Goal: Obtain resource: Obtain resource

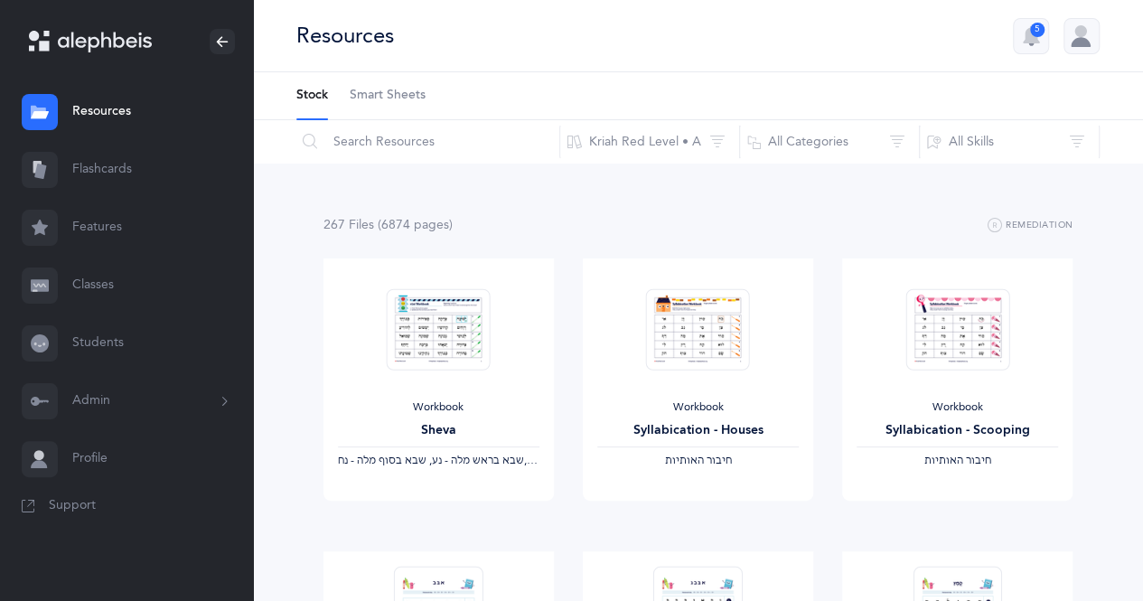
click at [1034, 31] on div "5" at bounding box center [1037, 30] width 14 height 14
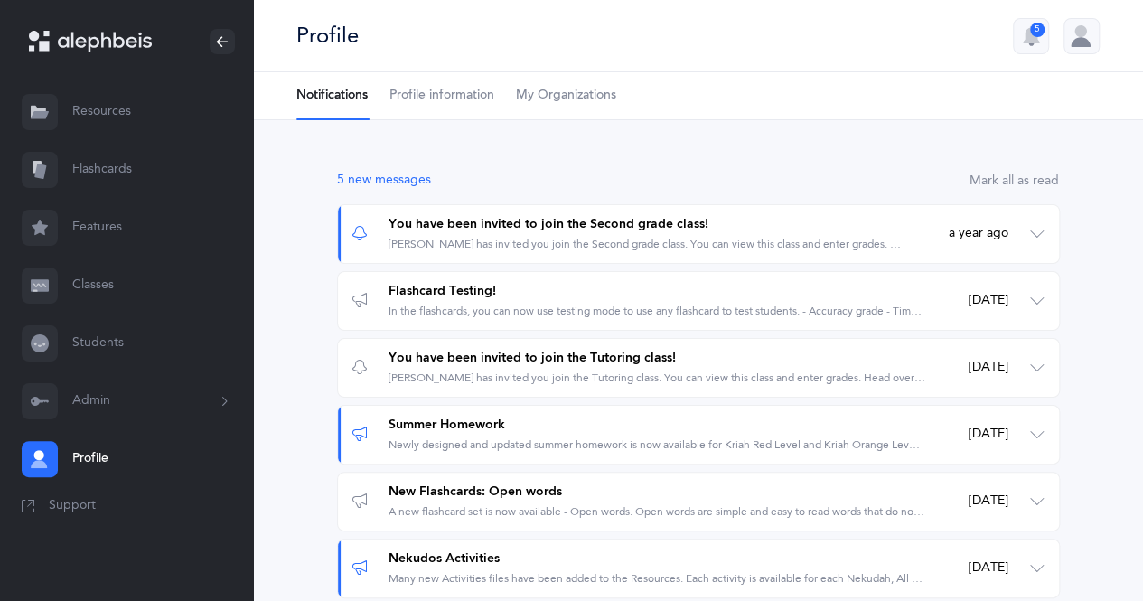
click at [154, 118] on link "Resources" at bounding box center [126, 112] width 253 height 58
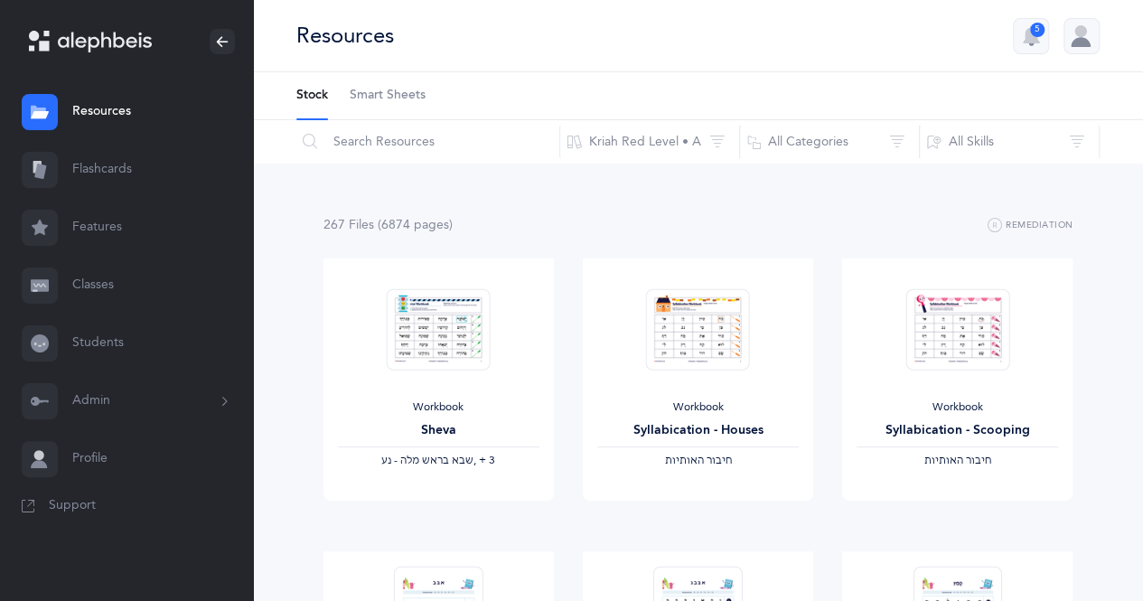
click at [391, 104] on span "Smart Sheets" at bounding box center [388, 96] width 76 height 18
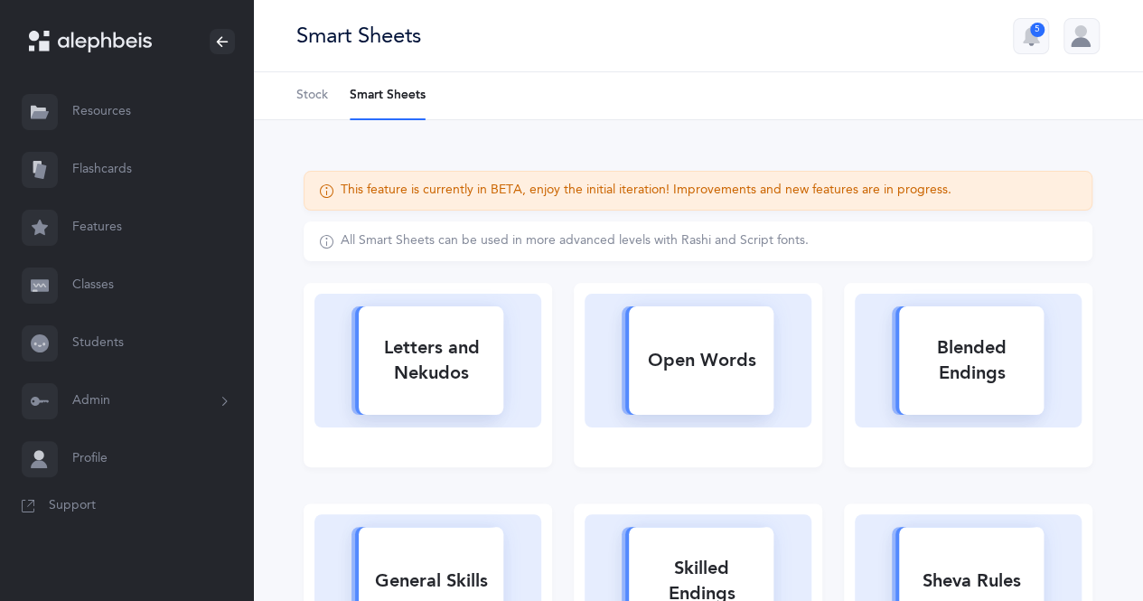
click at [456, 360] on div "Letters and Nekudos" at bounding box center [431, 360] width 145 height 72
select select
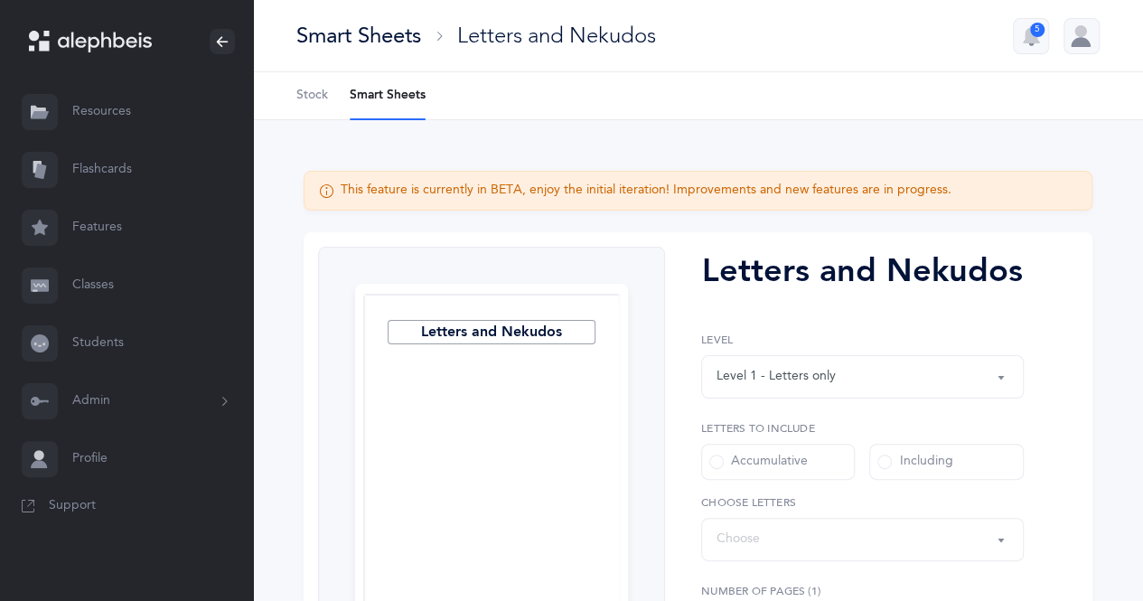
select select "27"
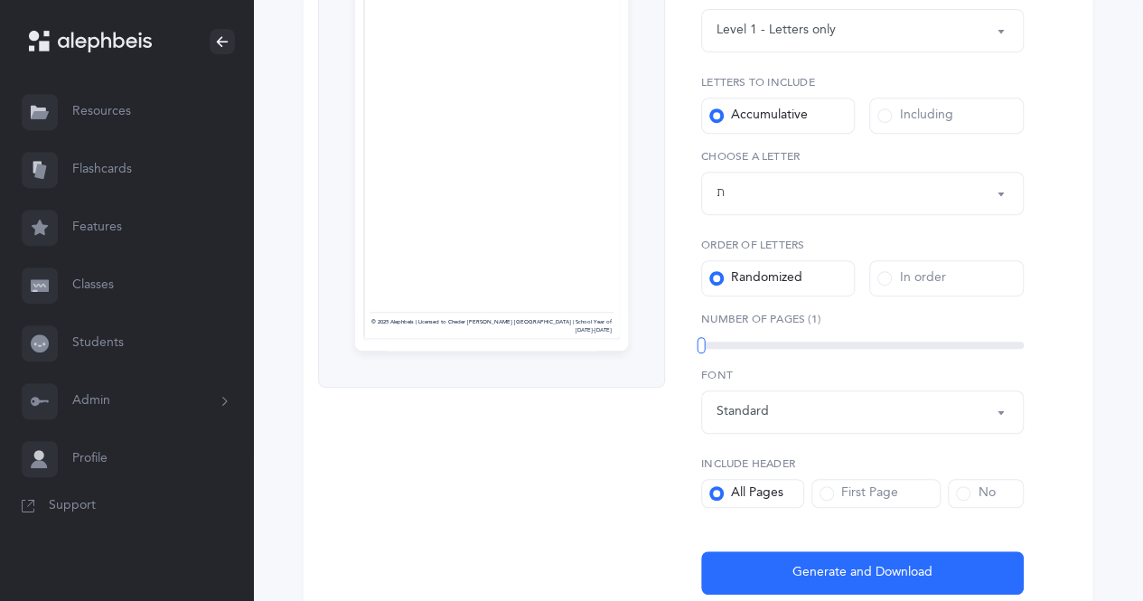
scroll to position [347, 0]
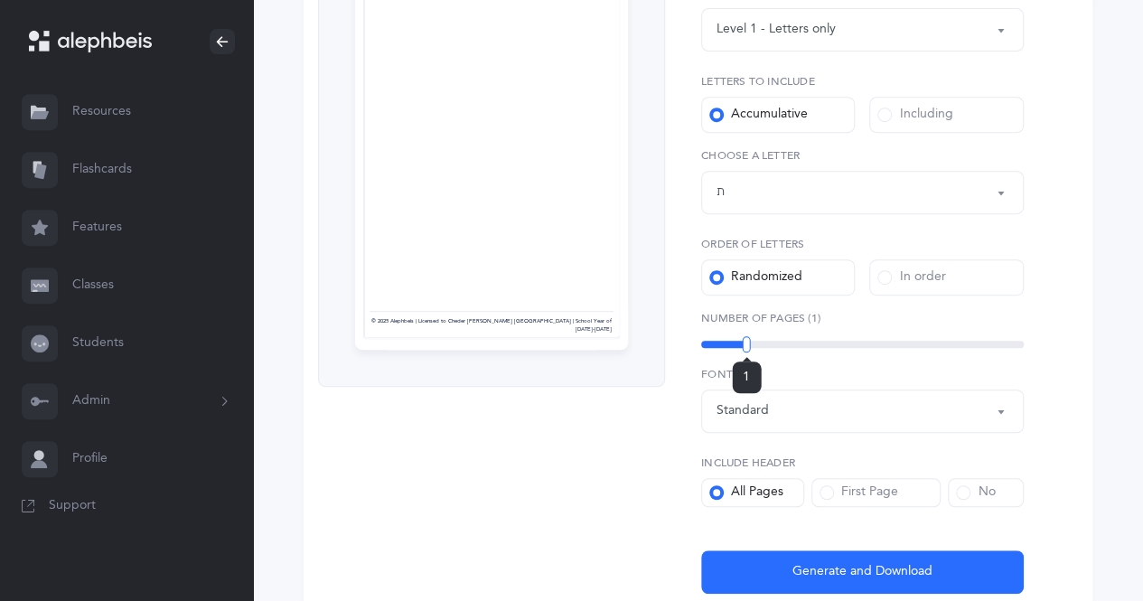
click at [746, 338] on div "1" at bounding box center [862, 344] width 323 height 14
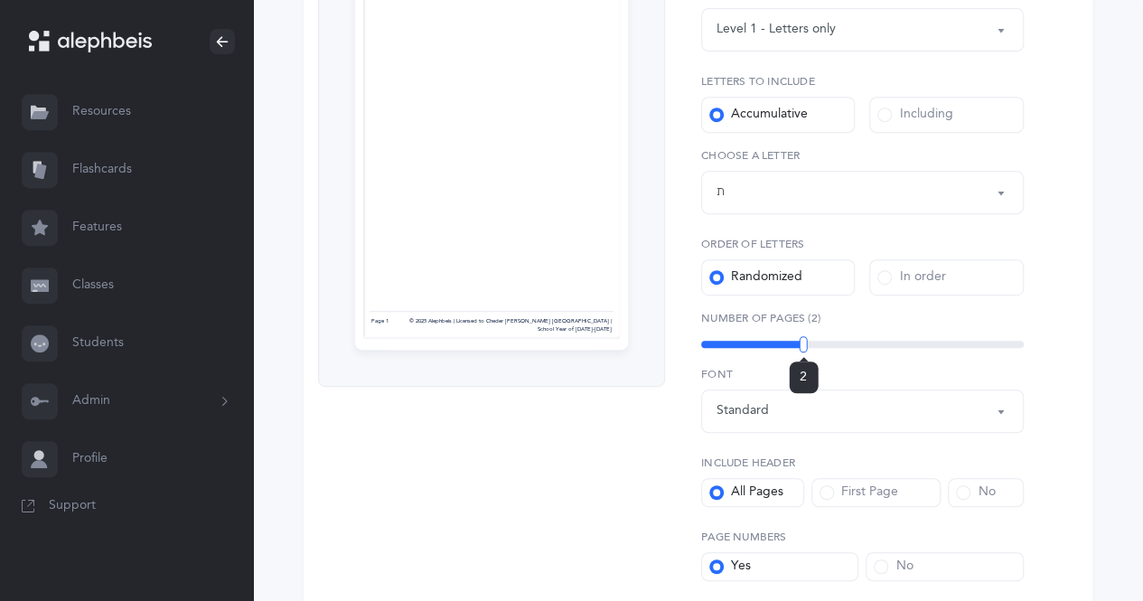
click at [803, 341] on div "2" at bounding box center [862, 344] width 323 height 7
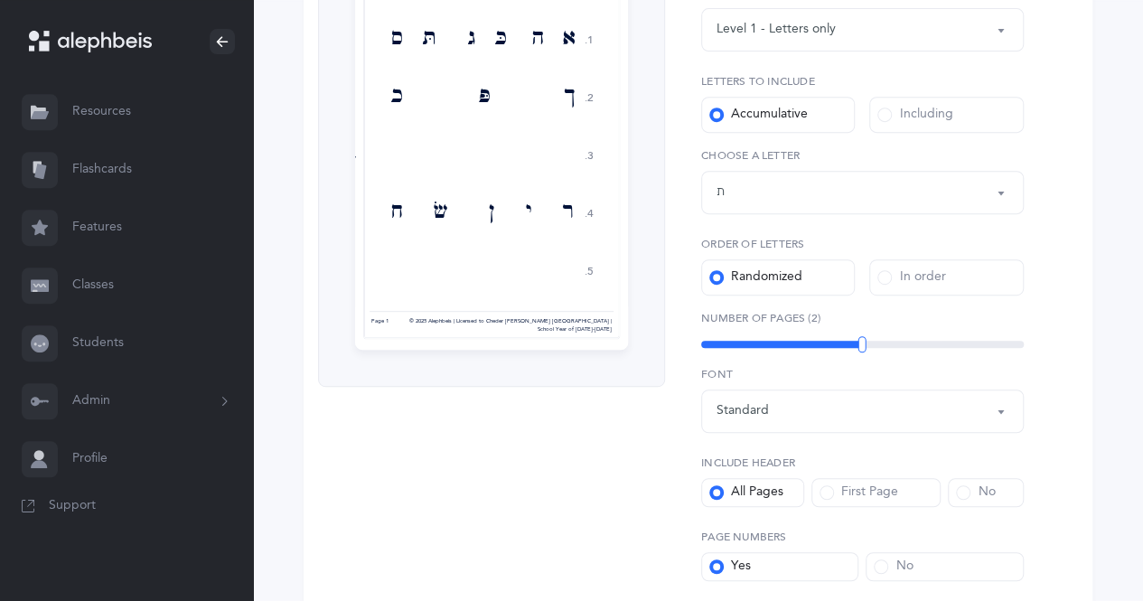
click at [909, 338] on div "2" at bounding box center [862, 344] width 323 height 14
click at [968, 344] on div "3" at bounding box center [862, 344] width 323 height 7
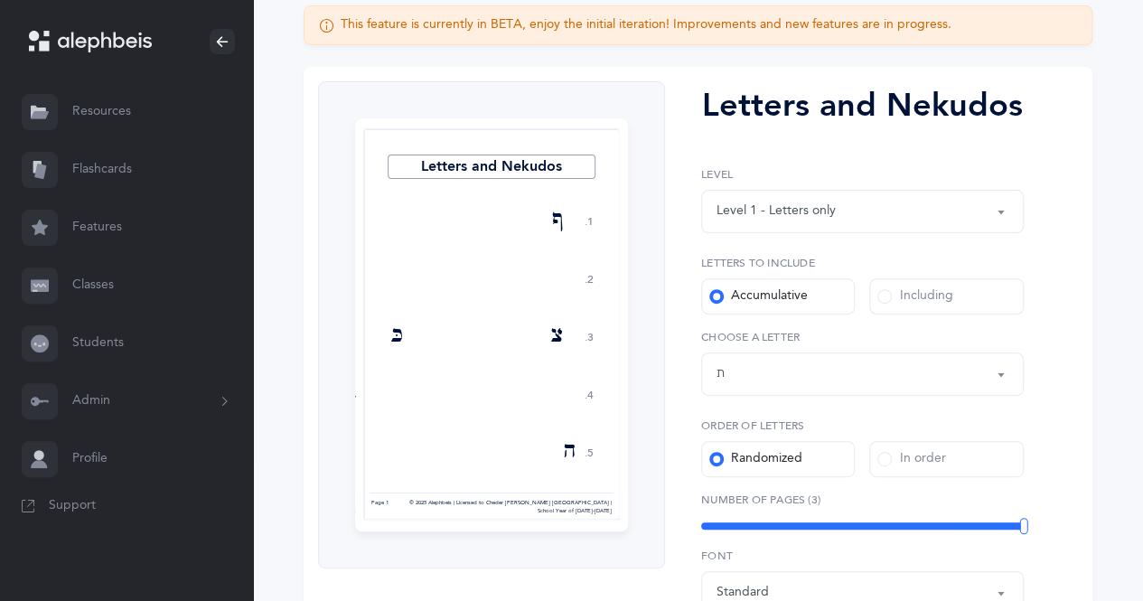
scroll to position [164, 0]
click at [82, 104] on link "Resources" at bounding box center [126, 112] width 253 height 58
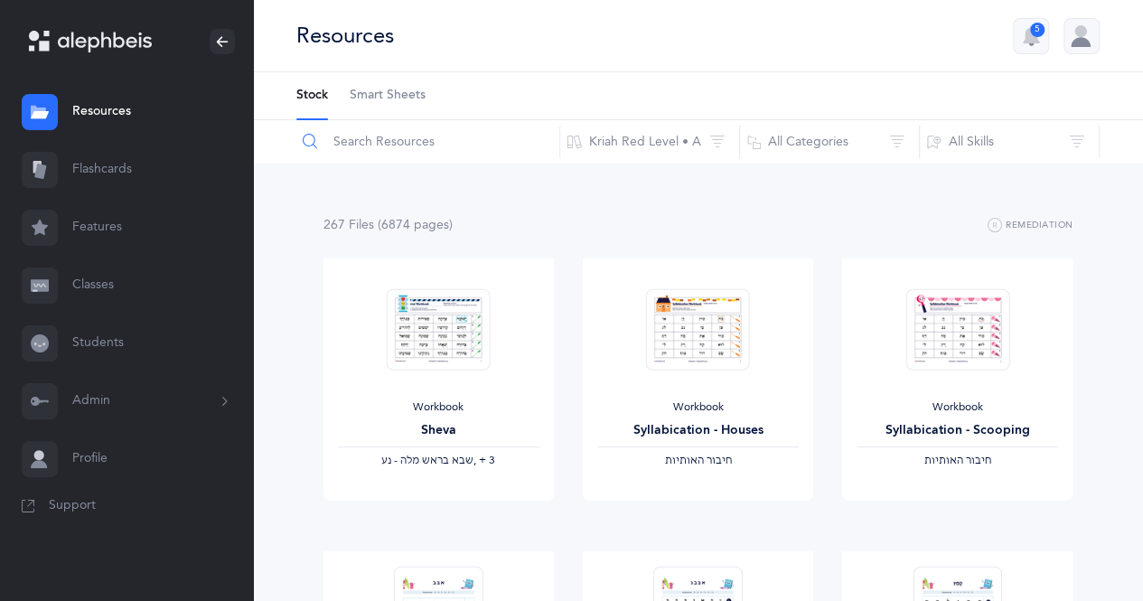
click at [419, 146] on input "text" at bounding box center [427, 141] width 265 height 43
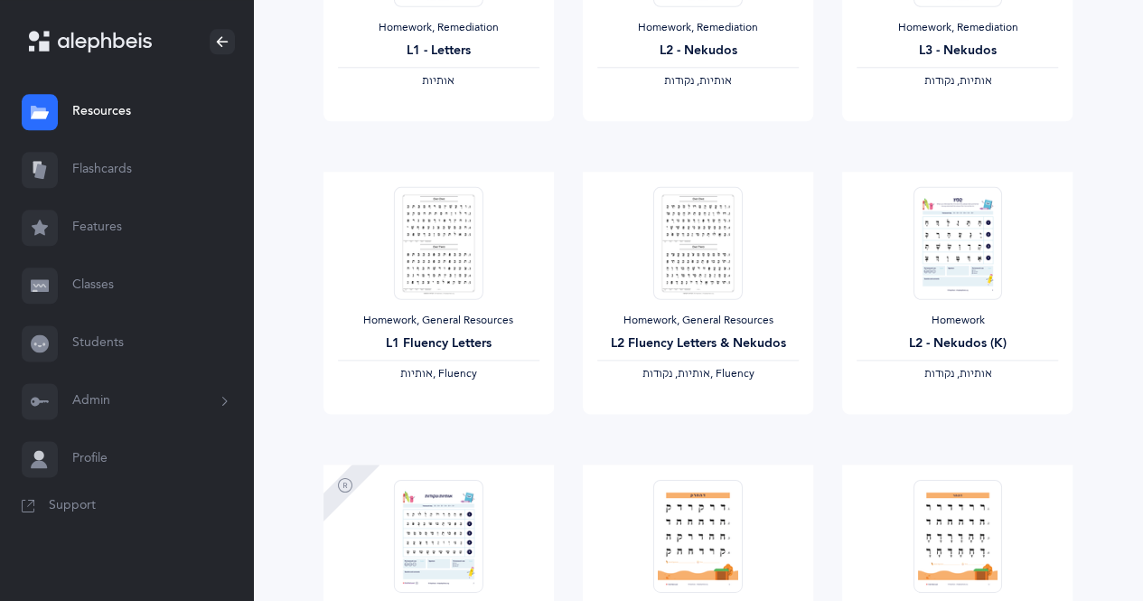
scroll to position [966, 0]
click at [452, 427] on span "View" at bounding box center [438, 431] width 29 height 16
click at [699, 430] on span "View" at bounding box center [697, 431] width 29 height 16
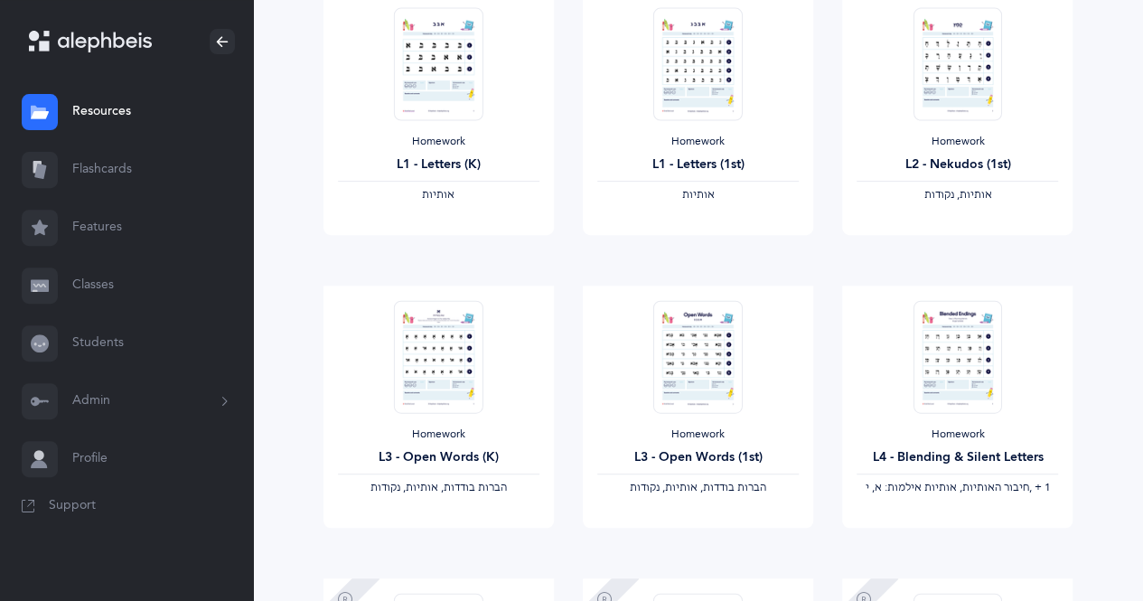
scroll to position [0, 0]
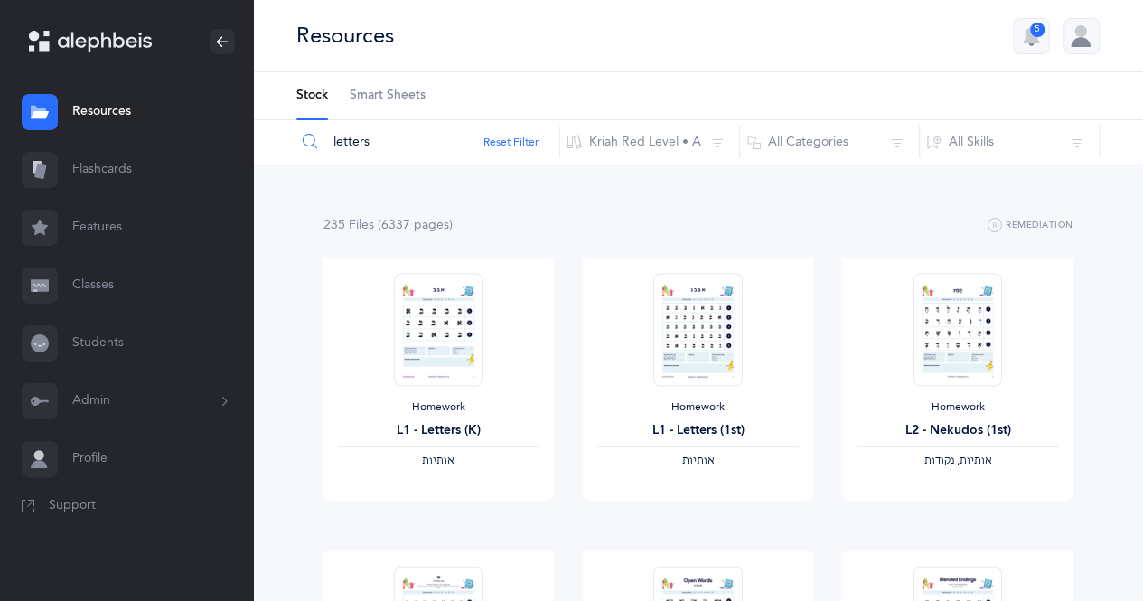
click at [423, 136] on input "letters" at bounding box center [427, 141] width 265 height 43
type input "l"
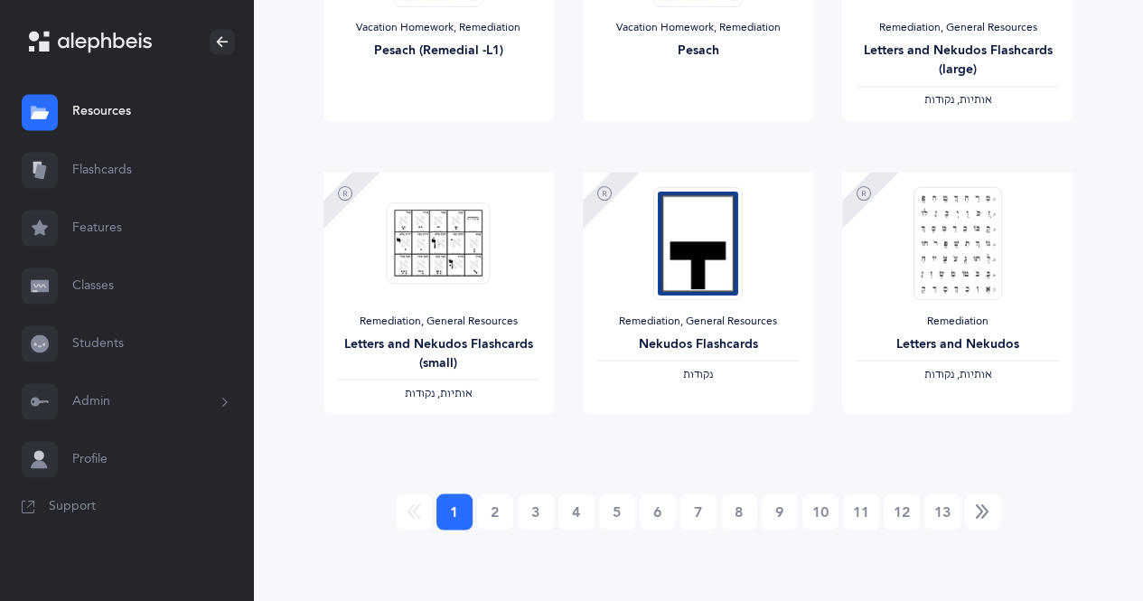
scroll to position [1550, 0]
type input "nekudos"
click at [501, 518] on link "2" at bounding box center [495, 511] width 36 height 36
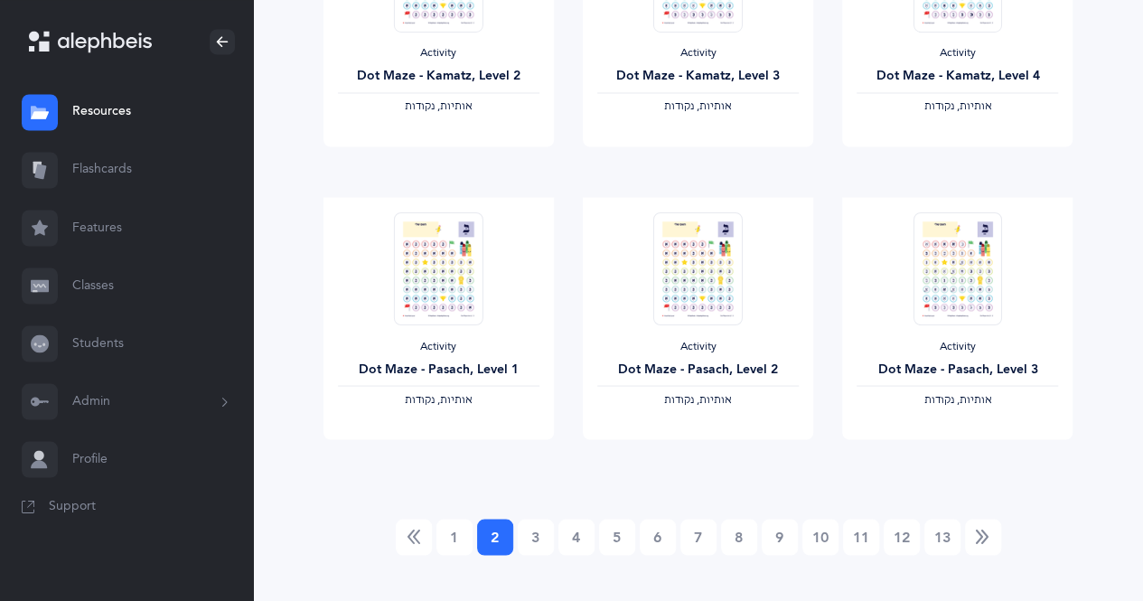
scroll to position [1527, 0]
click at [541, 539] on link "3" at bounding box center [536, 535] width 36 height 36
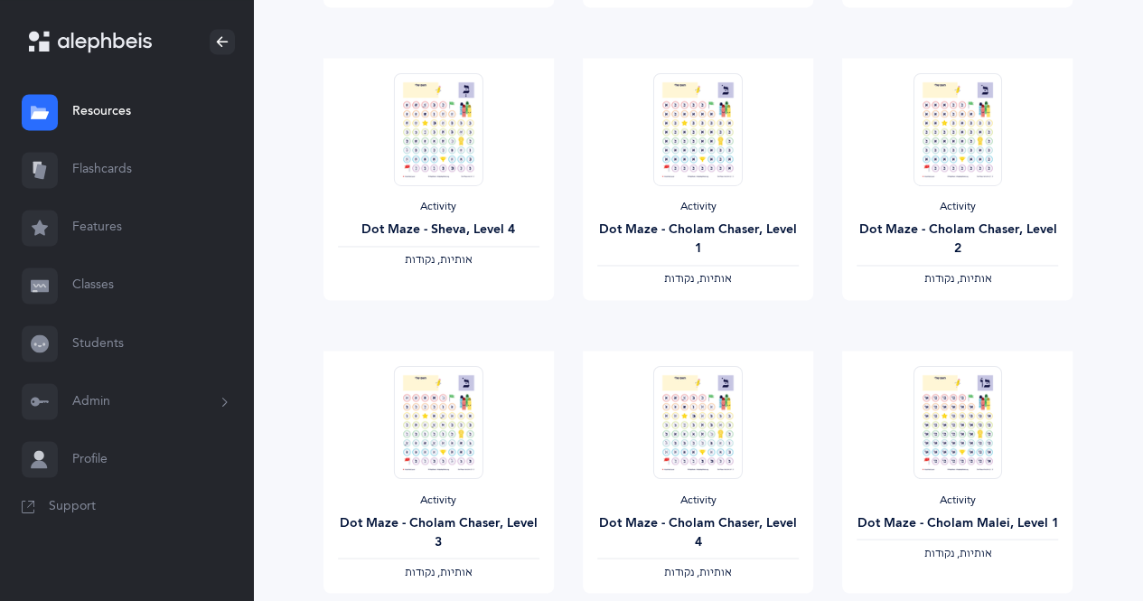
scroll to position [1550, 0]
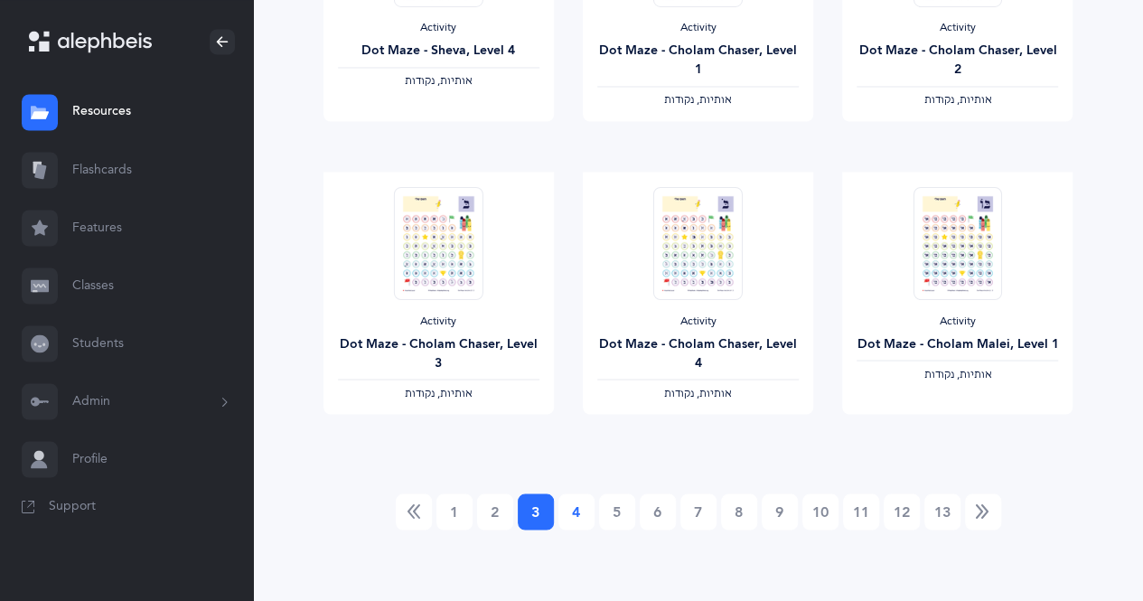
click at [584, 513] on link "4" at bounding box center [576, 511] width 36 height 36
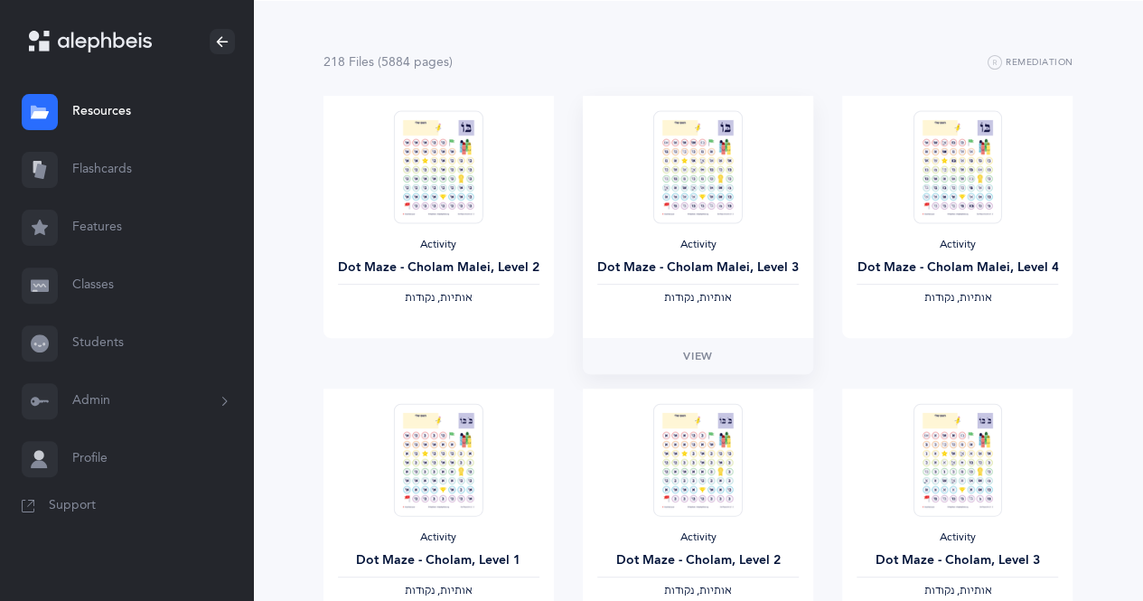
scroll to position [0, 0]
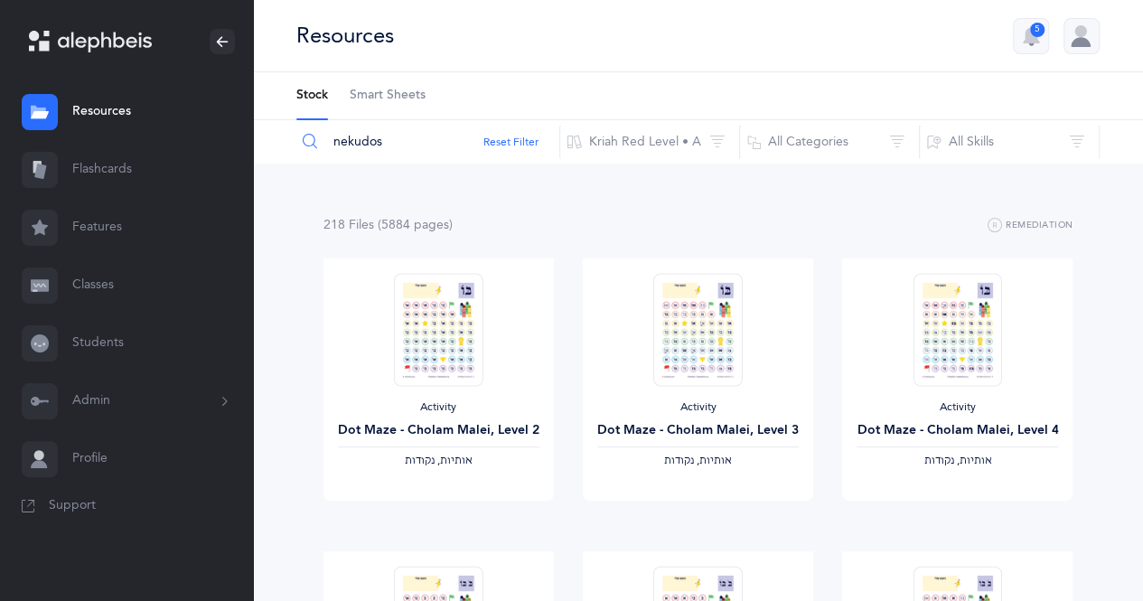
click at [399, 102] on span "Smart Sheets" at bounding box center [388, 96] width 76 height 18
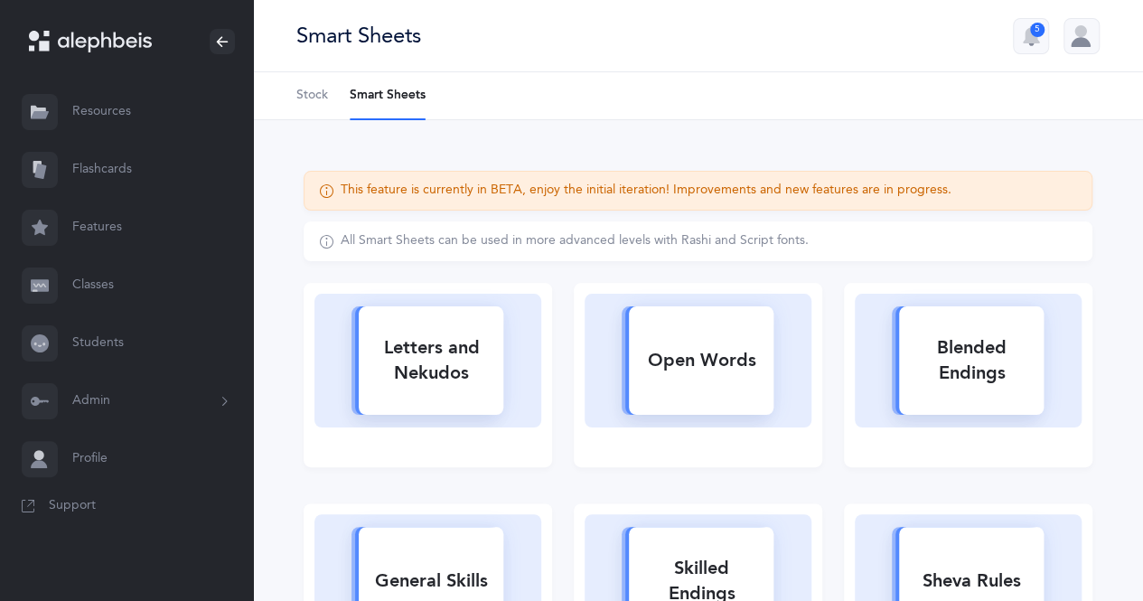
click at [452, 403] on rect at bounding box center [431, 360] width 145 height 108
select select
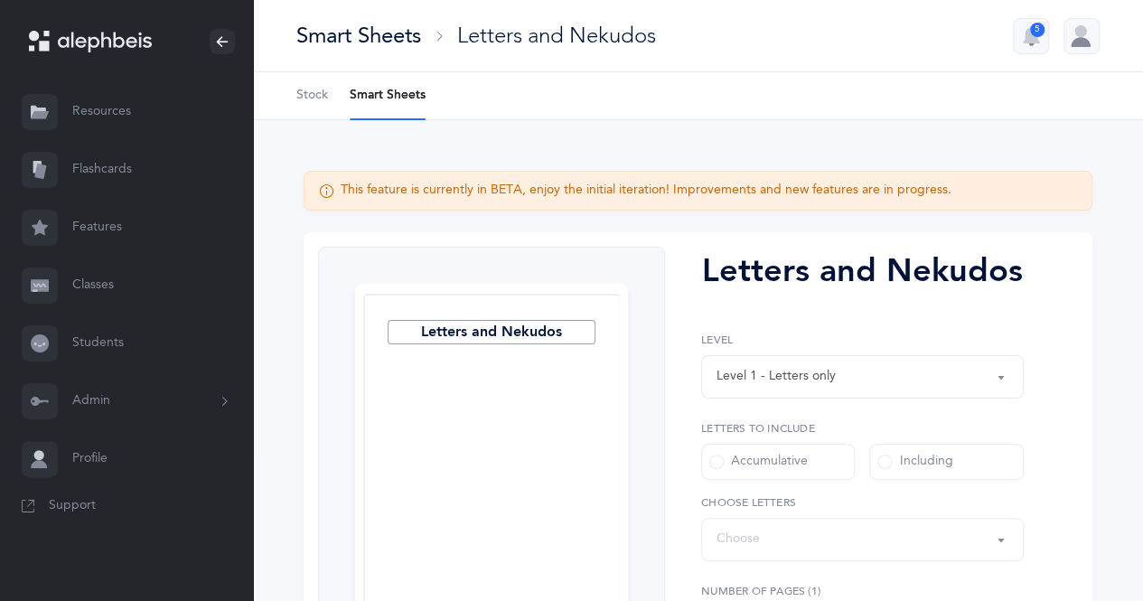
select select "27"
click at [814, 375] on div "Level 1 - Letters only" at bounding box center [775, 376] width 119 height 19
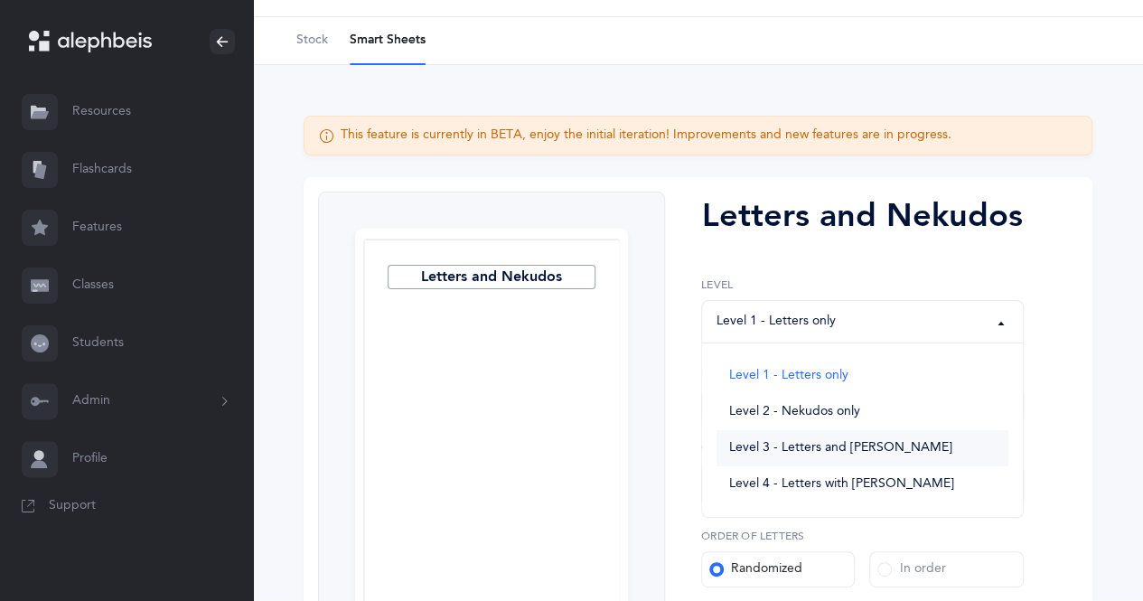
scroll to position [56, 0]
click at [868, 414] on link "Level 2 - Nekudos only" at bounding box center [862, 411] width 292 height 36
select select "2"
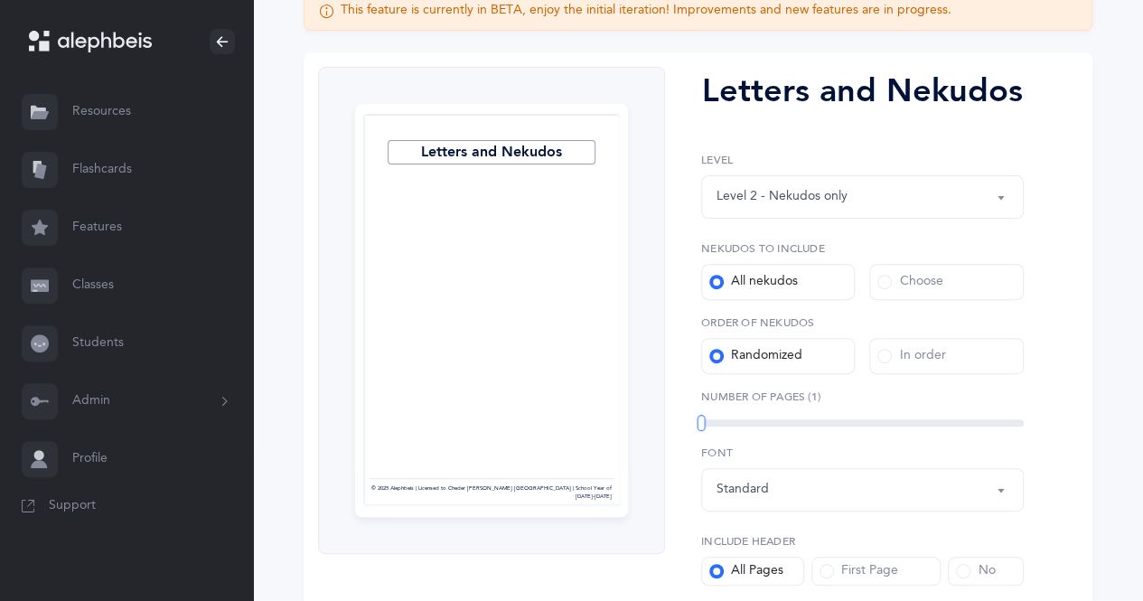
scroll to position [185, 0]
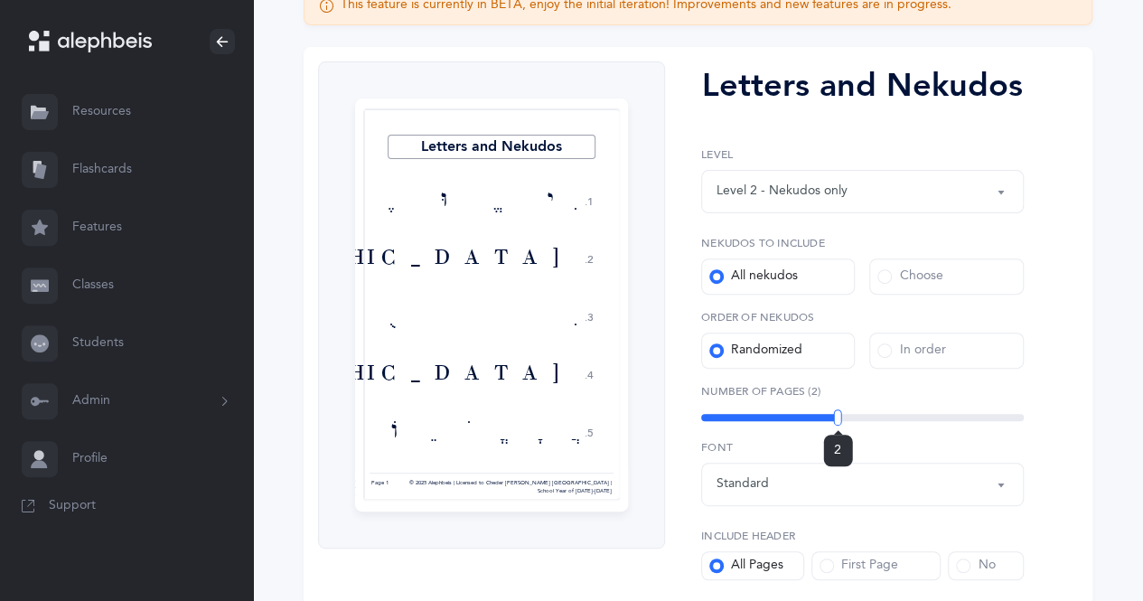
click at [837, 416] on div "2" at bounding box center [862, 417] width 323 height 7
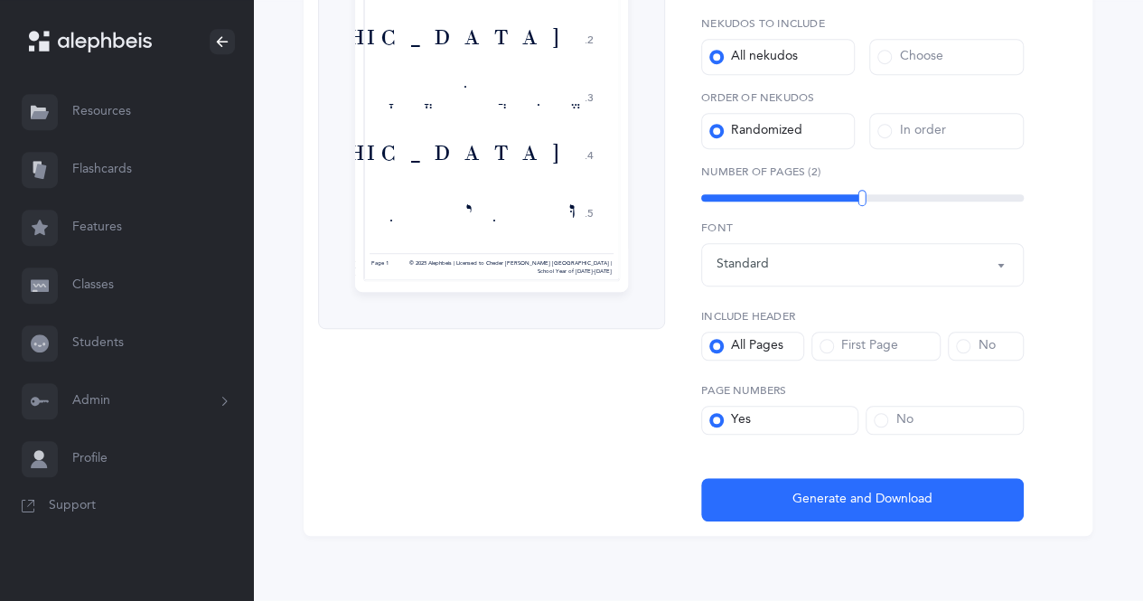
scroll to position [407, 0]
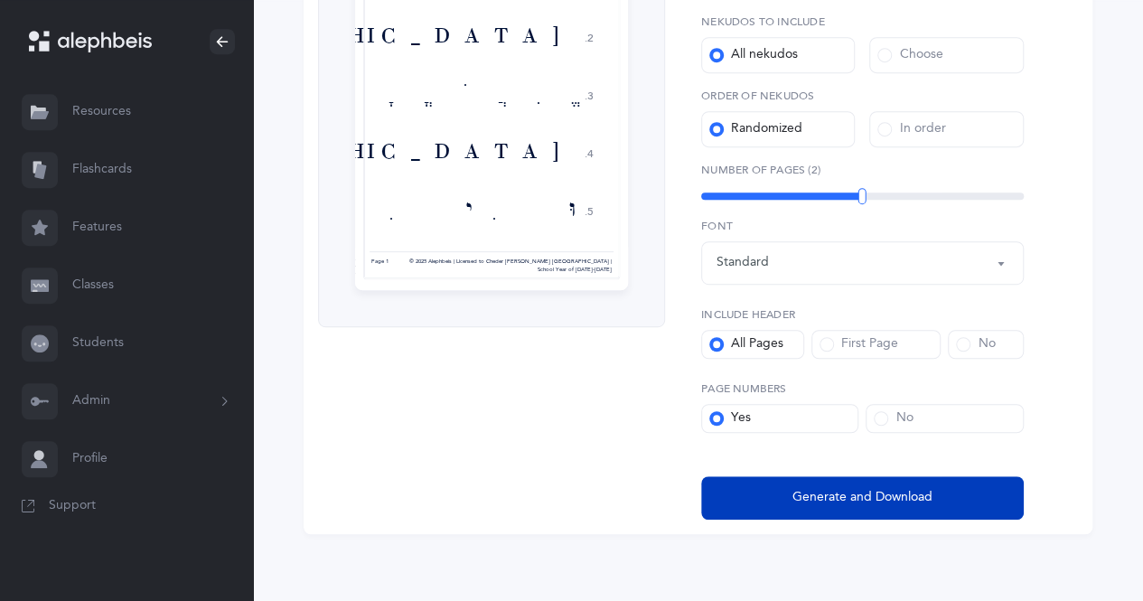
click at [844, 488] on span "Generate and Download" at bounding box center [862, 497] width 140 height 19
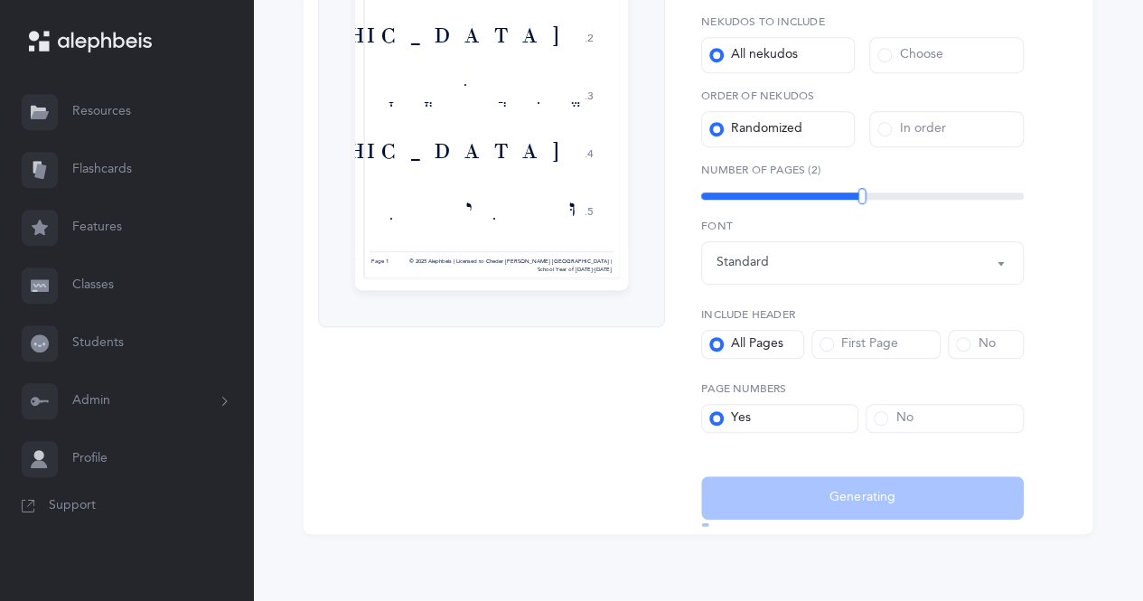
select select "2"
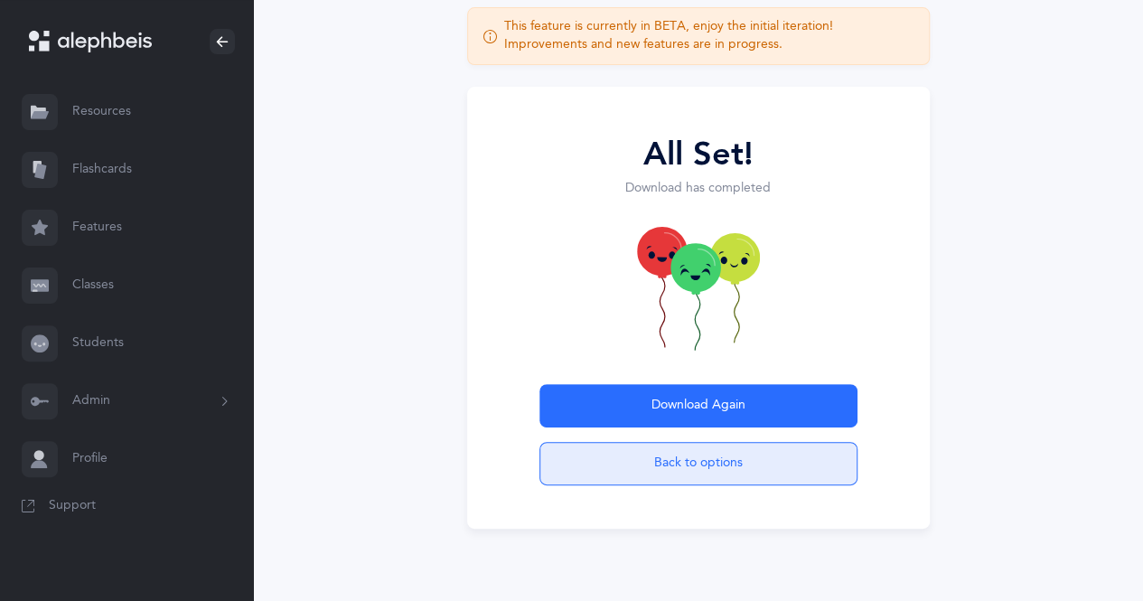
scroll to position [114, 0]
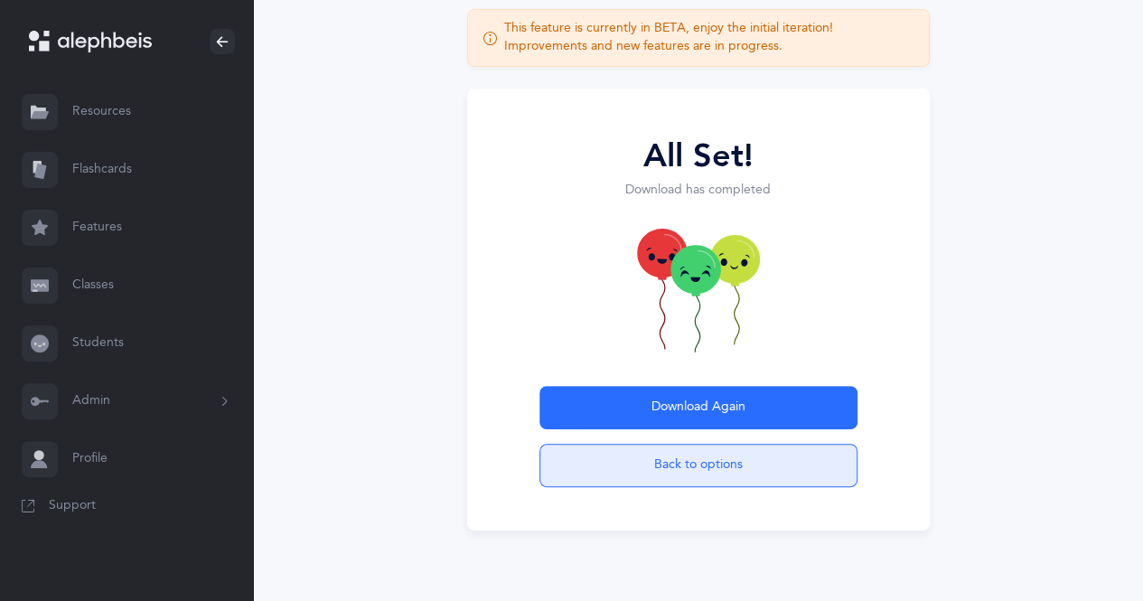
click at [658, 471] on button "Back to options" at bounding box center [698, 465] width 318 height 43
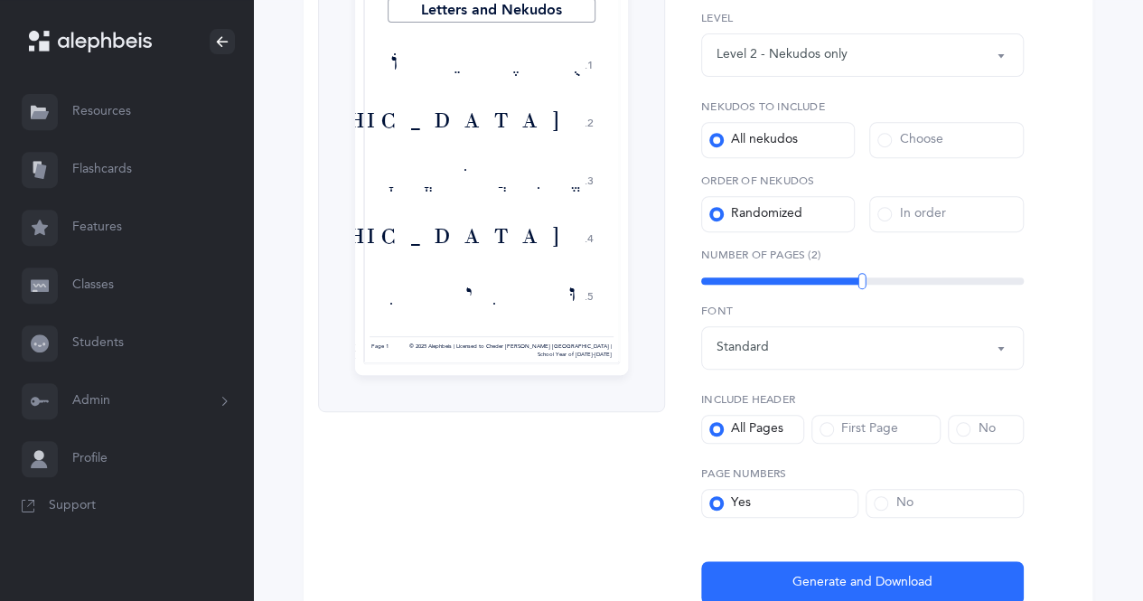
scroll to position [321, 0]
click at [768, 431] on div "All Pages" at bounding box center [746, 430] width 74 height 18
click at [0, 0] on input "All Pages" at bounding box center [0, 0] width 0 height 0
click at [959, 433] on span at bounding box center [963, 430] width 14 height 14
click at [0, 0] on input "No" at bounding box center [0, 0] width 0 height 0
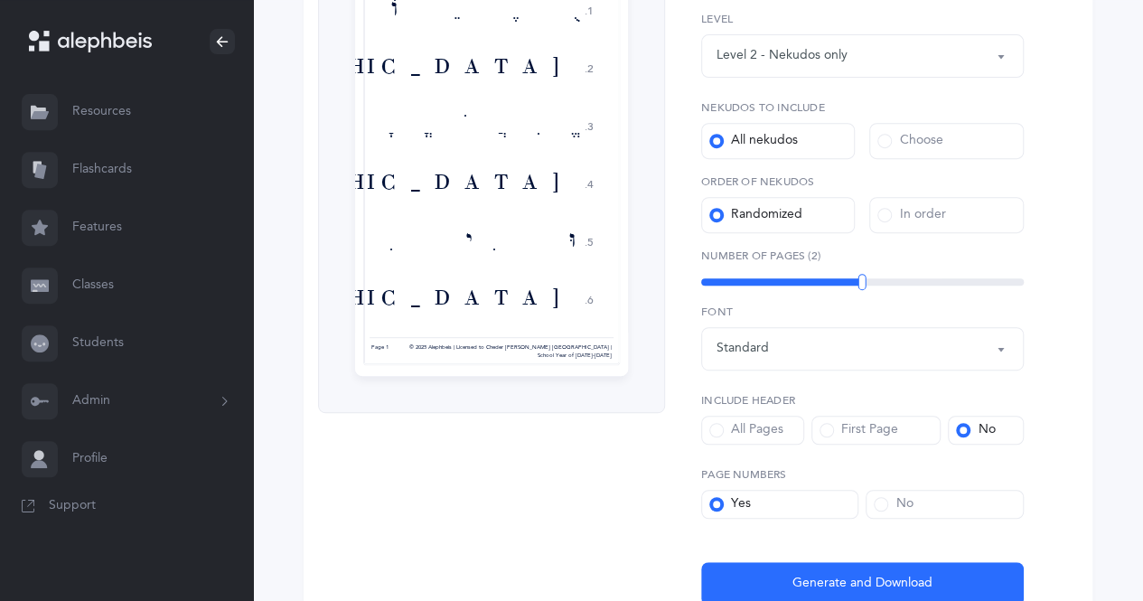
click at [923, 501] on label "No" at bounding box center [943, 504] width 157 height 29
click at [0, 0] on input "No" at bounding box center [0, 0] width 0 height 0
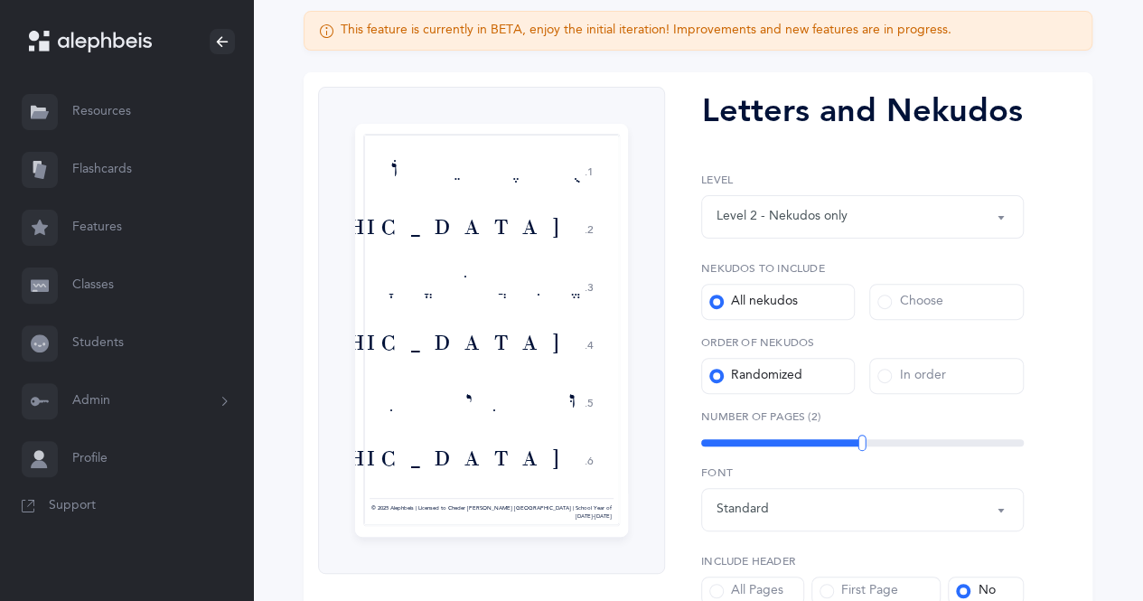
scroll to position [410, 0]
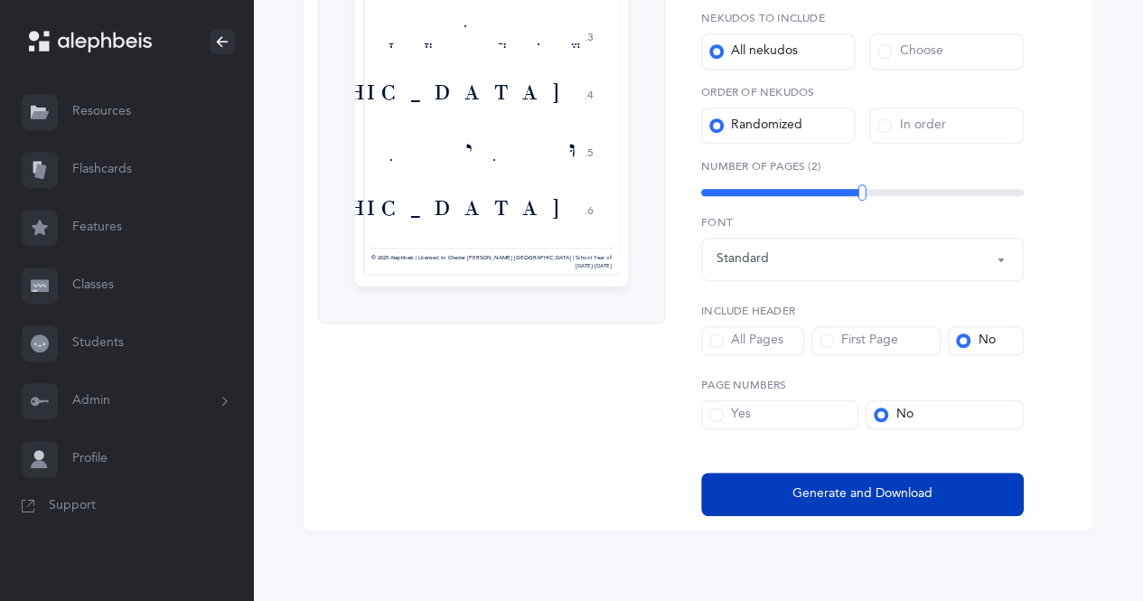
click at [887, 499] on span "Generate and Download" at bounding box center [862, 493] width 140 height 19
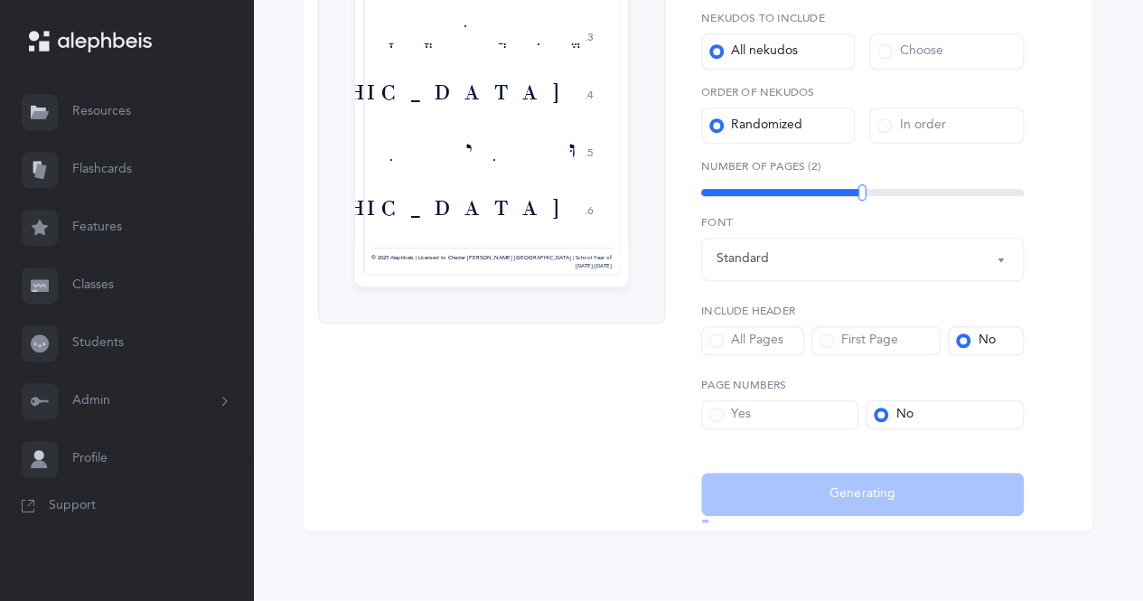
select select "2"
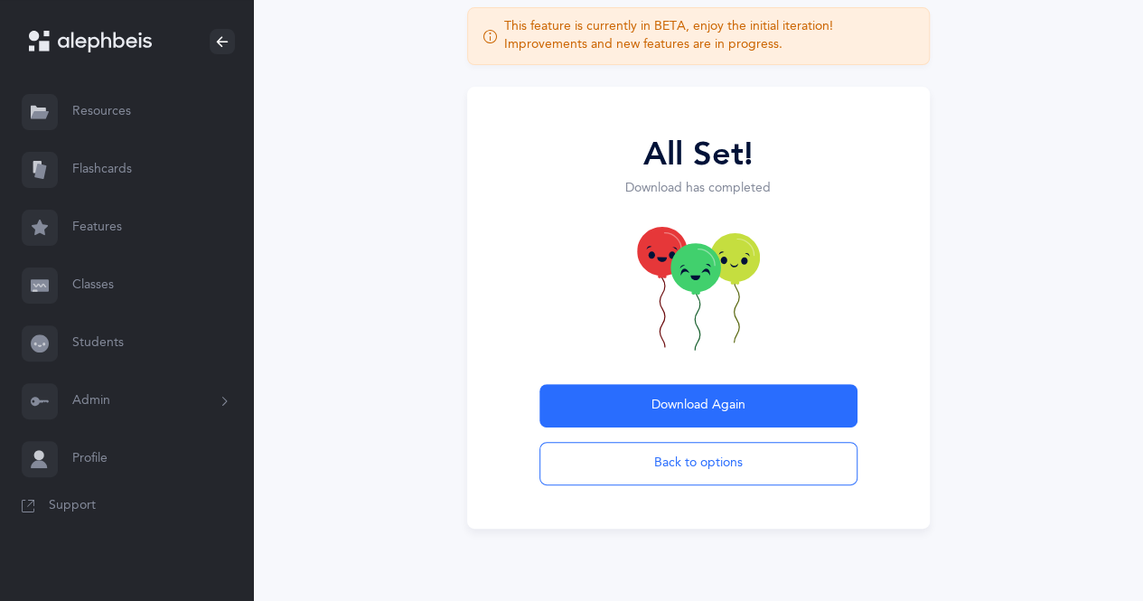
scroll to position [114, 0]
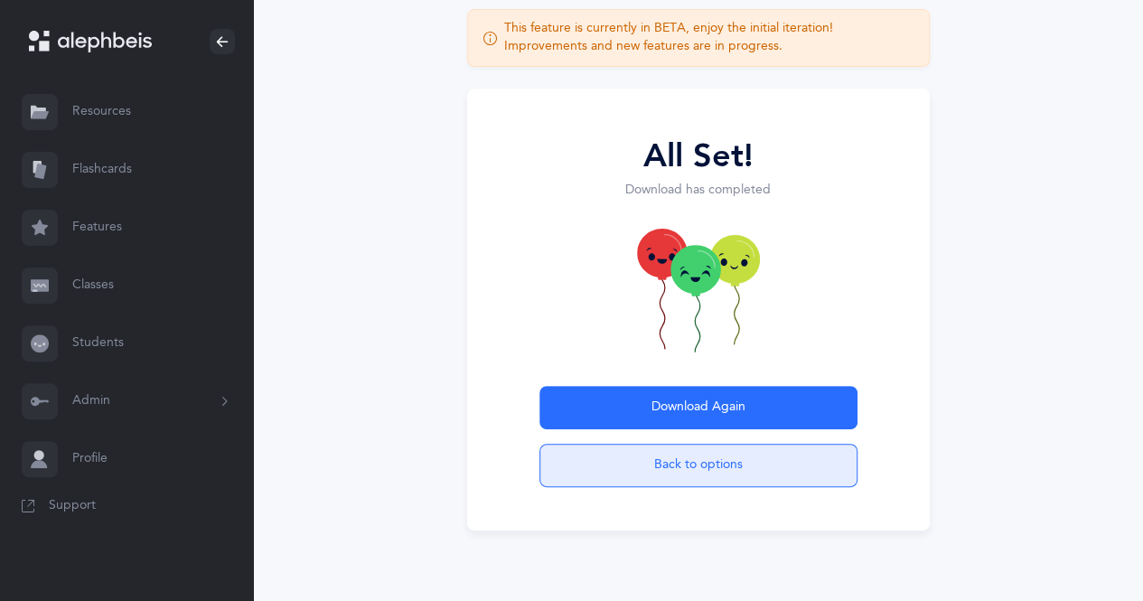
click at [721, 470] on button "Back to options" at bounding box center [698, 465] width 318 height 43
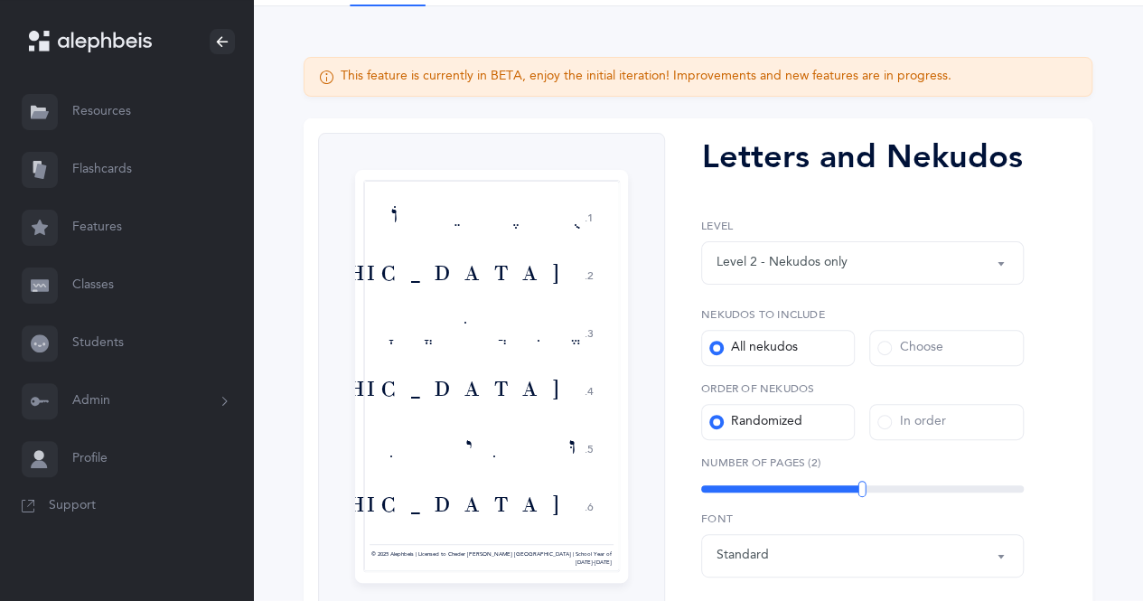
scroll to position [162, 0]
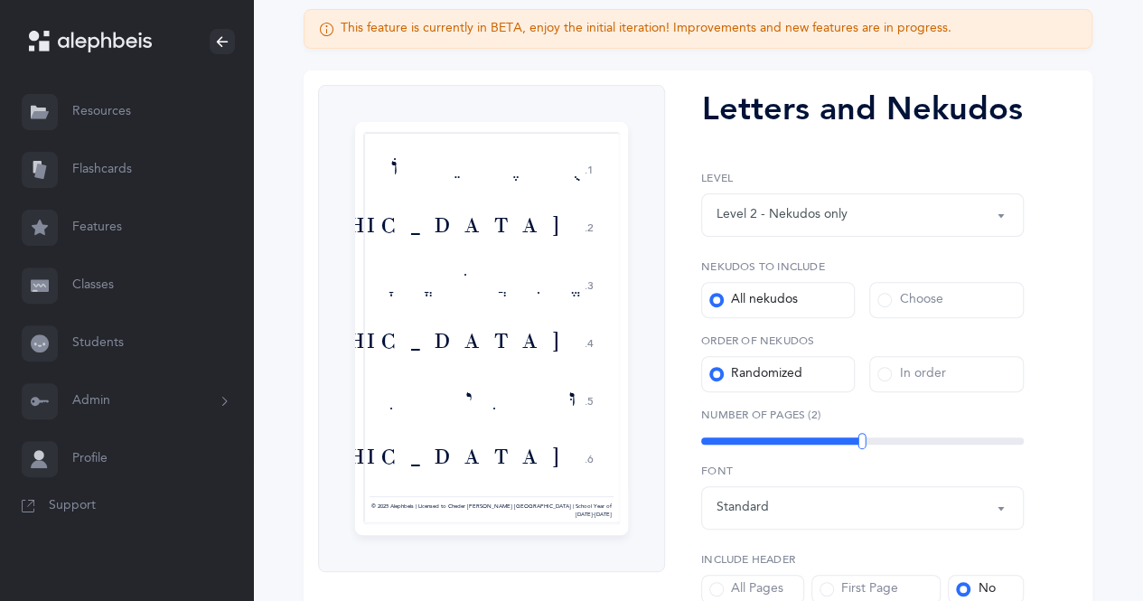
click at [921, 301] on div "Choose" at bounding box center [909, 300] width 65 height 18
click at [0, 0] on input "Choose" at bounding box center [0, 0] width 0 height 0
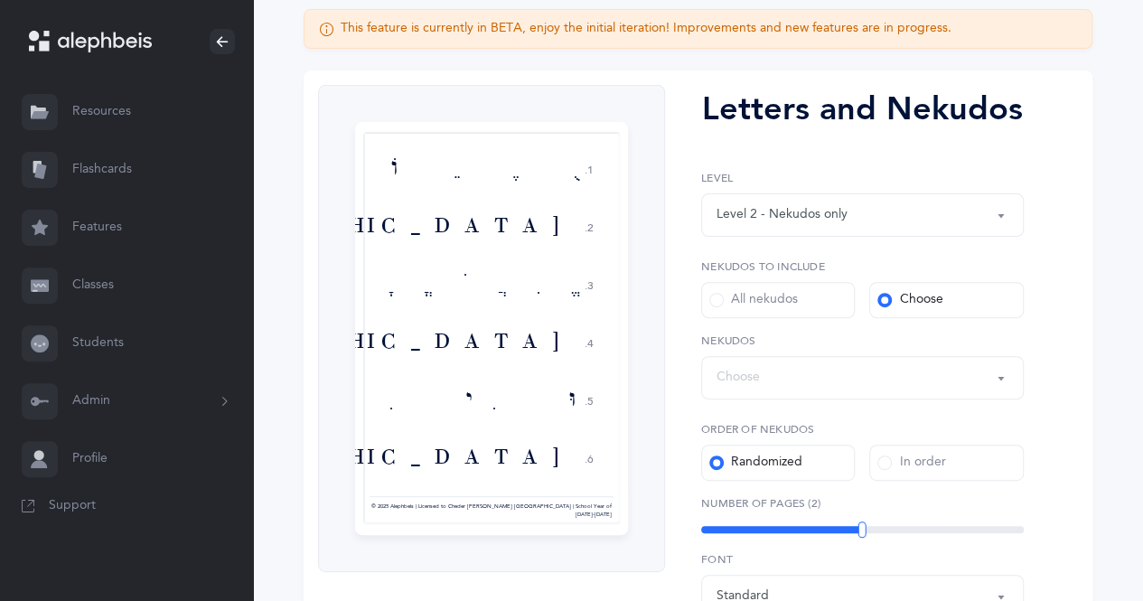
click at [876, 363] on div "Choose" at bounding box center [862, 377] width 292 height 31
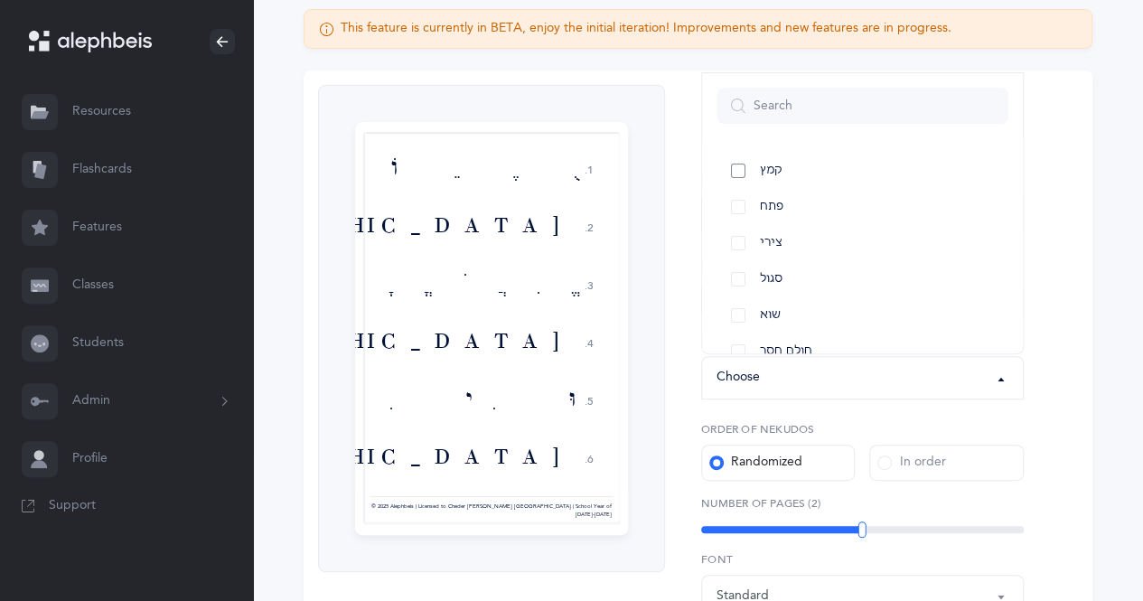
click at [737, 170] on link "קמץ" at bounding box center [862, 171] width 292 height 36
select select "28"
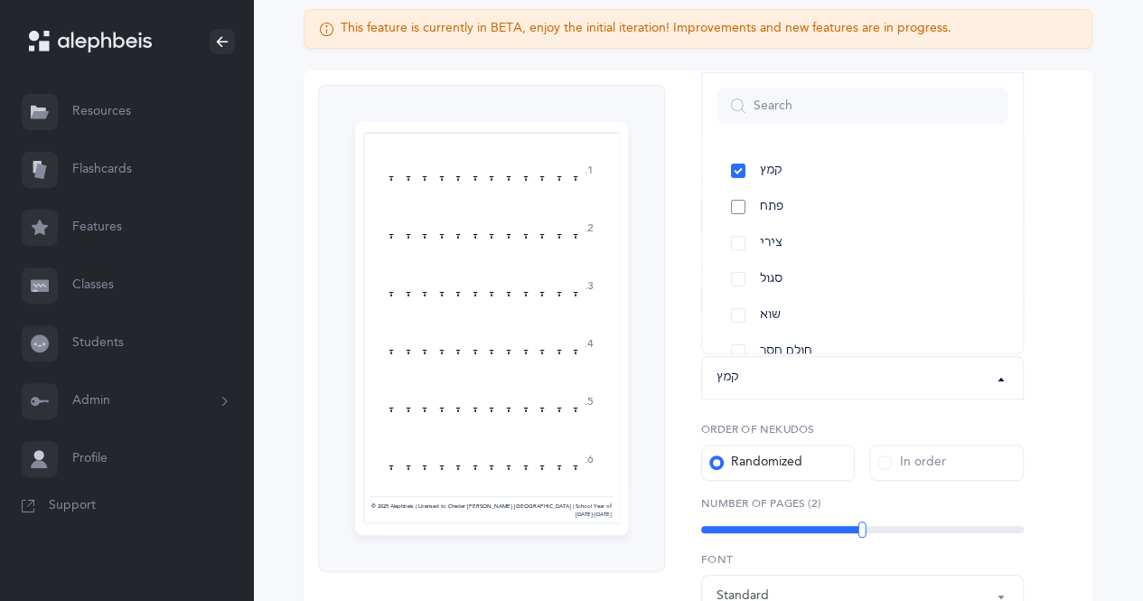
click at [744, 196] on link "פתח" at bounding box center [862, 207] width 292 height 36
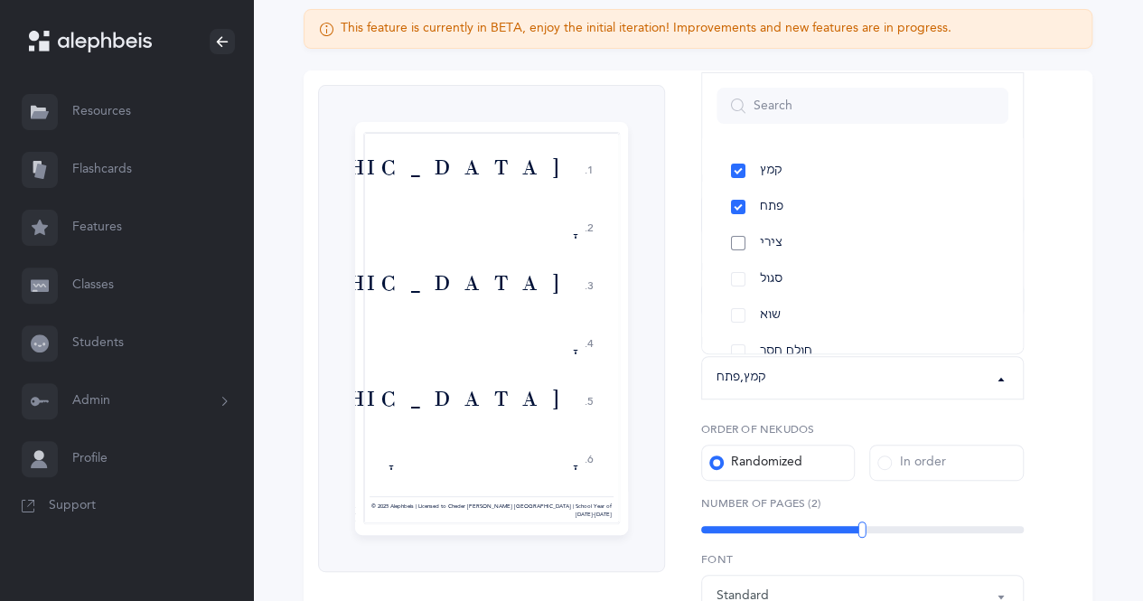
click at [738, 239] on link "צירי" at bounding box center [862, 243] width 292 height 36
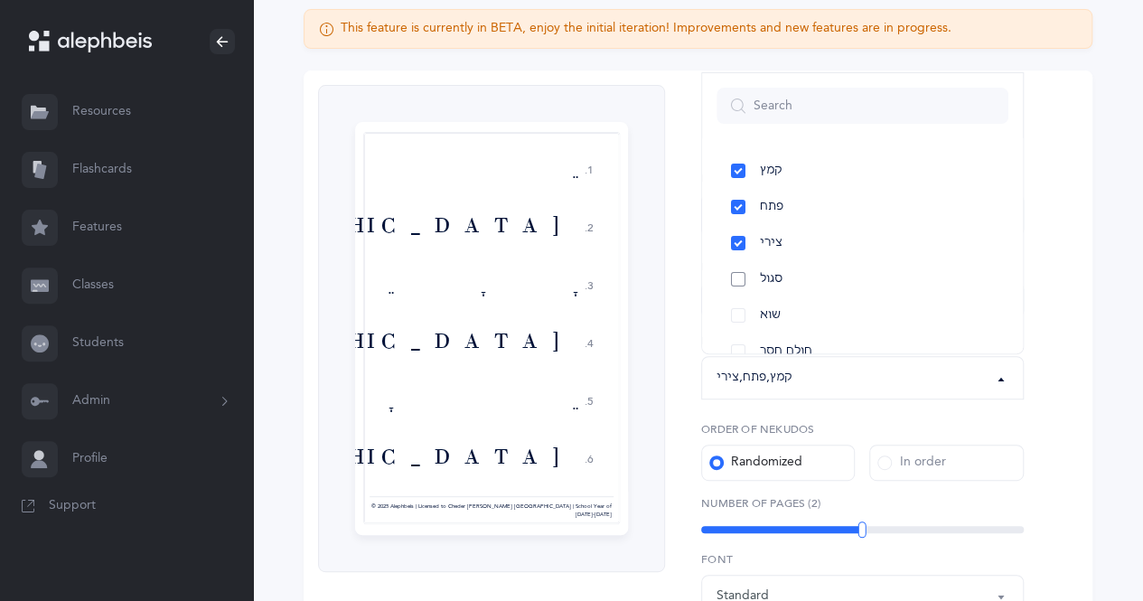
click at [732, 285] on link "סגול" at bounding box center [862, 279] width 292 height 36
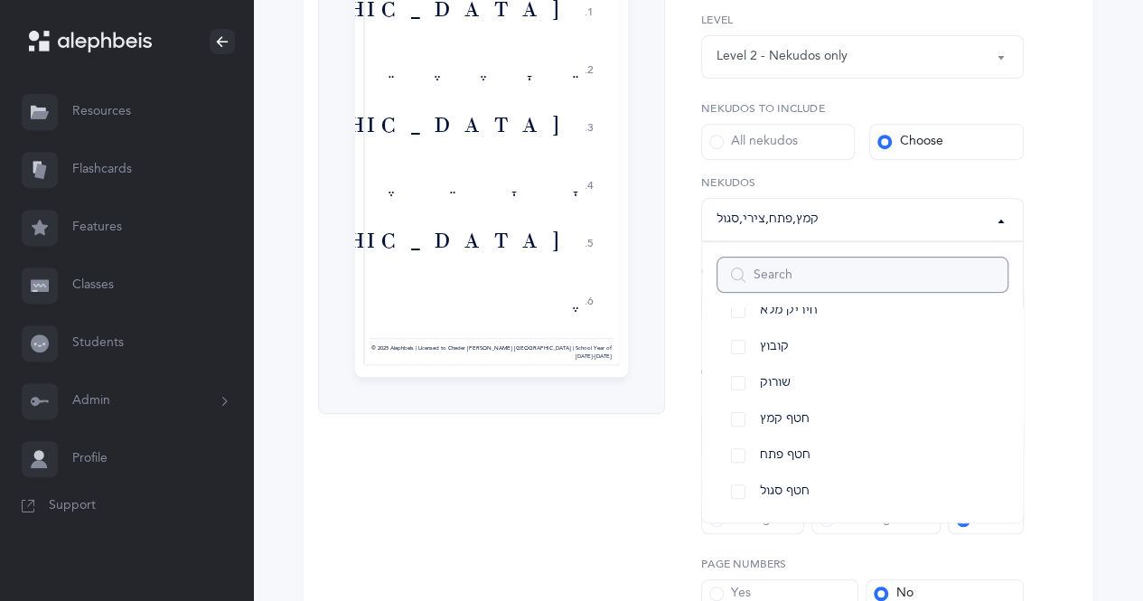
scroll to position [499, 0]
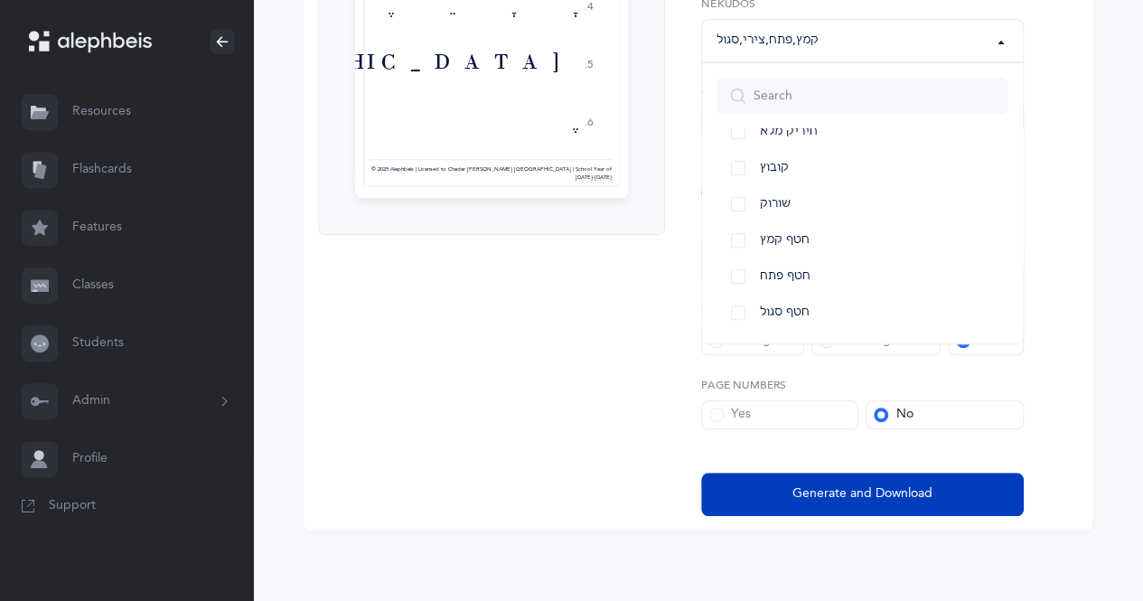
click at [965, 494] on button "Generate and Download" at bounding box center [862, 494] width 323 height 43
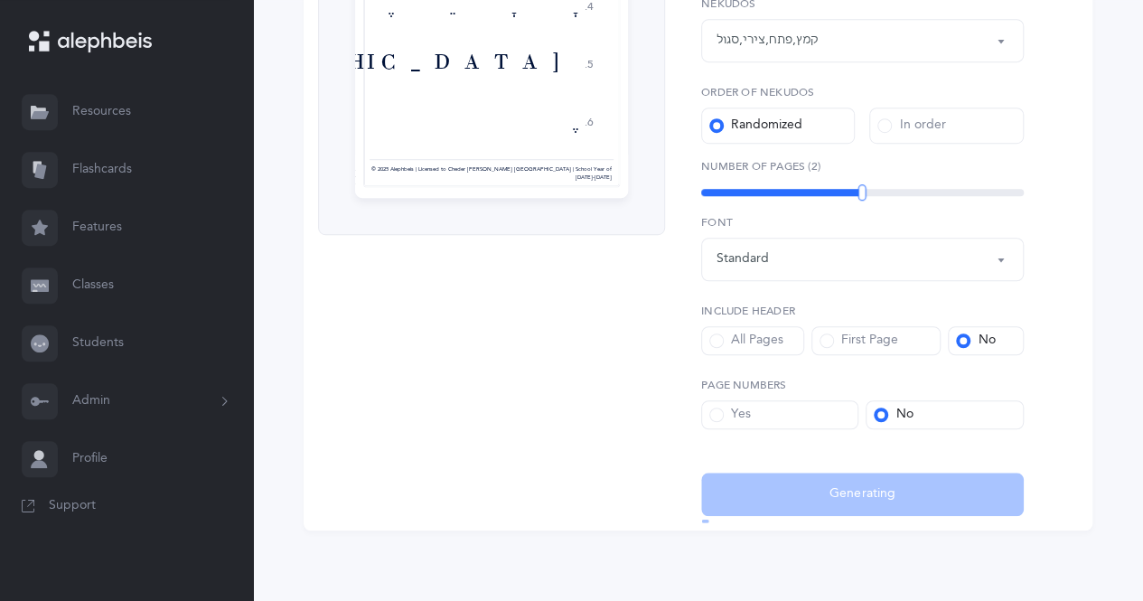
select select "2"
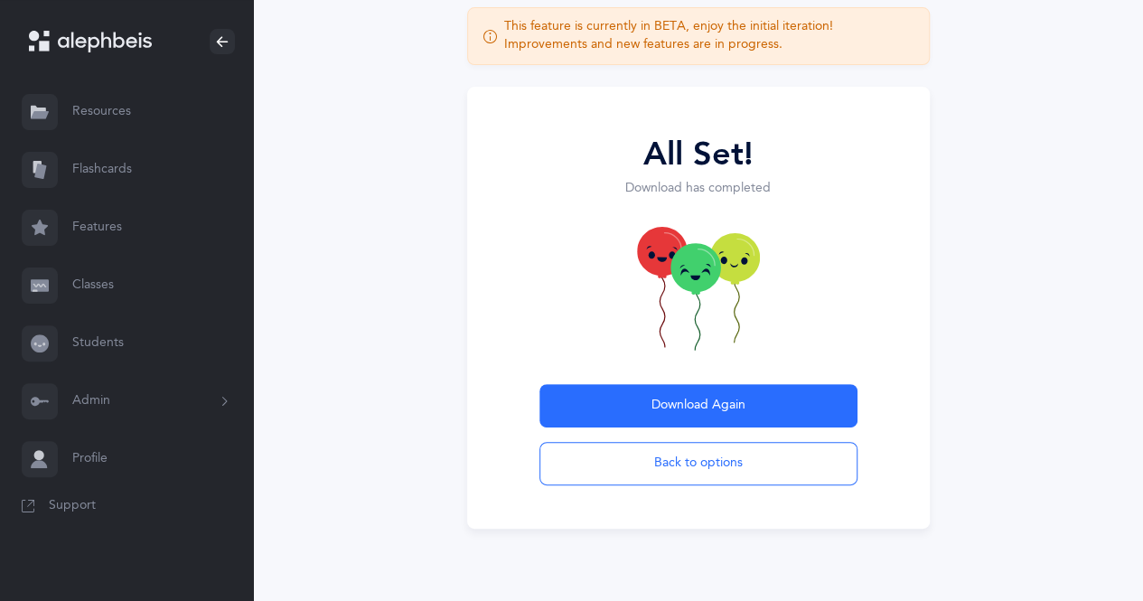
scroll to position [114, 0]
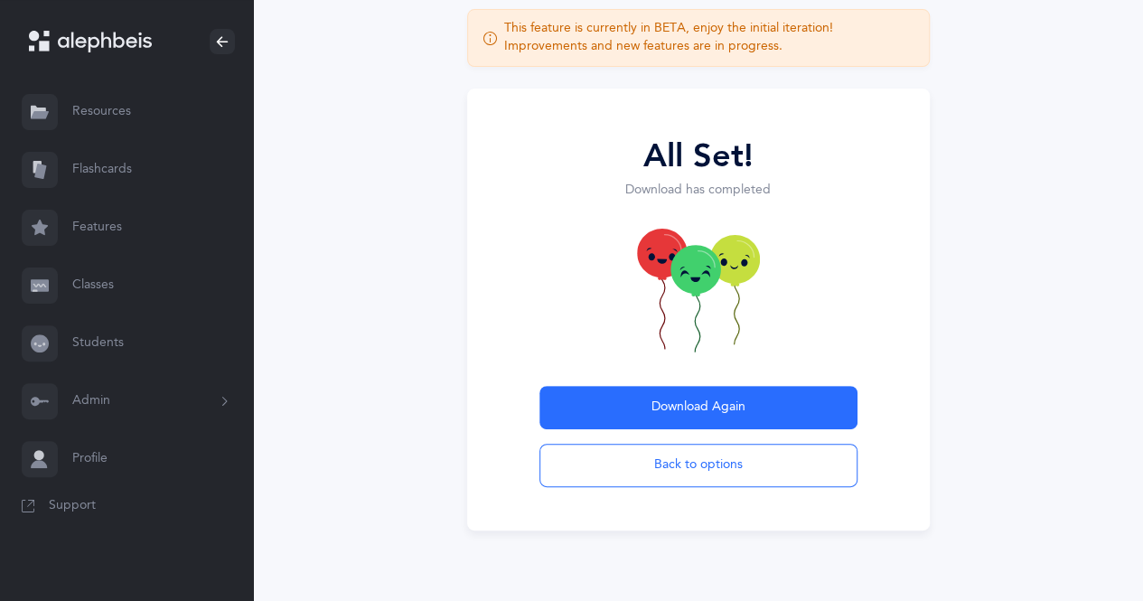
click at [129, 109] on link "Resources" at bounding box center [126, 112] width 253 height 58
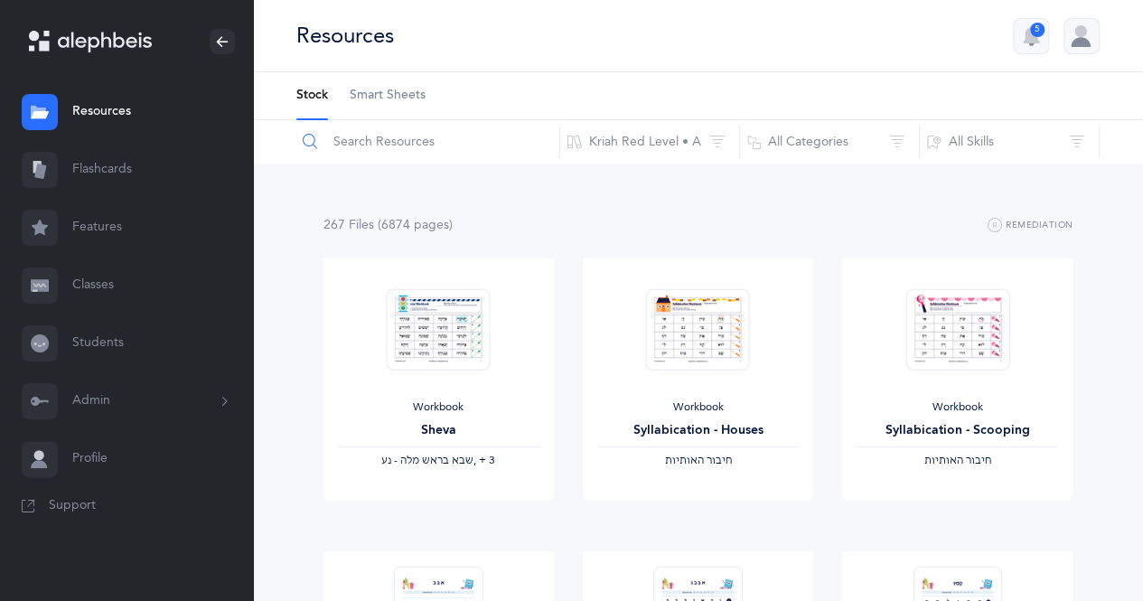
click at [426, 144] on input "text" at bounding box center [427, 141] width 265 height 43
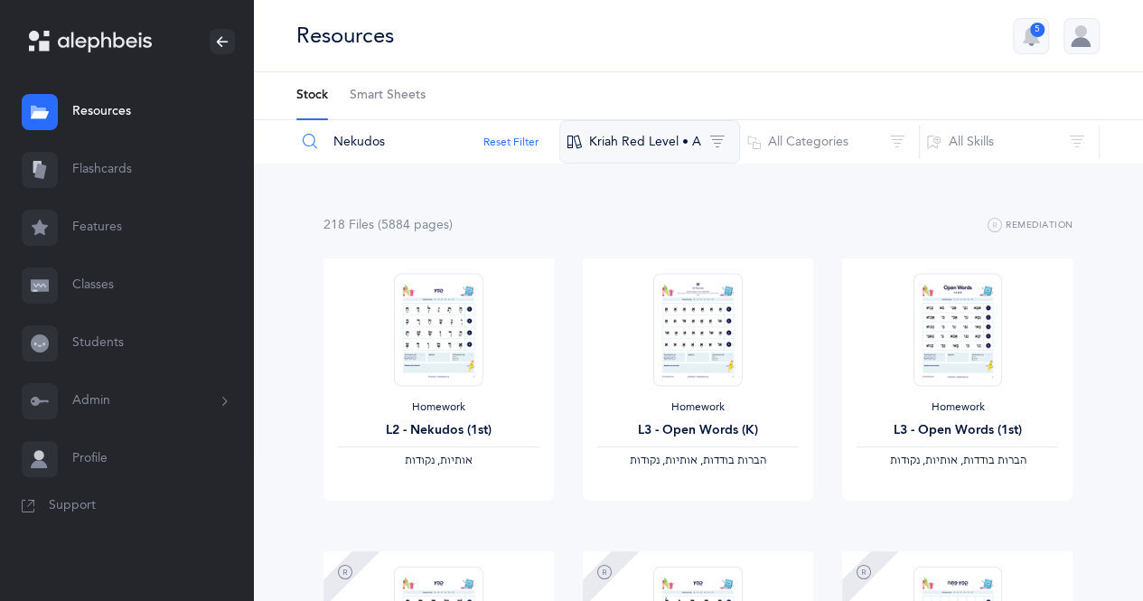
type input "Nekudos"
click at [618, 144] on button "Kriah Red Level • A" at bounding box center [649, 141] width 181 height 43
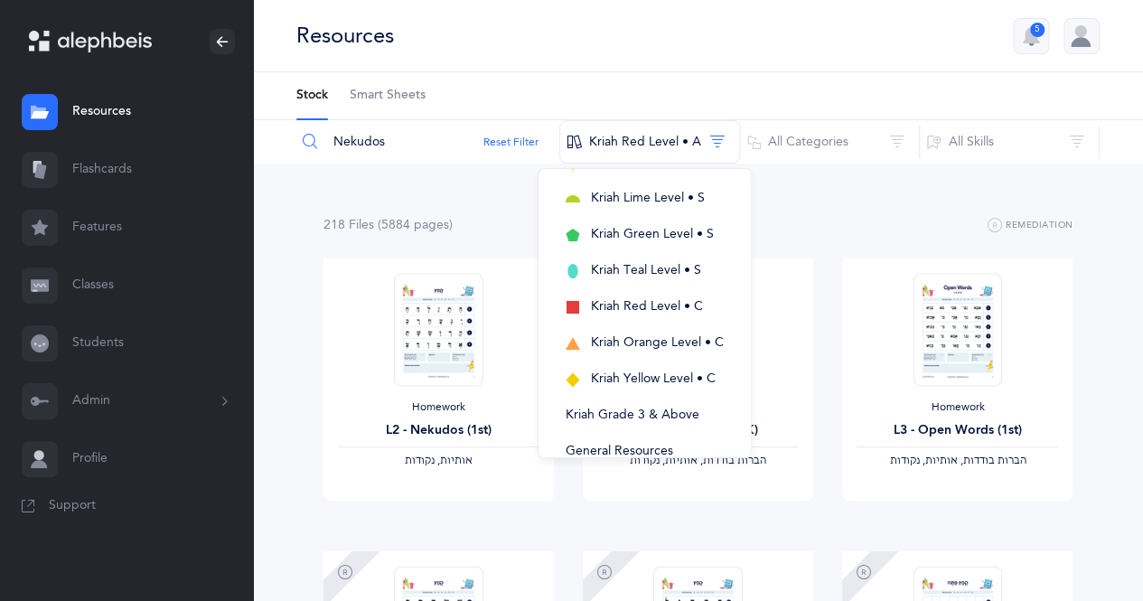
scroll to position [513, 0]
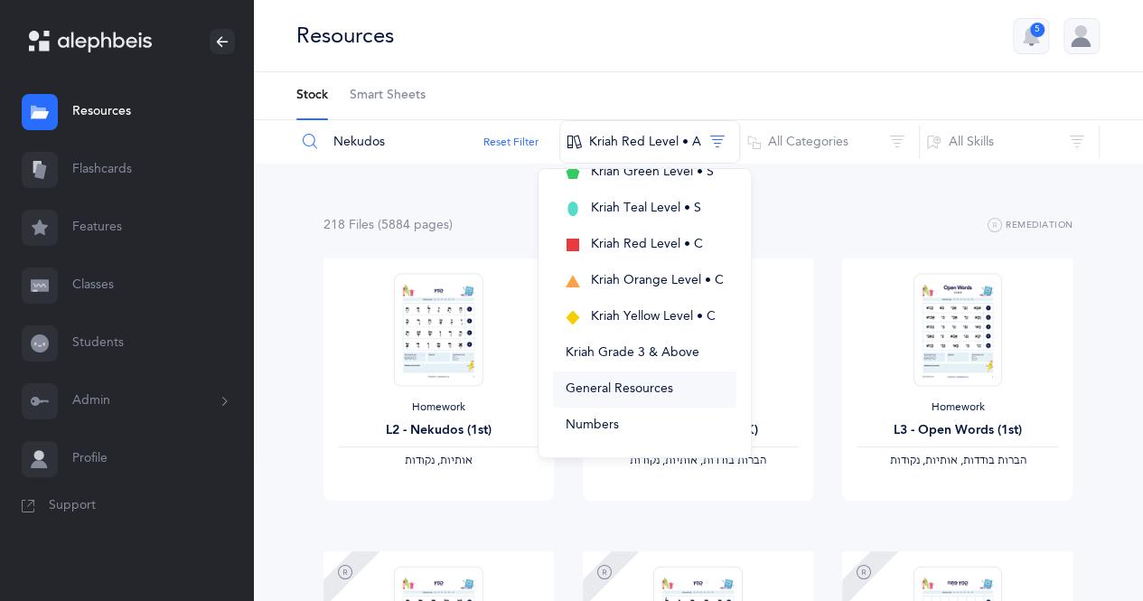
click at [629, 388] on span "General Resources" at bounding box center [620, 388] width 108 height 14
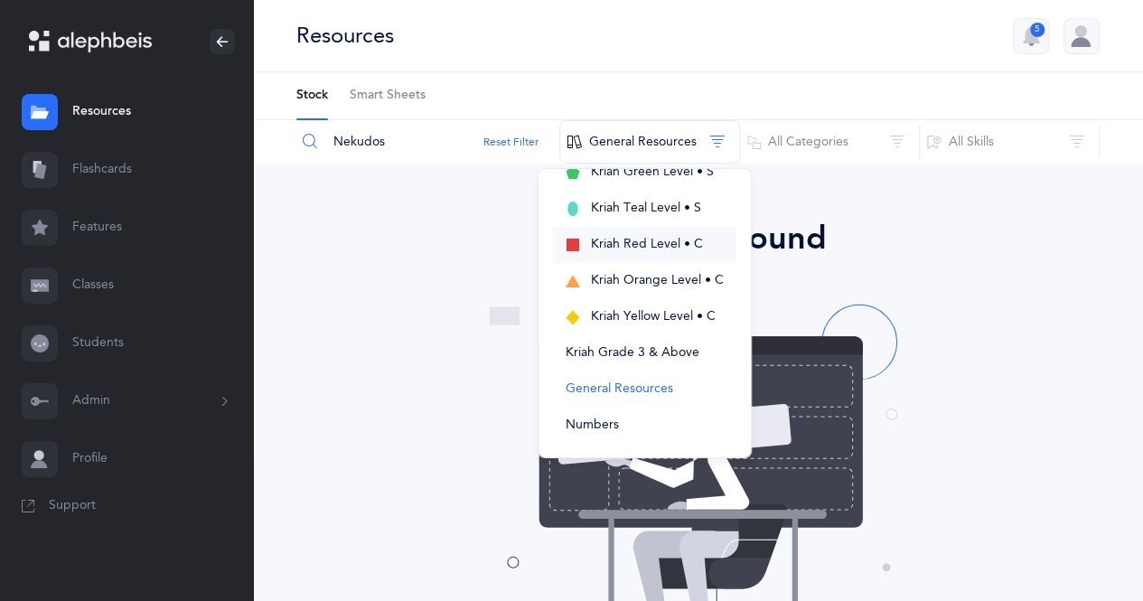
scroll to position [0, 0]
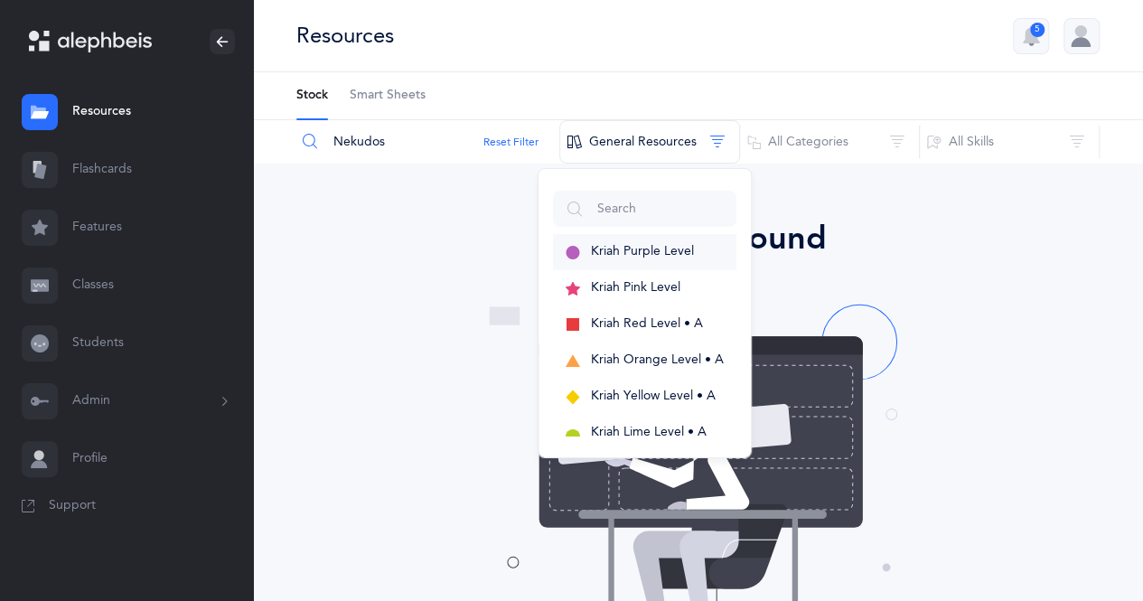
click at [654, 254] on span "Kriah Purple Level" at bounding box center [642, 251] width 103 height 14
click at [651, 282] on span "Kriah Pink Level" at bounding box center [635, 287] width 89 height 14
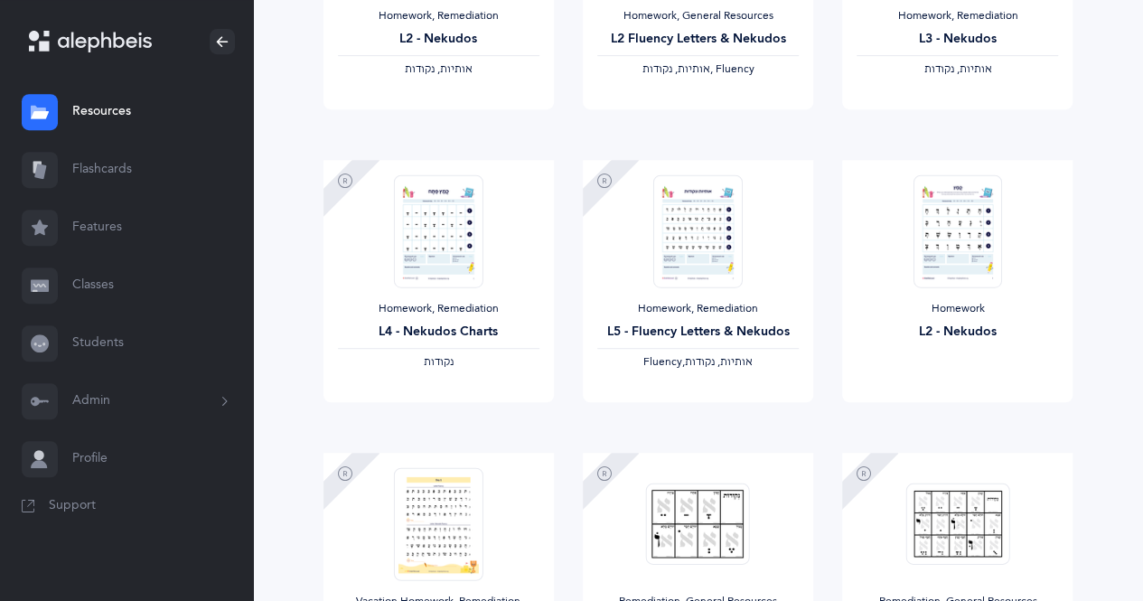
scroll to position [424, 0]
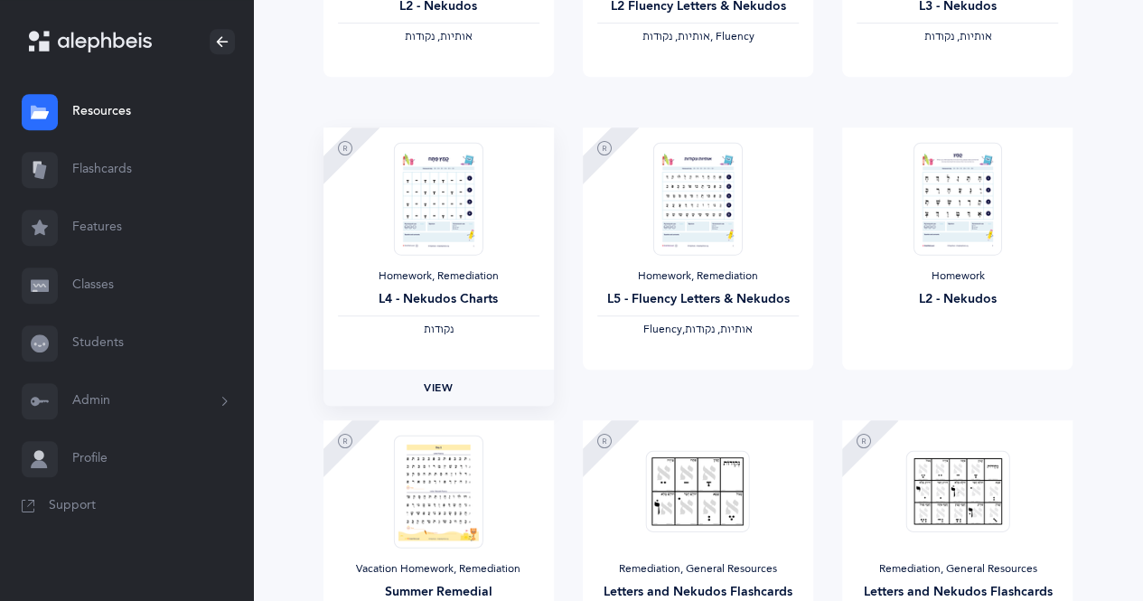
click at [440, 387] on span "View" at bounding box center [438, 387] width 29 height 16
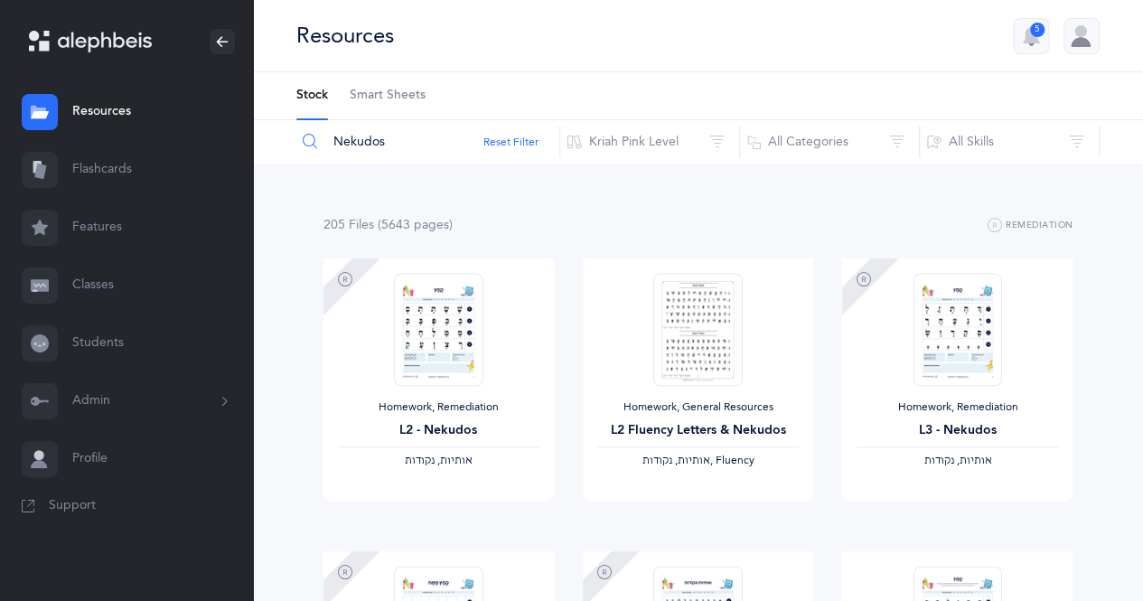
click at [396, 95] on span "Smart Sheets" at bounding box center [388, 96] width 76 height 18
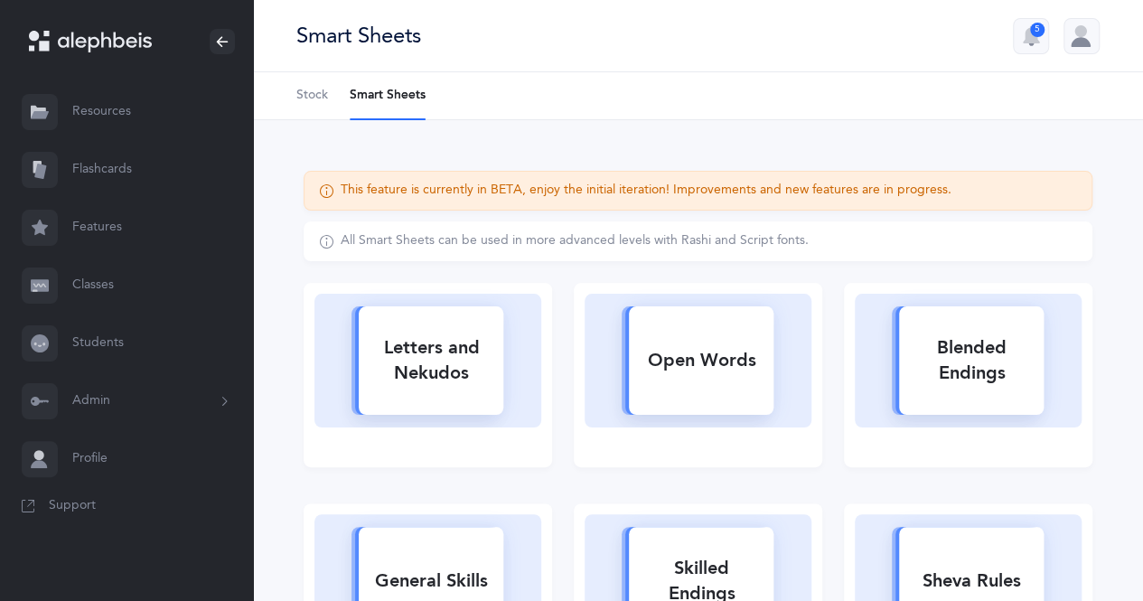
click at [703, 351] on div "Open Words" at bounding box center [701, 360] width 145 height 47
select select
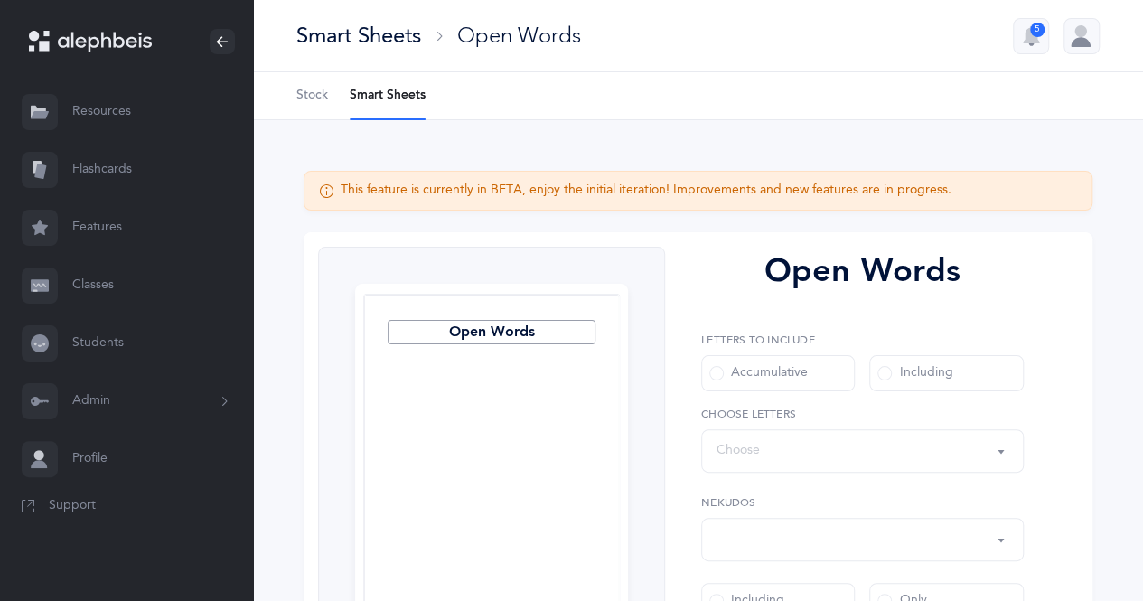
select select "all"
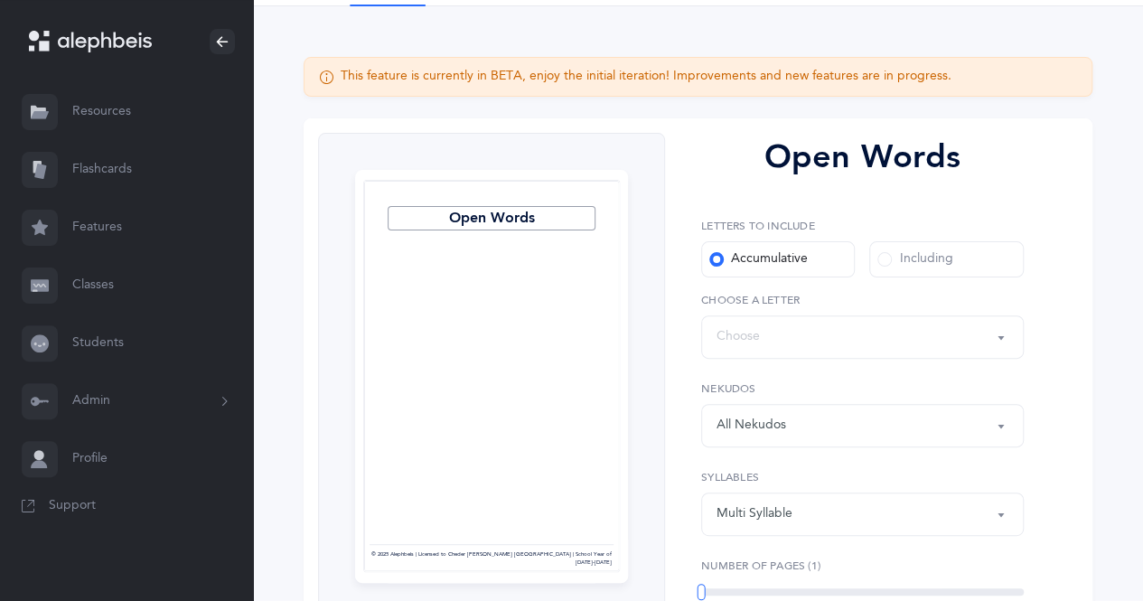
scroll to position [115, 0]
click at [837, 332] on div "Words up until: Choose" at bounding box center [862, 336] width 292 height 31
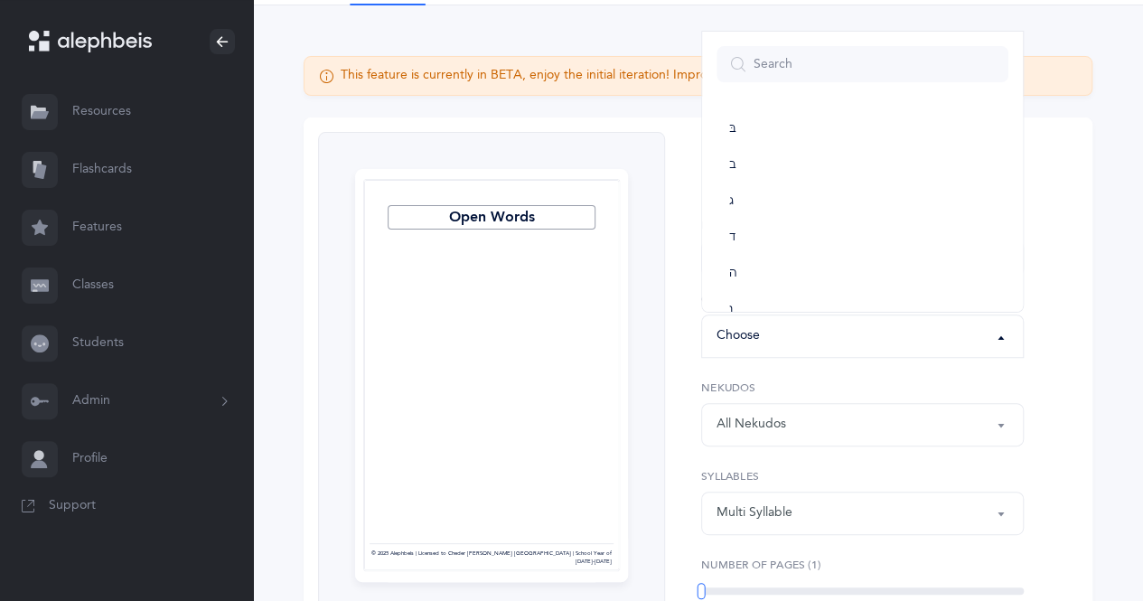
click at [837, 340] on div "Words up until: Choose" at bounding box center [862, 336] width 292 height 31
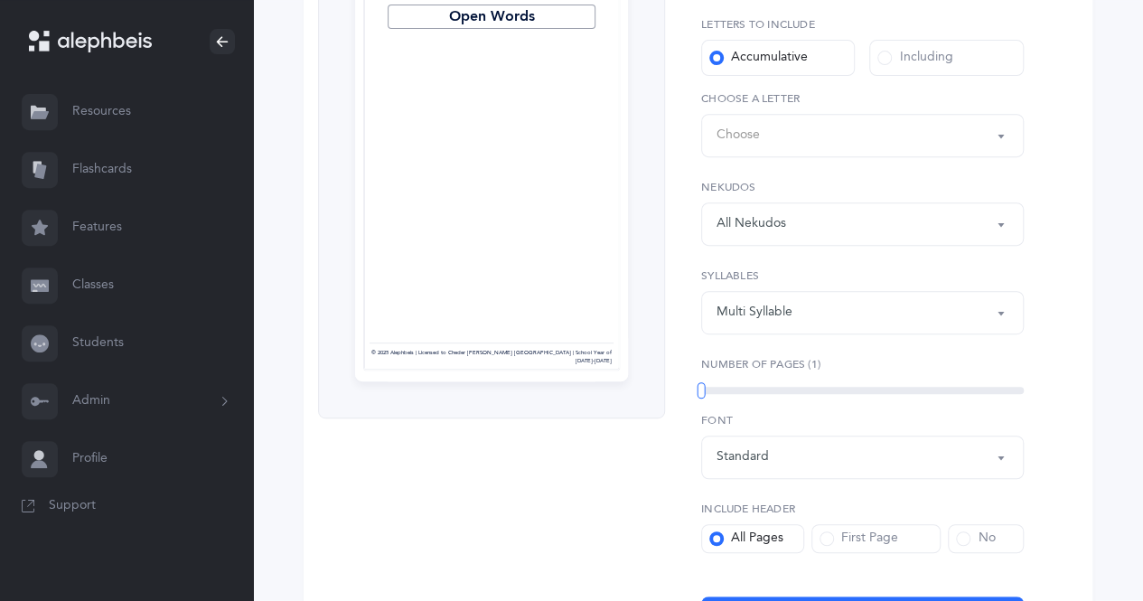
scroll to position [314, 0]
select select
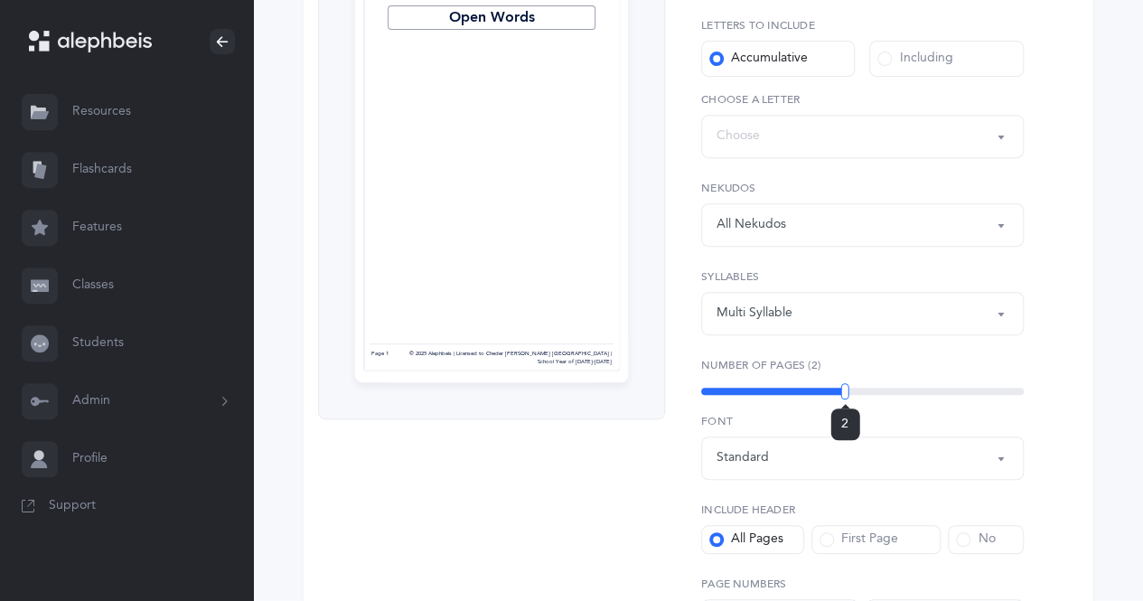
click at [845, 392] on div "2" at bounding box center [862, 391] width 323 height 7
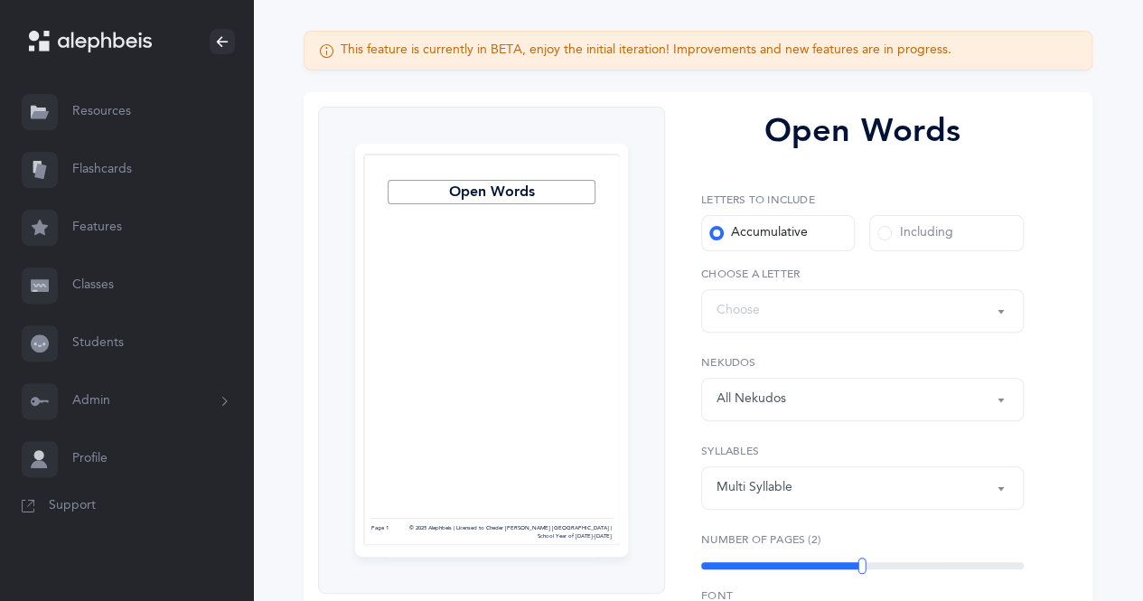
scroll to position [141, 0]
click at [891, 236] on div "Including" at bounding box center [914, 232] width 75 height 18
click at [0, 0] on input "Including" at bounding box center [0, 0] width 0 height 0
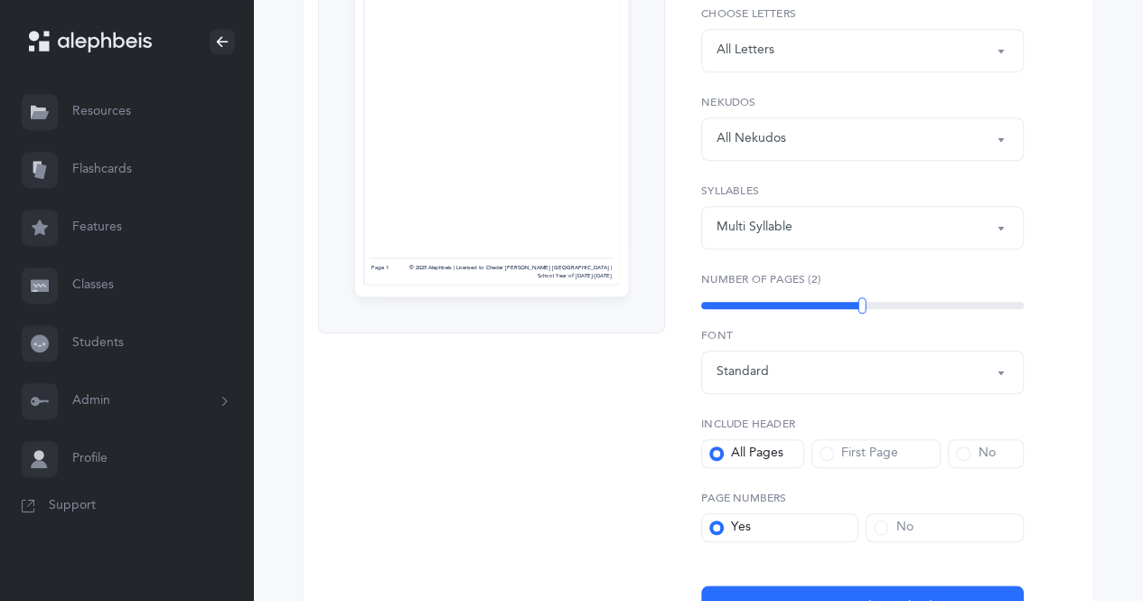
scroll to position [444, 0]
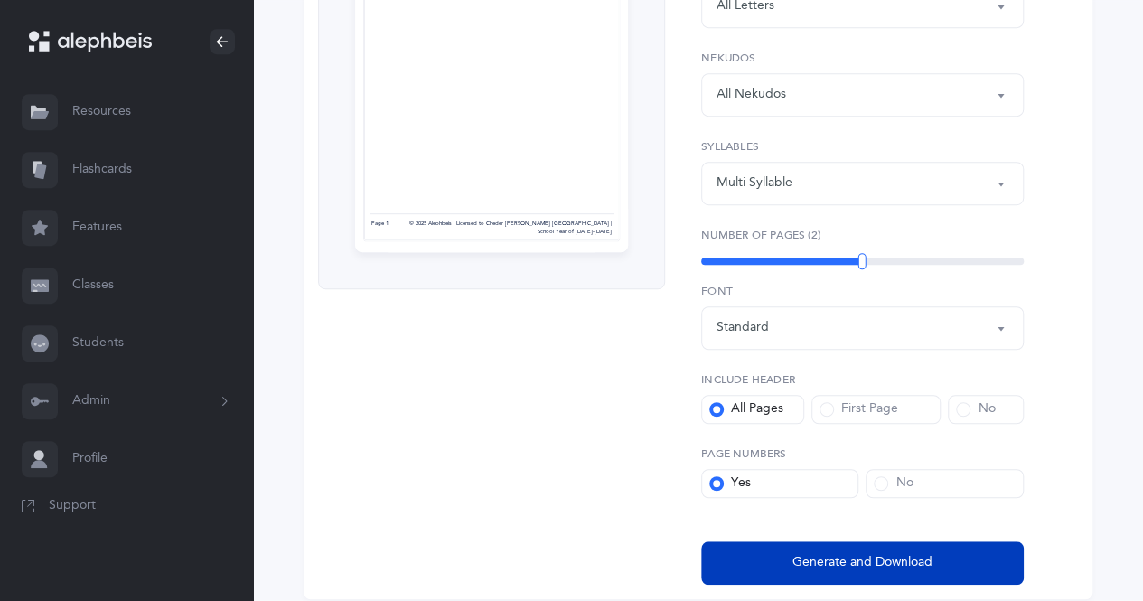
click at [825, 566] on span "Generate and Download" at bounding box center [862, 562] width 140 height 19
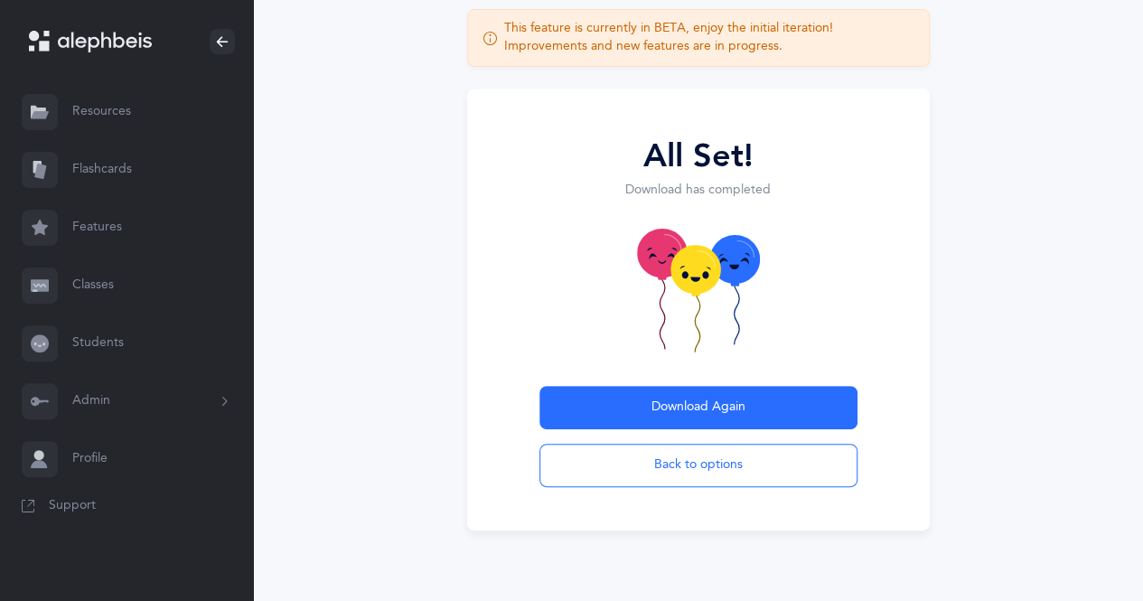
scroll to position [0, 0]
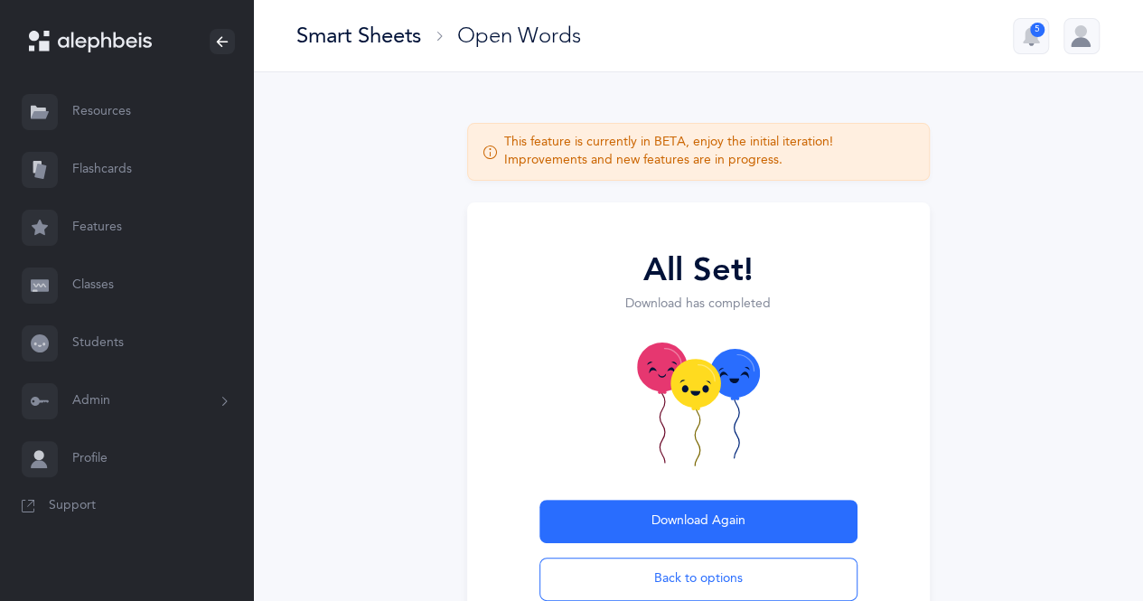
click at [345, 37] on div "Smart Sheets" at bounding box center [358, 36] width 125 height 30
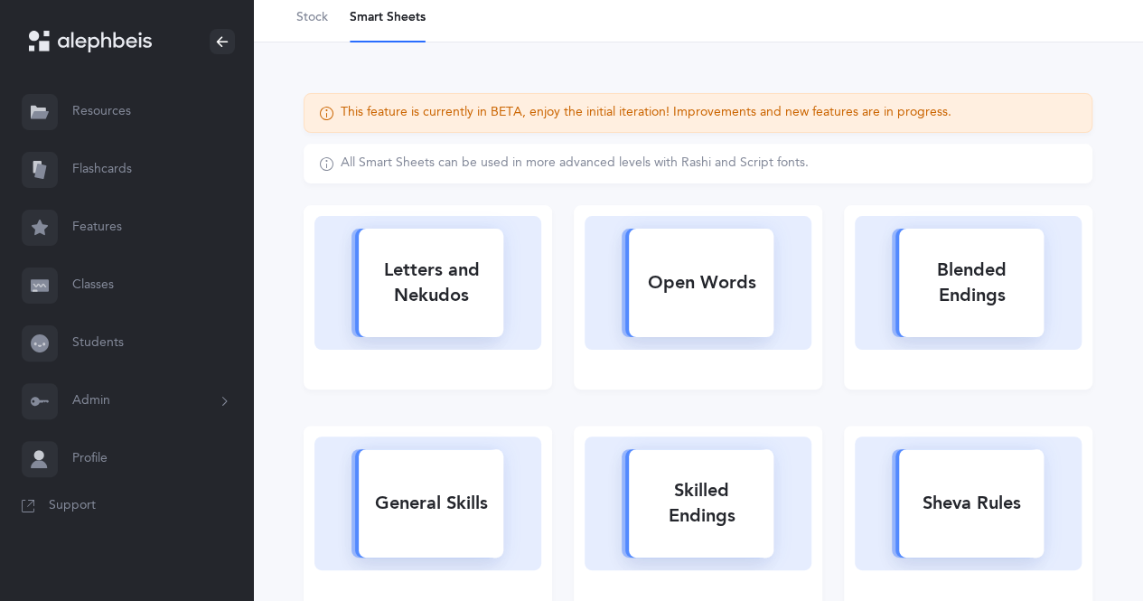
scroll to position [80, 0]
click at [970, 284] on div "Blended Endings" at bounding box center [971, 281] width 145 height 72
select select
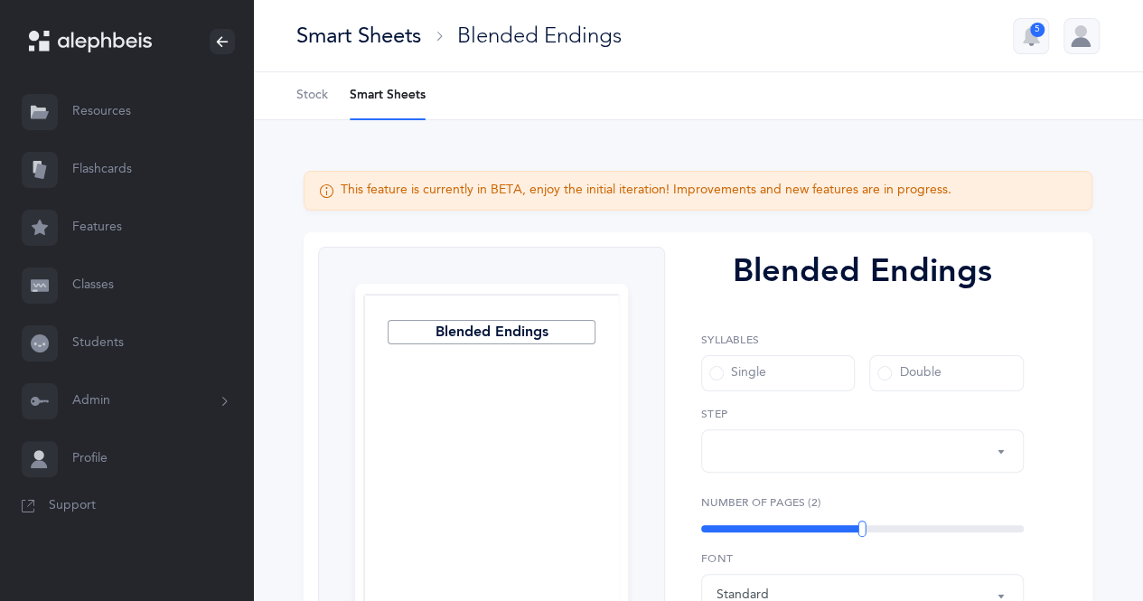
select select "28"
click at [887, 370] on span at bounding box center [884, 373] width 14 height 14
click at [0, 0] on input "Double" at bounding box center [0, 0] width 0 height 0
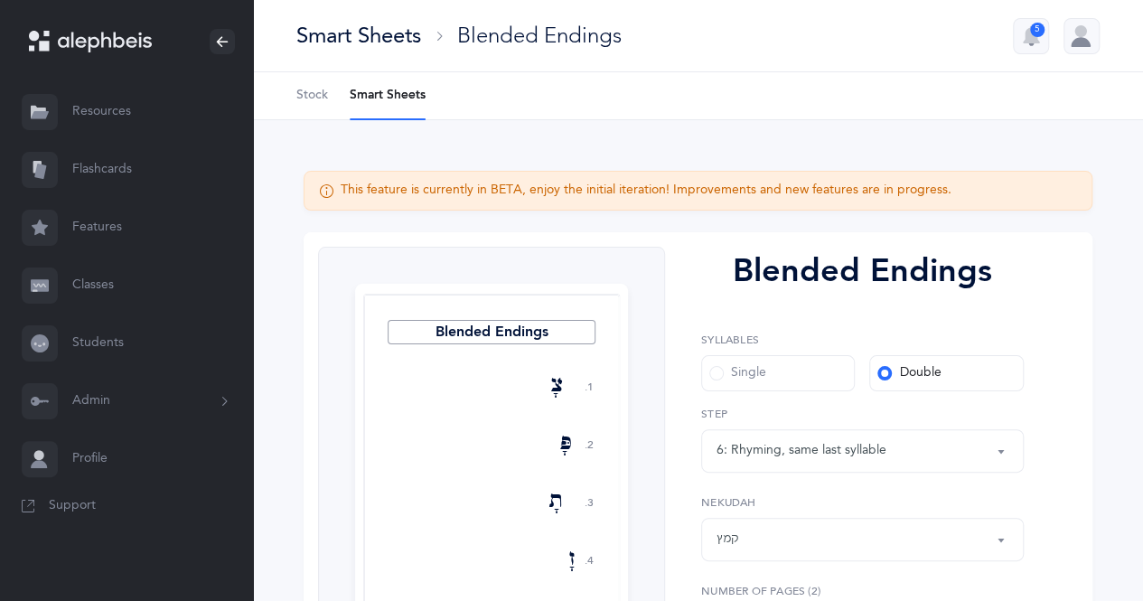
click at [794, 372] on label "Single" at bounding box center [778, 373] width 154 height 36
click at [0, 0] on input "Single" at bounding box center [0, 0] width 0 height 0
click at [319, 94] on span "Stock" at bounding box center [312, 96] width 32 height 18
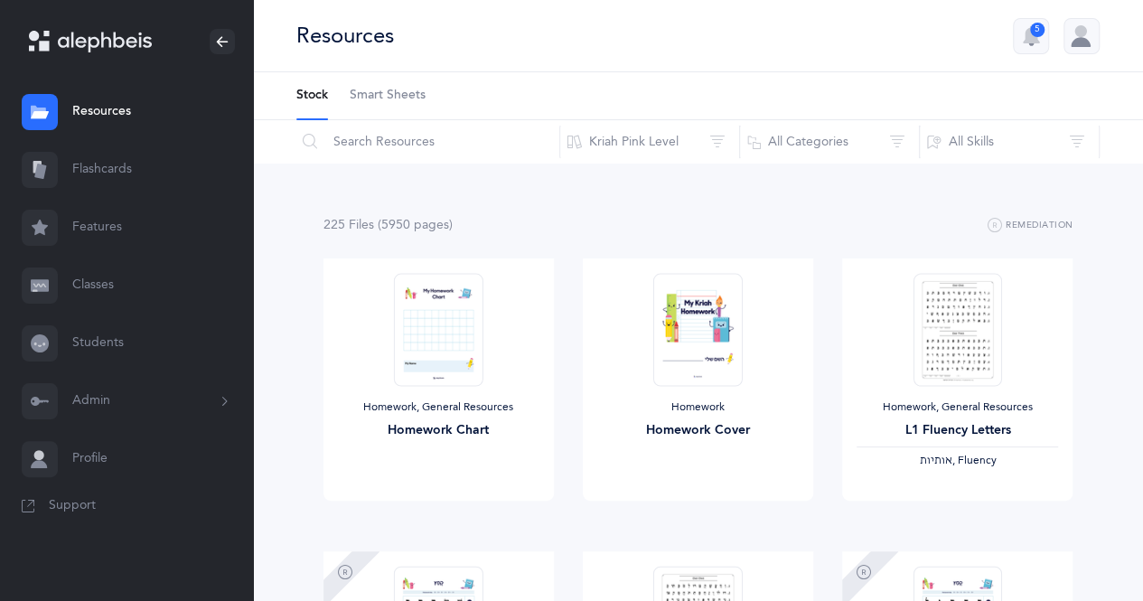
click at [384, 94] on span "Smart Sheets" at bounding box center [388, 96] width 76 height 18
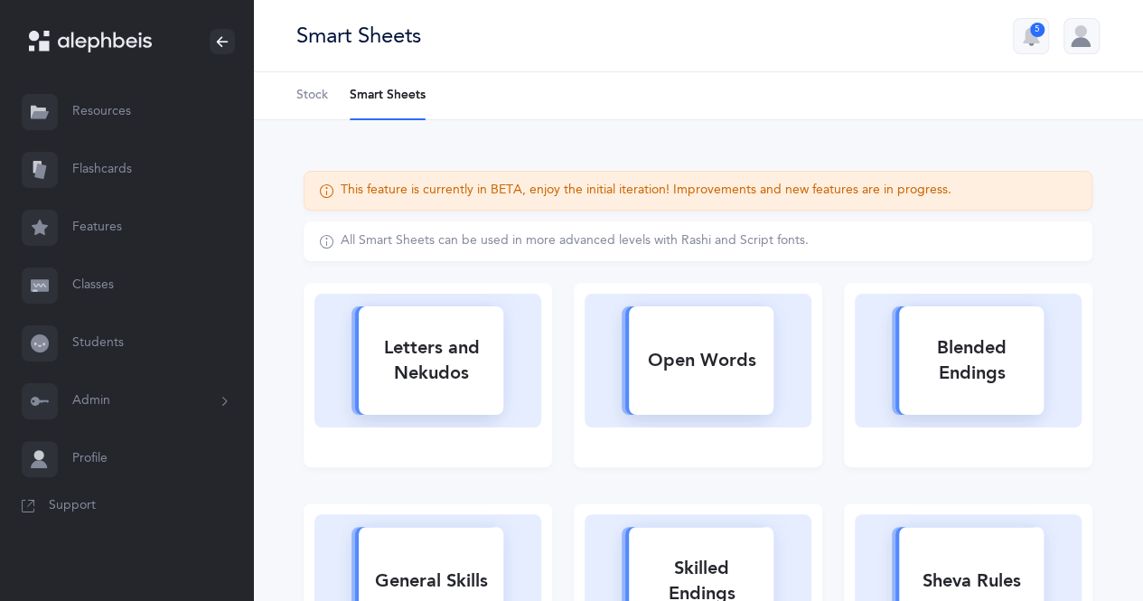
click at [748, 398] on rect at bounding box center [701, 360] width 145 height 108
select select
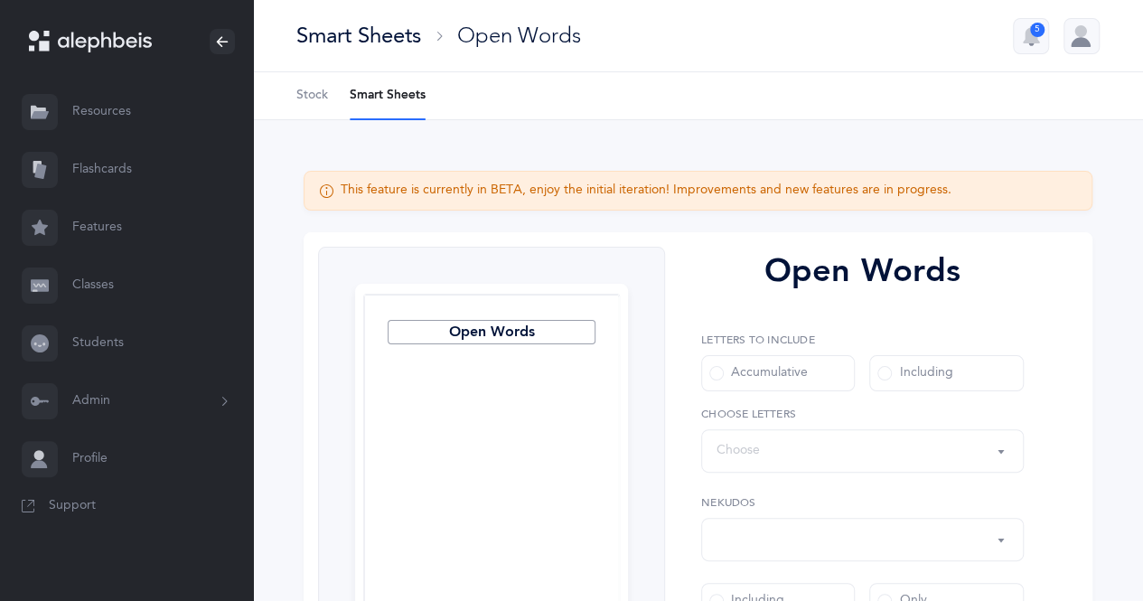
select select "all"
click at [883, 377] on span at bounding box center [884, 373] width 14 height 14
click at [0, 0] on input "Including" at bounding box center [0, 0] width 0 height 0
click at [774, 379] on div "Accumulative" at bounding box center [758, 373] width 98 height 18
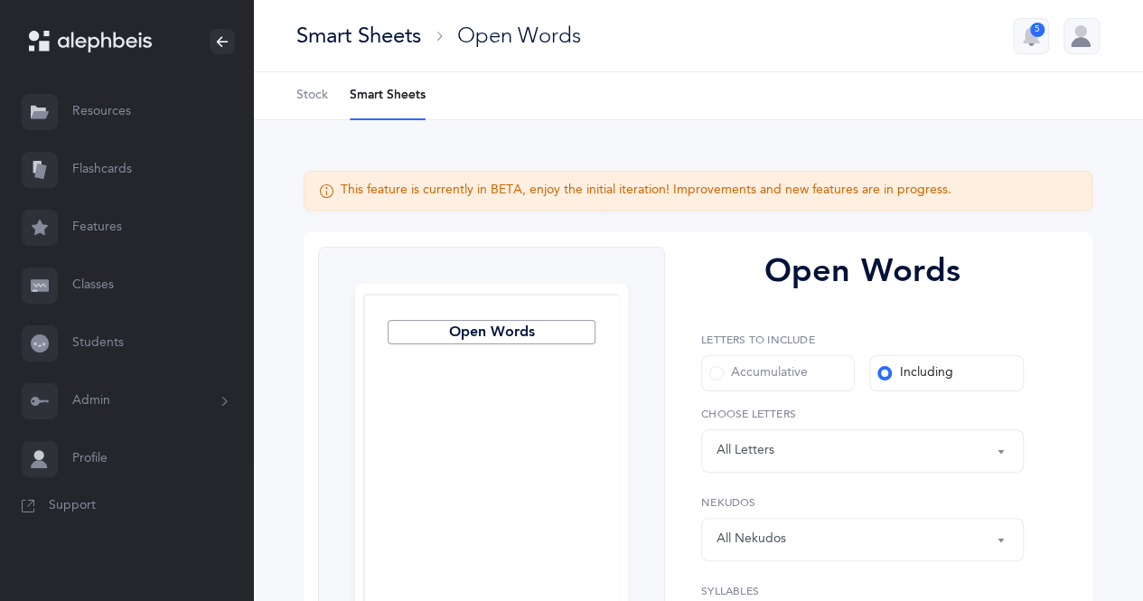
click at [0, 0] on input "Accumulative" at bounding box center [0, 0] width 0 height 0
click at [910, 371] on div "Including" at bounding box center [914, 373] width 75 height 18
click at [0, 0] on input "Including" at bounding box center [0, 0] width 0 height 0
click at [867, 436] on div "Words including: All Letters" at bounding box center [862, 450] width 292 height 31
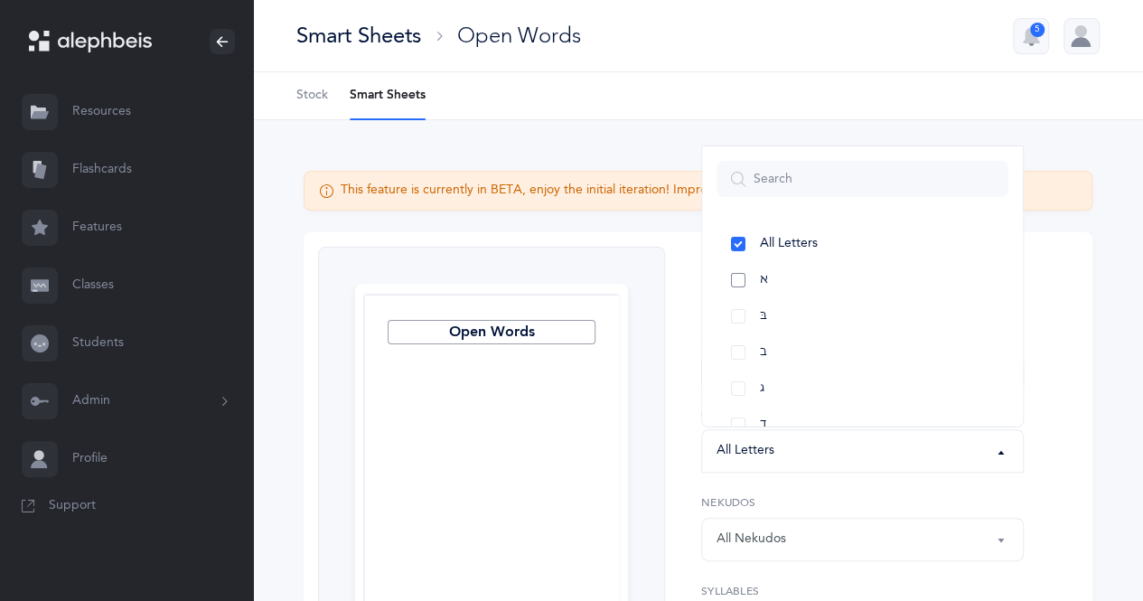
click at [728, 276] on link "א" at bounding box center [862, 280] width 292 height 36
click at [738, 307] on link "בּ" at bounding box center [862, 316] width 292 height 36
click at [738, 324] on link "בּ" at bounding box center [862, 316] width 292 height 36
click at [734, 306] on link "בּ" at bounding box center [862, 316] width 292 height 36
click at [735, 282] on link "א" at bounding box center [862, 280] width 292 height 36
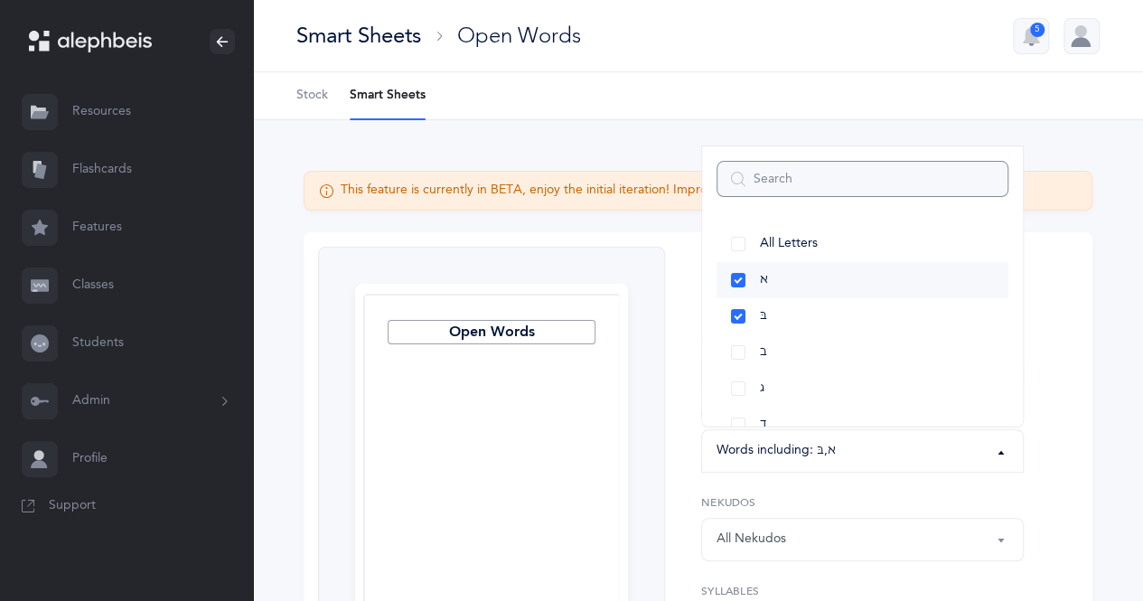
select select "81"
click at [738, 312] on link "בּ" at bounding box center [862, 316] width 292 height 36
click at [738, 245] on link "All Letters" at bounding box center [862, 244] width 292 height 36
select select "all"
click at [949, 491] on div "Letters to include Accumulative [PERSON_NAME] All Letters א בּ ב ג ד ה ו ז ח ט …" at bounding box center [862, 491] width 323 height 318
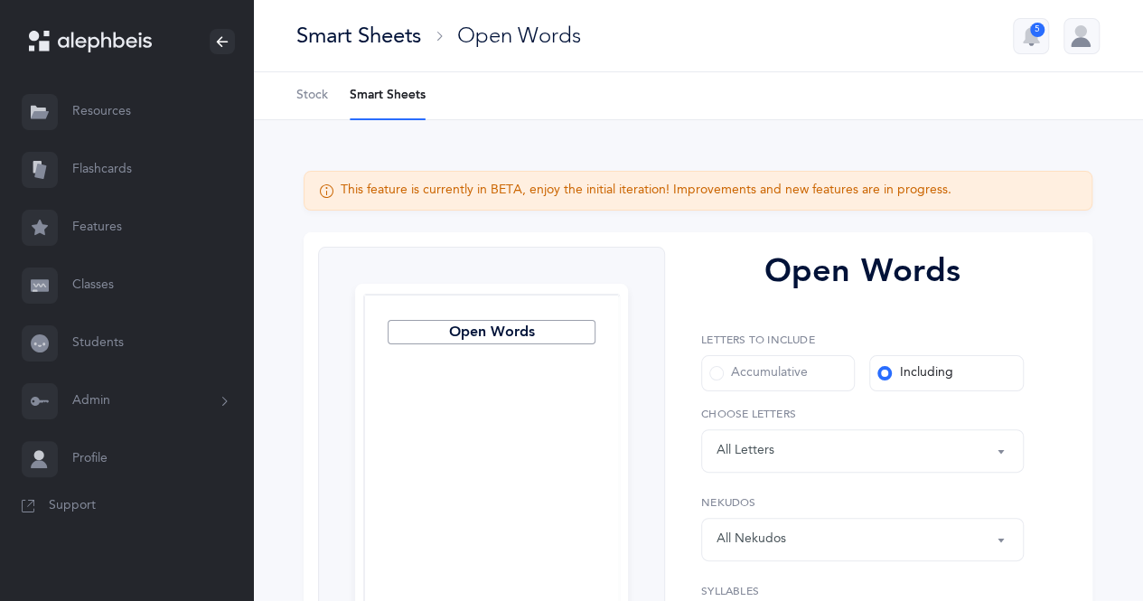
click at [815, 364] on label "Accumulative" at bounding box center [778, 373] width 154 height 36
click at [0, 0] on input "Accumulative" at bounding box center [0, 0] width 0 height 0
click at [895, 371] on div "Including" at bounding box center [914, 373] width 75 height 18
click at [0, 0] on input "Including" at bounding box center [0, 0] width 0 height 0
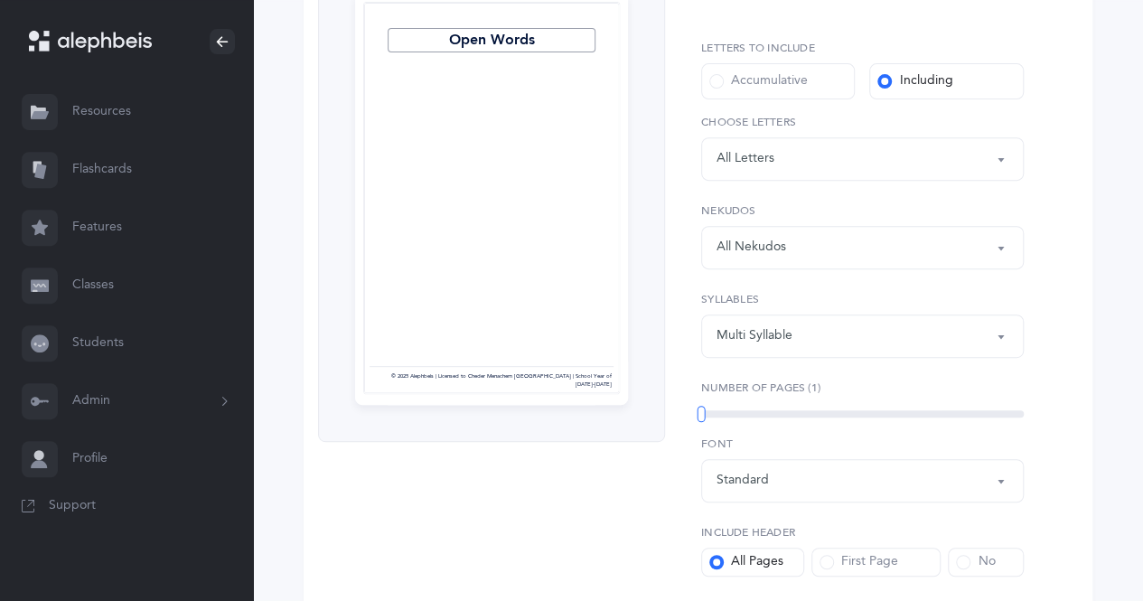
scroll to position [350, 0]
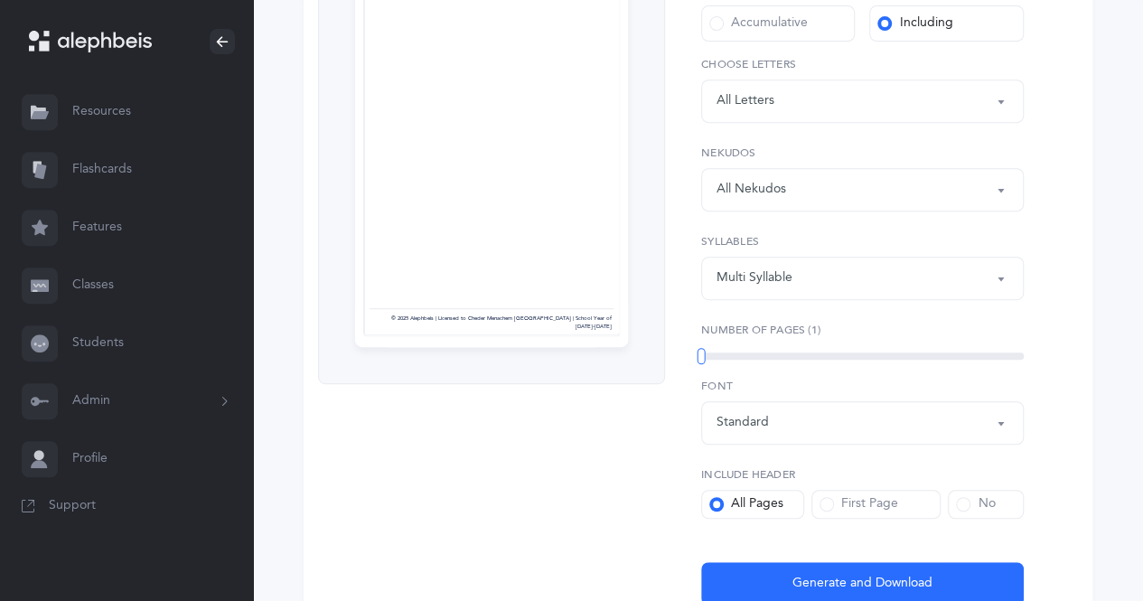
click at [869, 357] on div "1" at bounding box center [862, 355] width 323 height 7
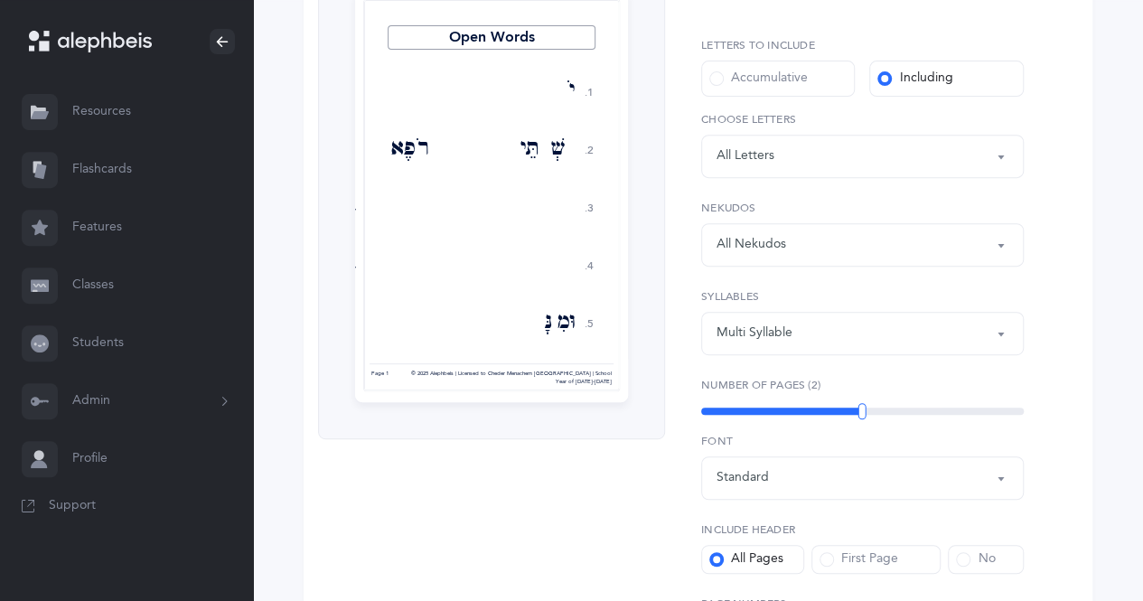
scroll to position [287, 0]
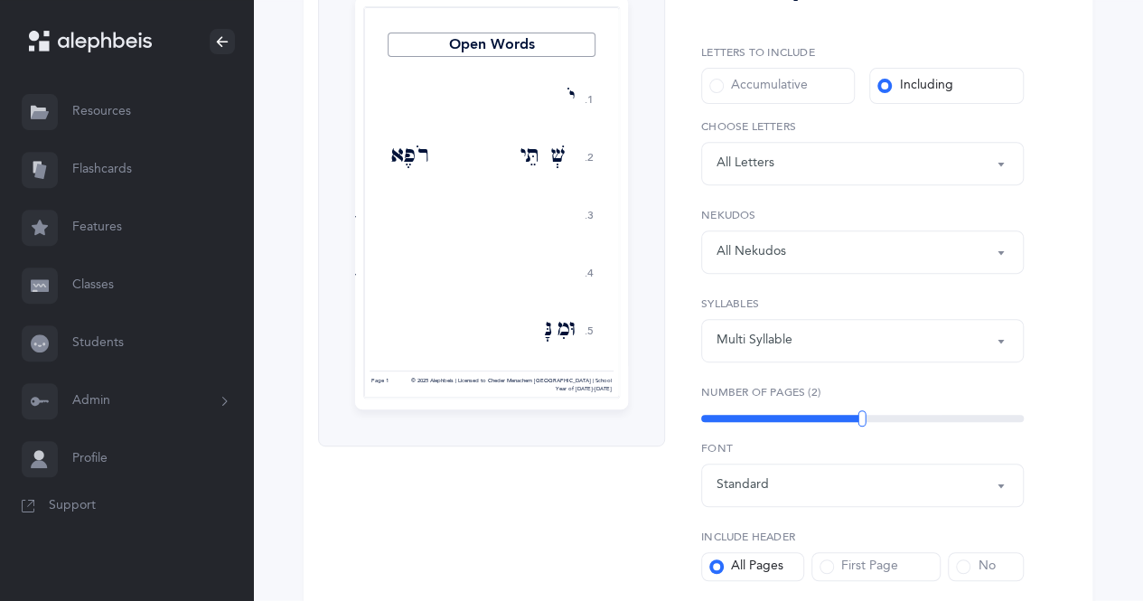
click at [817, 348] on div "Multi Syllable" at bounding box center [862, 340] width 292 height 31
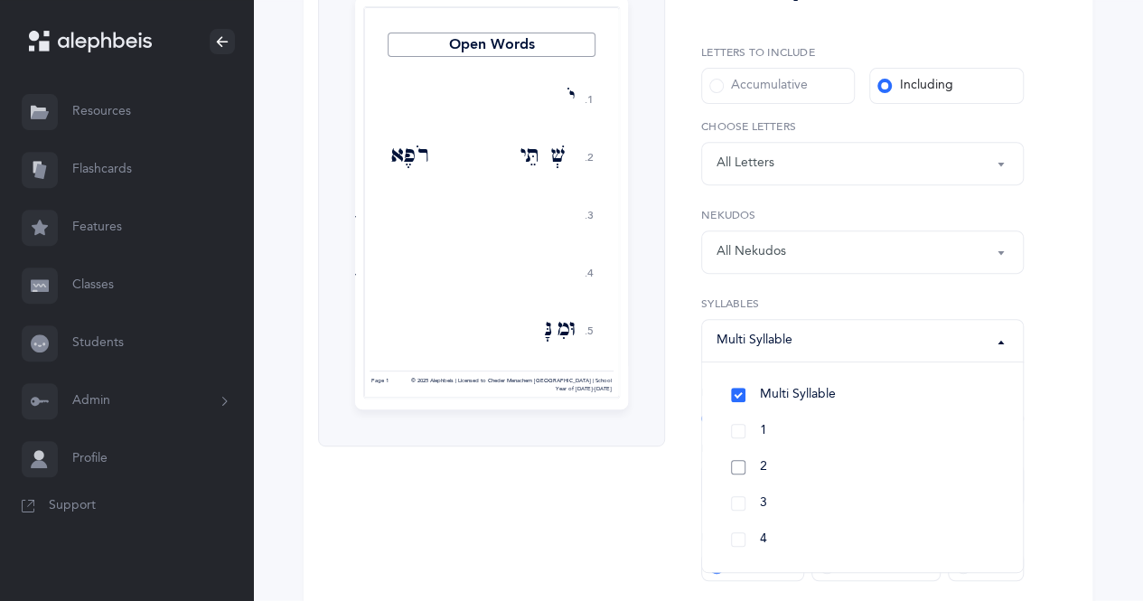
click at [785, 468] on link "2" at bounding box center [862, 467] width 292 height 36
select select "2"
click at [1057, 407] on div "Open Words 1. 2. 3. 4. 5. יֹבִלוּהָ שְׁתֵּי רֹפֶא בַּעֲדוֹ בְּצִפִּיָּתֵנוּ וּמ…" at bounding box center [698, 350] width 789 height 811
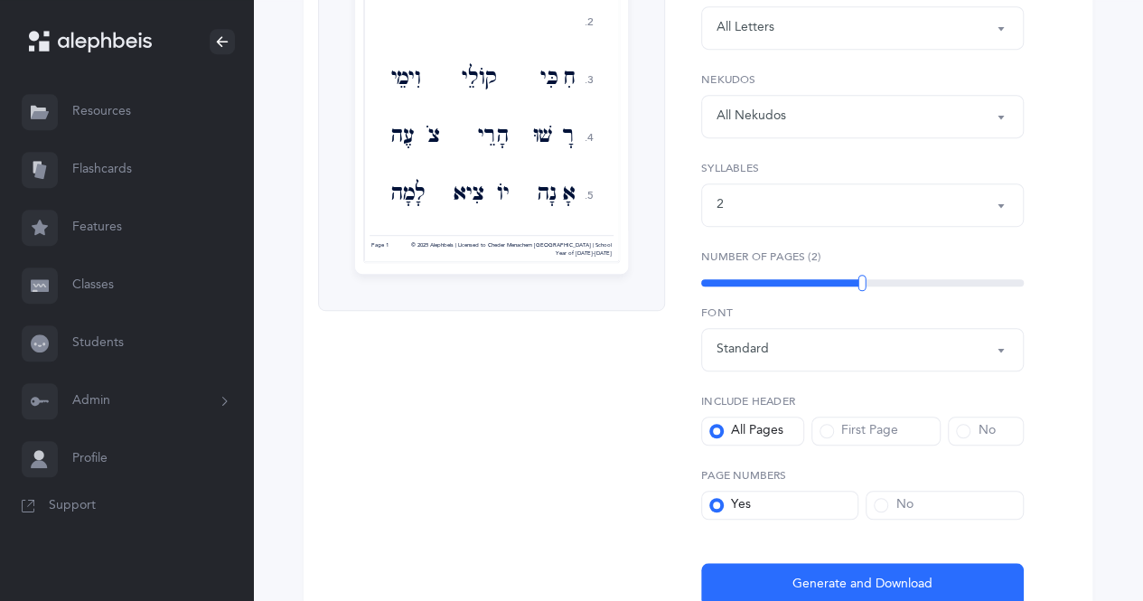
scroll to position [484, 0]
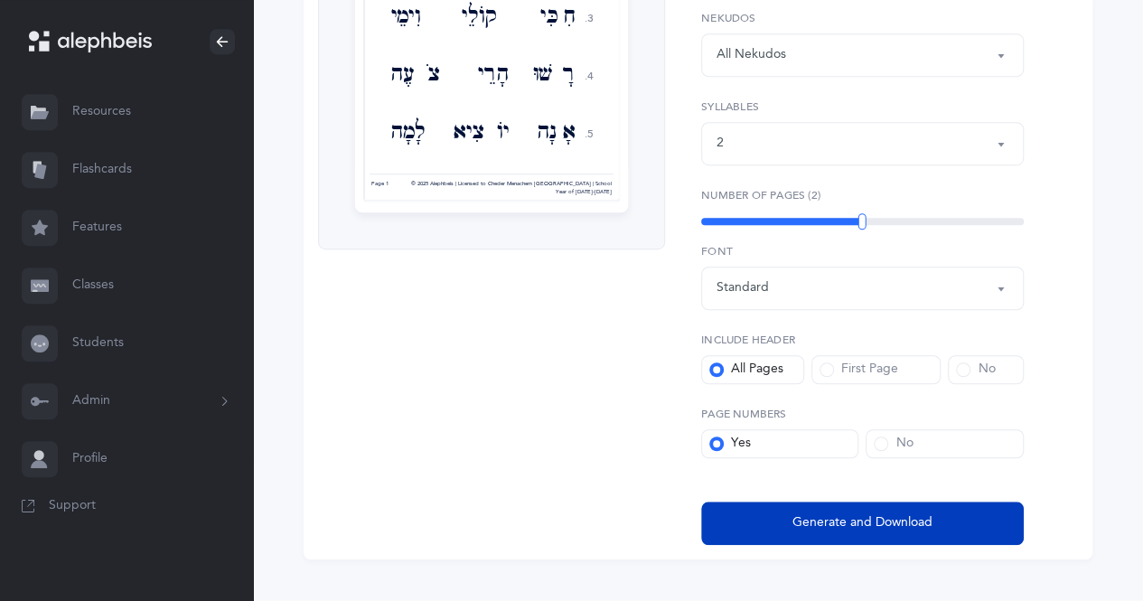
click at [867, 520] on span "Generate and Download" at bounding box center [862, 522] width 140 height 19
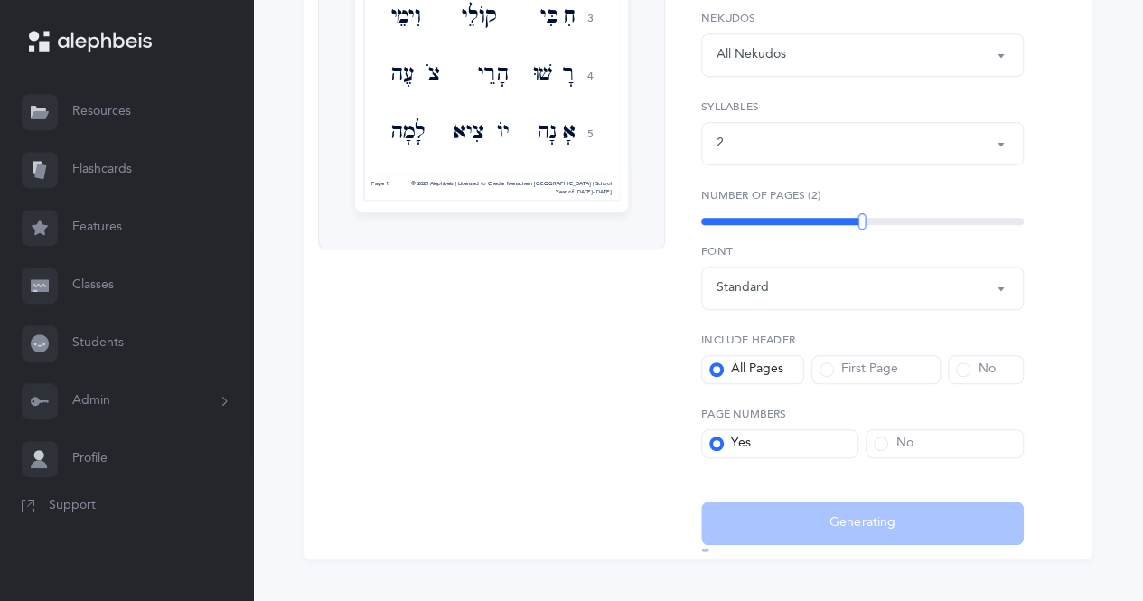
select select "2"
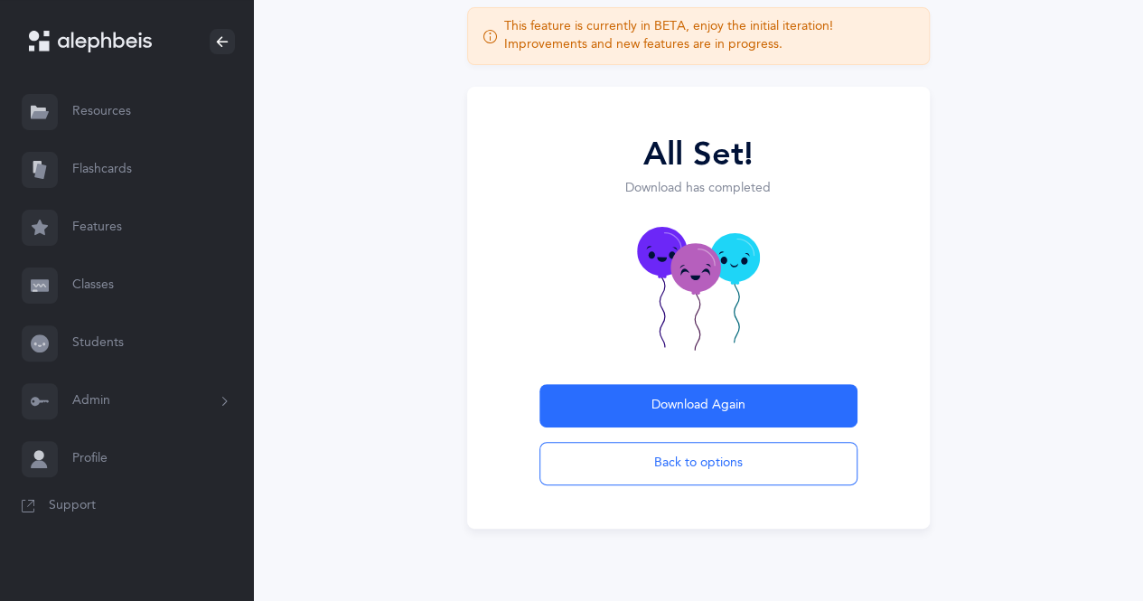
scroll to position [114, 0]
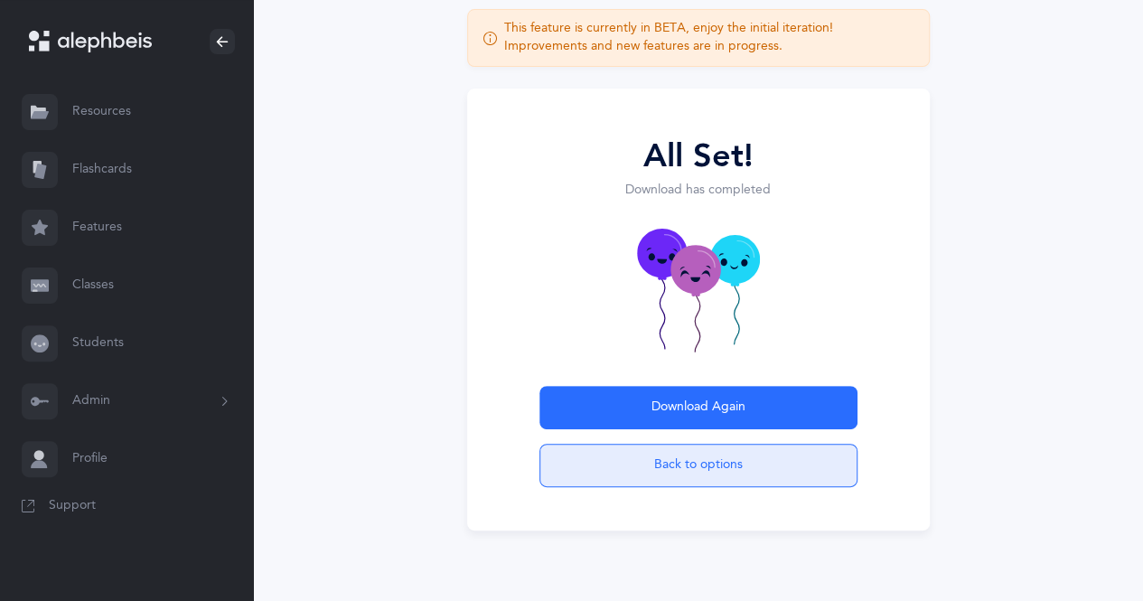
click at [643, 468] on button "Back to options" at bounding box center [698, 465] width 318 height 43
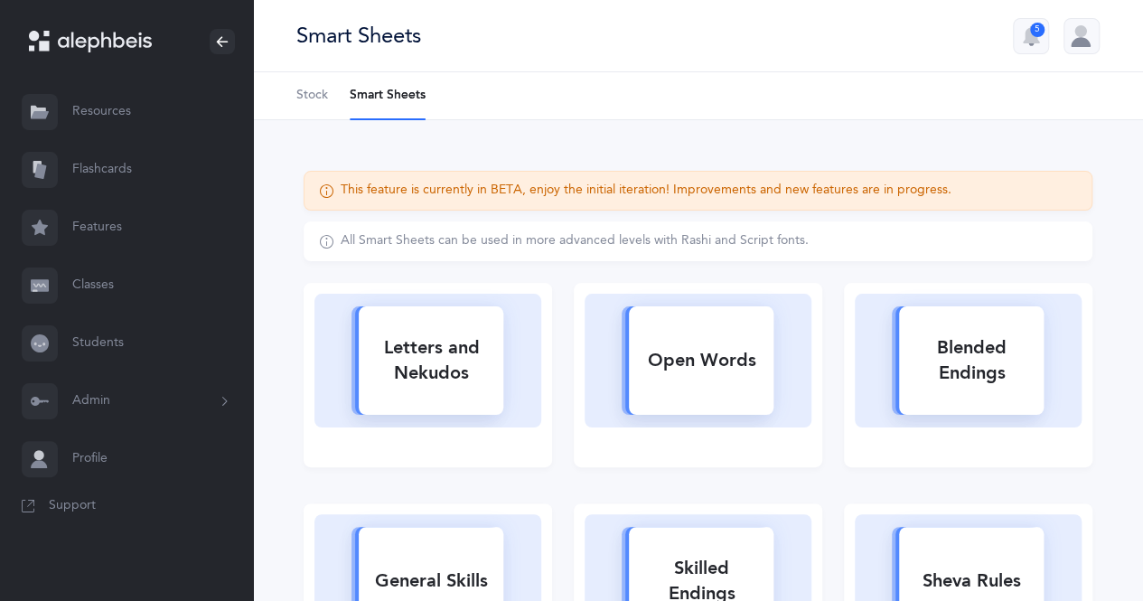
click at [981, 379] on div "Blended Endings" at bounding box center [971, 360] width 145 height 72
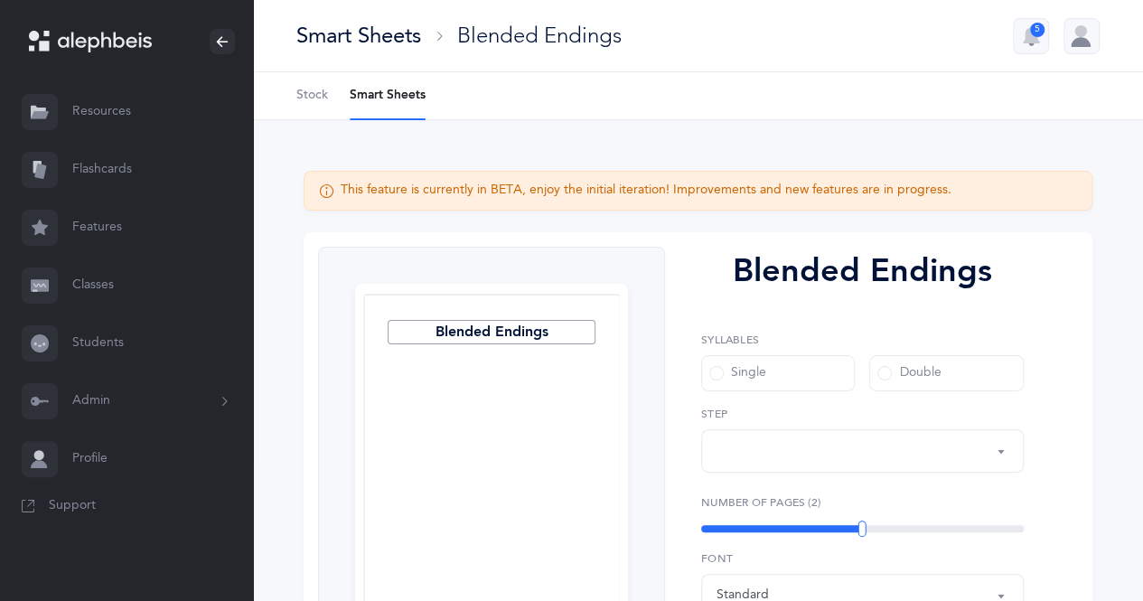
click at [929, 364] on div "Double" at bounding box center [908, 373] width 63 height 18
click at [0, 0] on input "Double" at bounding box center [0, 0] width 0 height 0
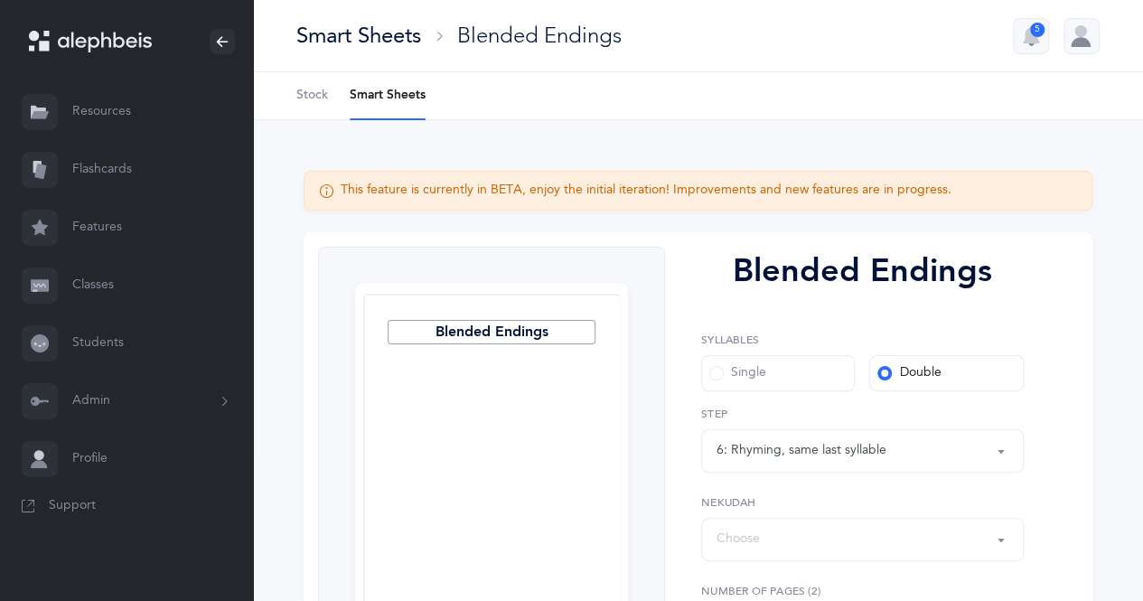
click at [900, 447] on div "6: Rhyming, same last syllable" at bounding box center [862, 450] width 292 height 31
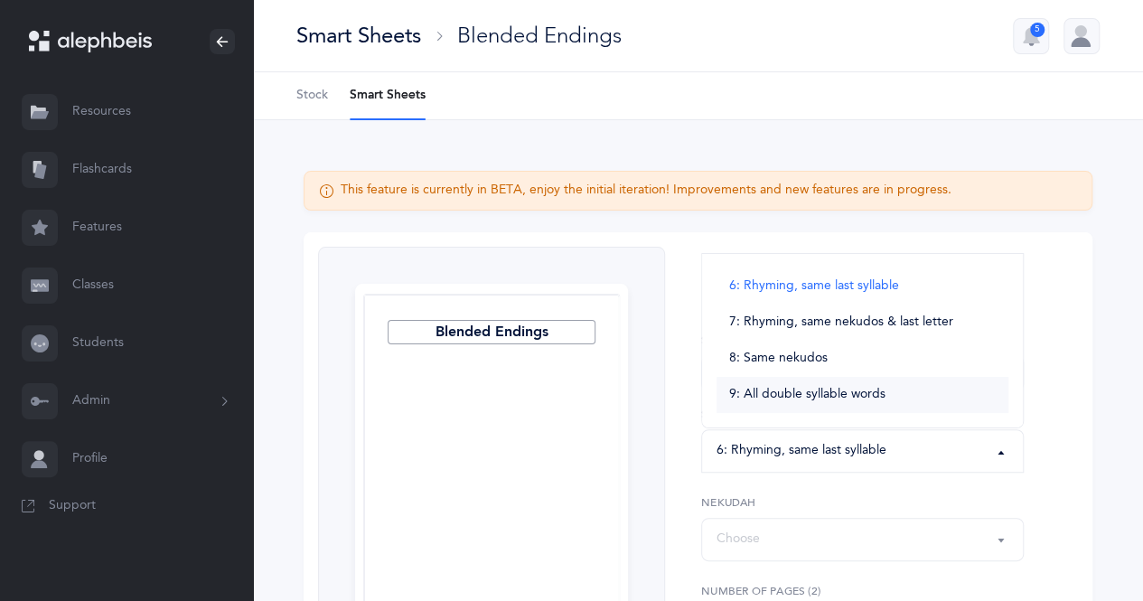
click at [875, 393] on span "9: All double syllable words" at bounding box center [807, 395] width 156 height 16
select select "9"
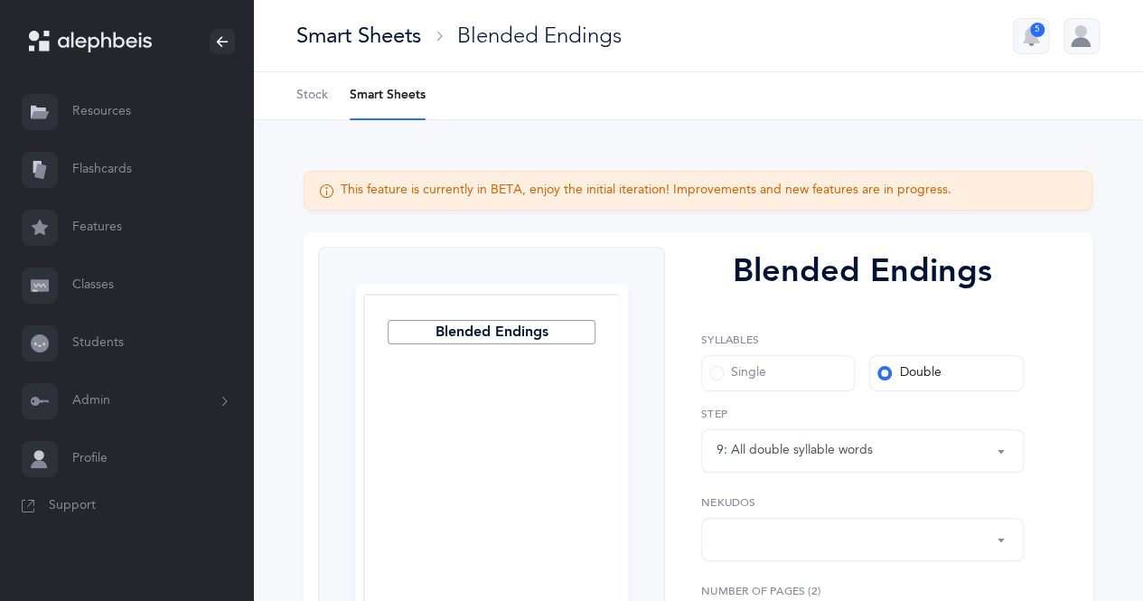
scroll to position [151, 0]
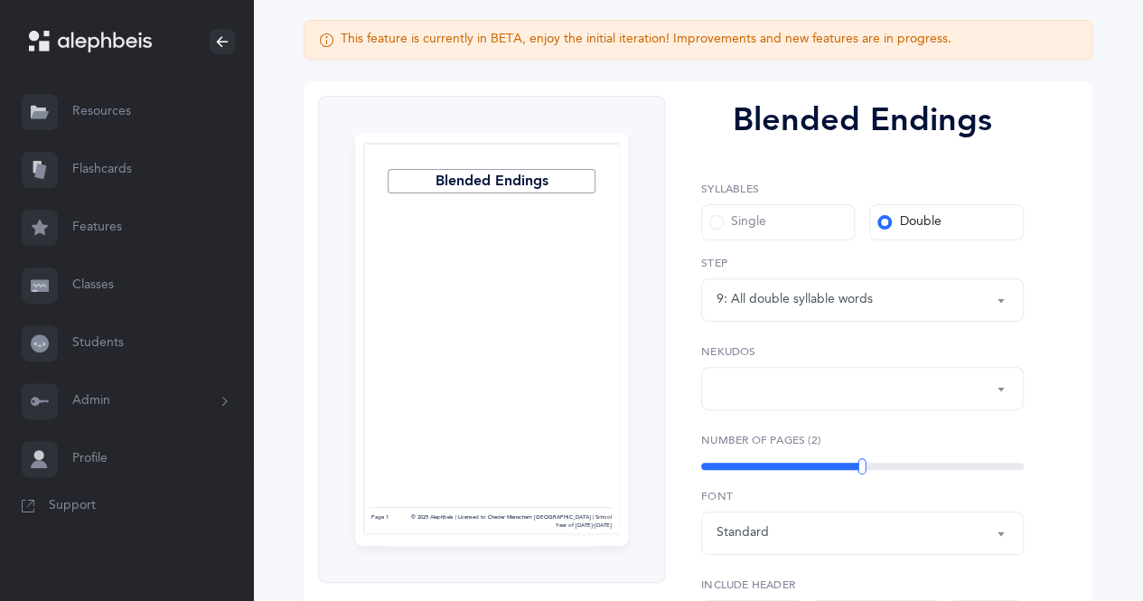
click at [907, 402] on div "button" at bounding box center [862, 388] width 292 height 31
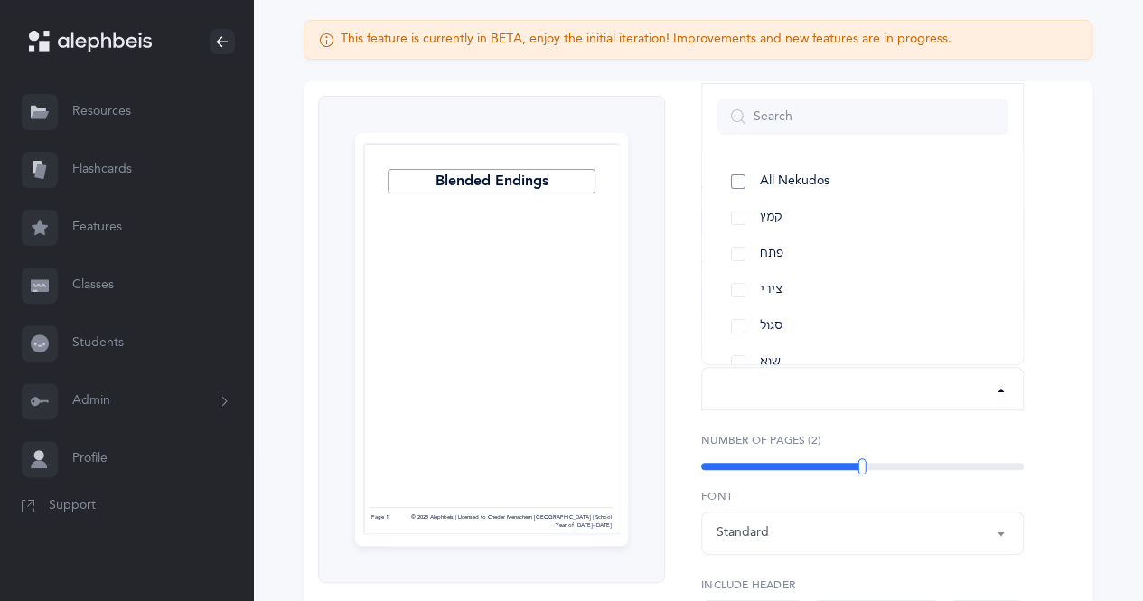
click at [807, 189] on link "All Nekudos" at bounding box center [862, 182] width 292 height 36
select select "all"
click at [912, 495] on label "Font" at bounding box center [862, 496] width 323 height 16
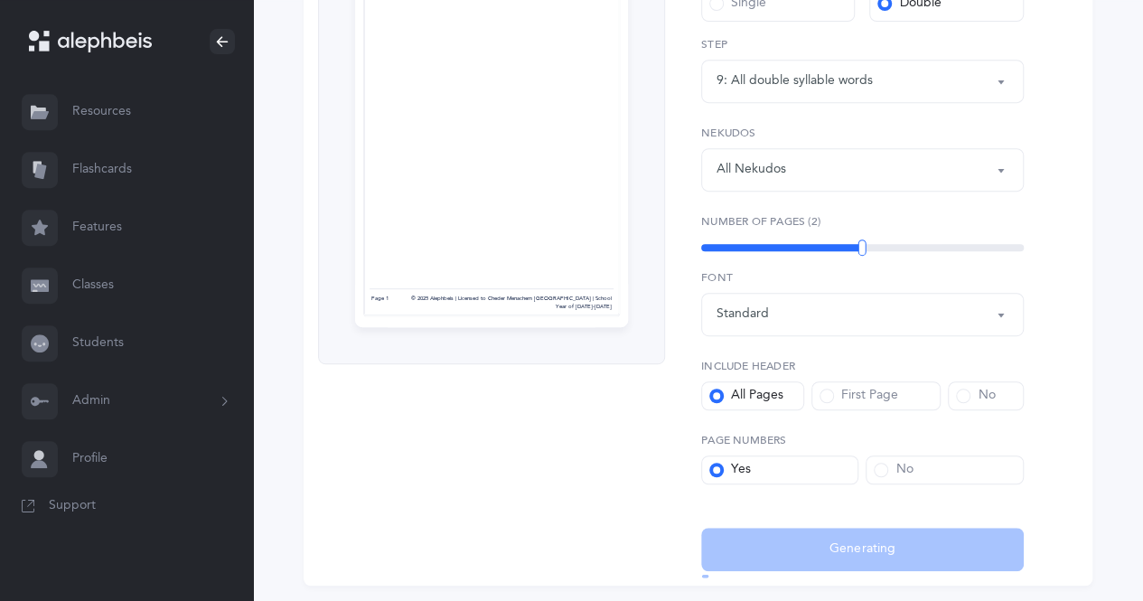
scroll to position [370, 0]
select select "28"
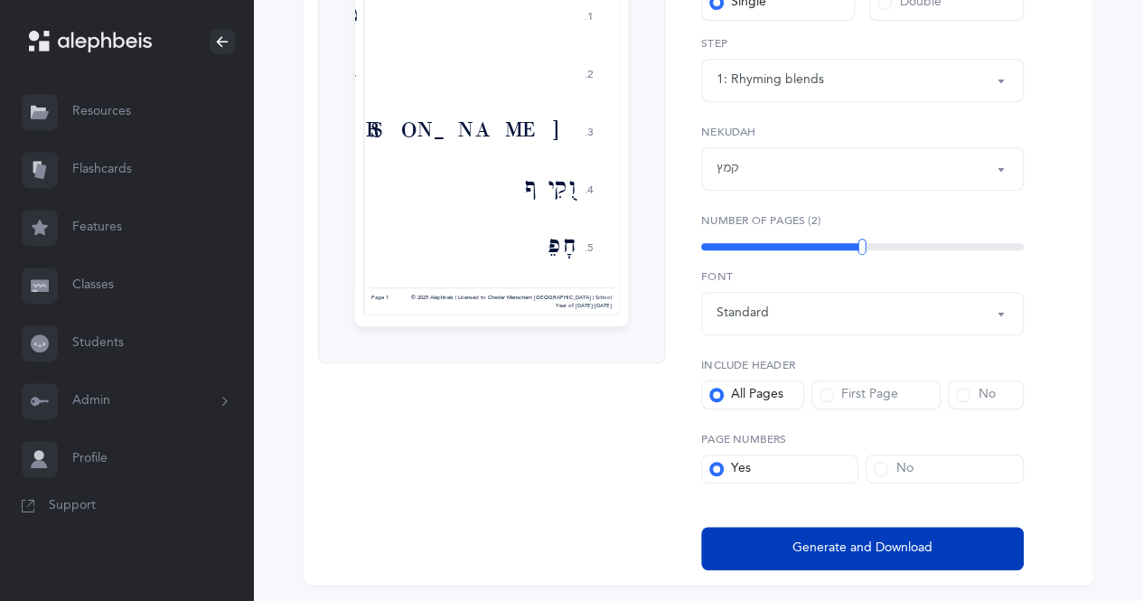
click at [821, 541] on span "Generate and Download" at bounding box center [862, 547] width 140 height 19
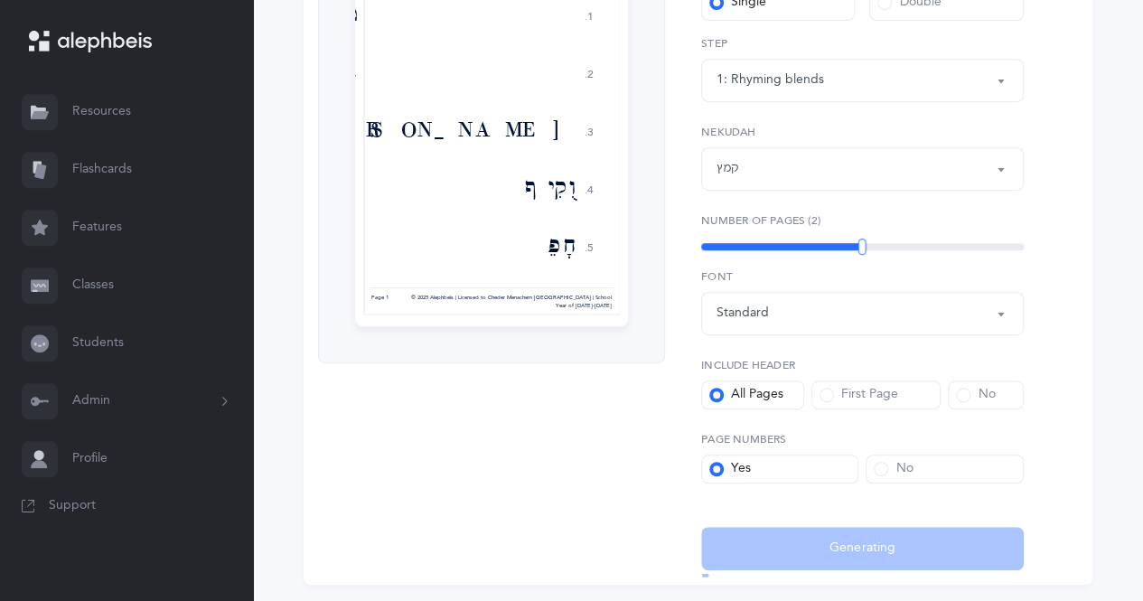
select select "28"
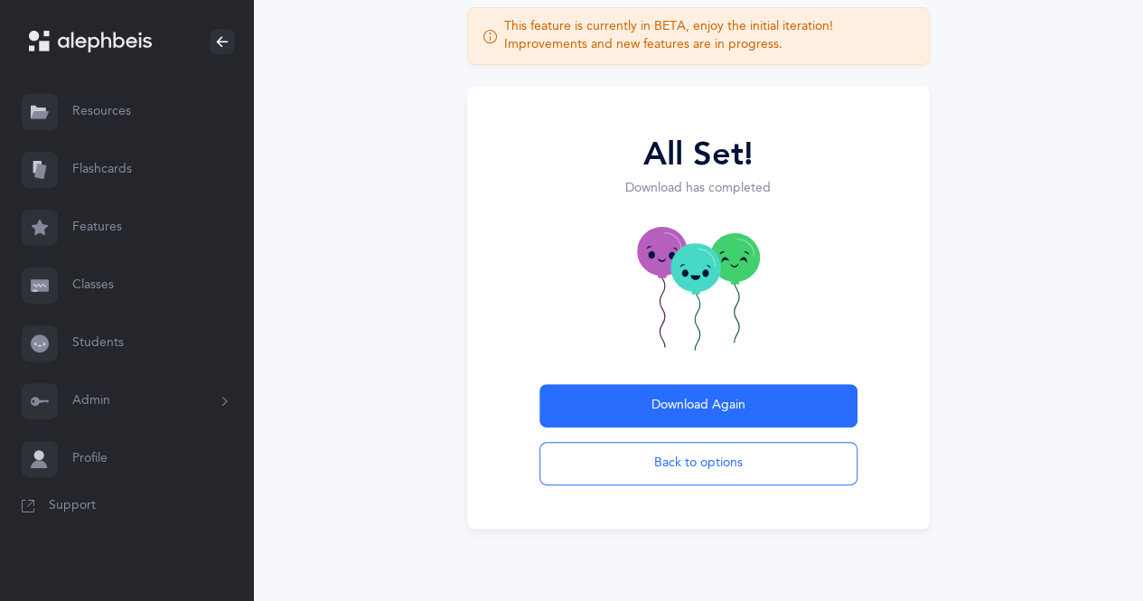
scroll to position [114, 0]
